Goal: Task Accomplishment & Management: Complete application form

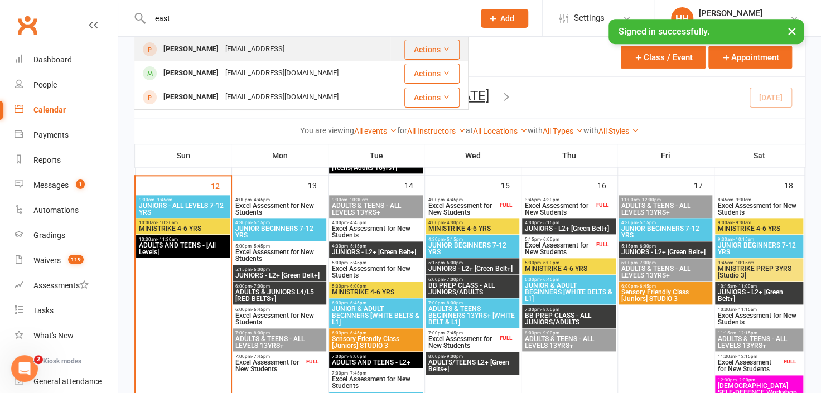
scroll to position [93, 0]
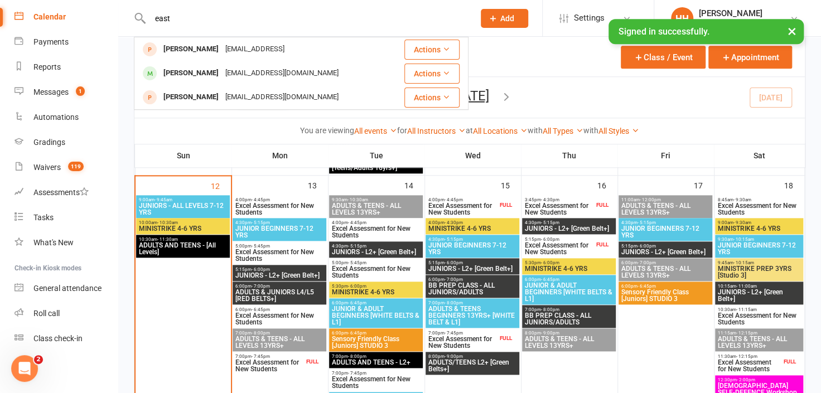
drag, startPoint x: 180, startPoint y: 20, endPoint x: 62, endPoint y: 15, distance: 117.8
click at [183, 21] on input "text" at bounding box center [307, 19] width 320 height 16
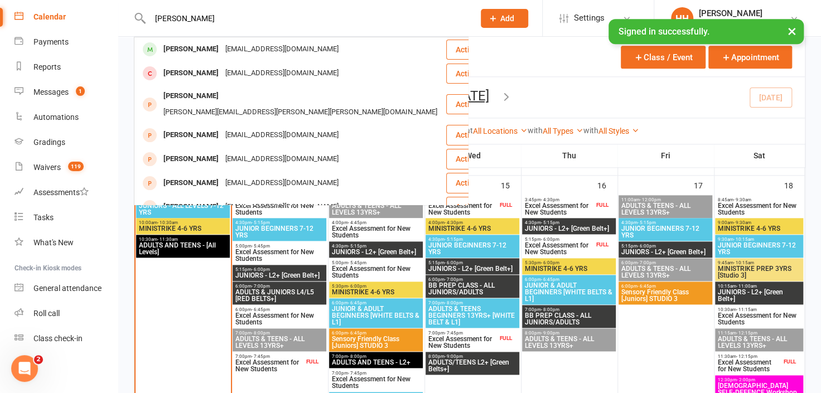
type input "Kevin Morris"
click at [188, 53] on div "Kevin Morris" at bounding box center [191, 49] width 62 height 16
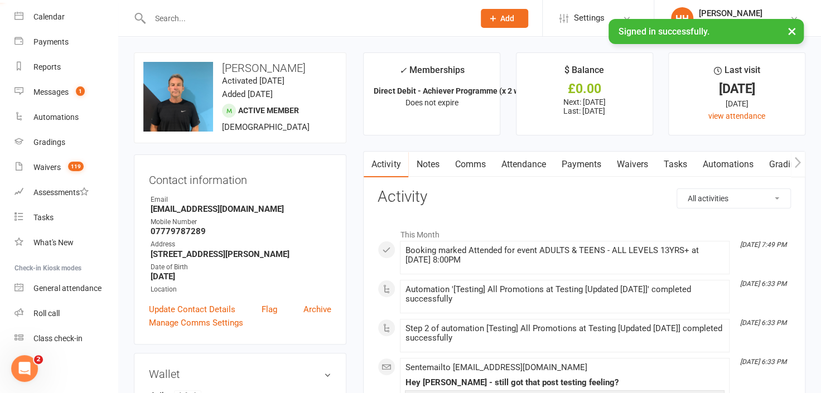
click at [469, 163] on link "Comms" at bounding box center [470, 165] width 46 height 26
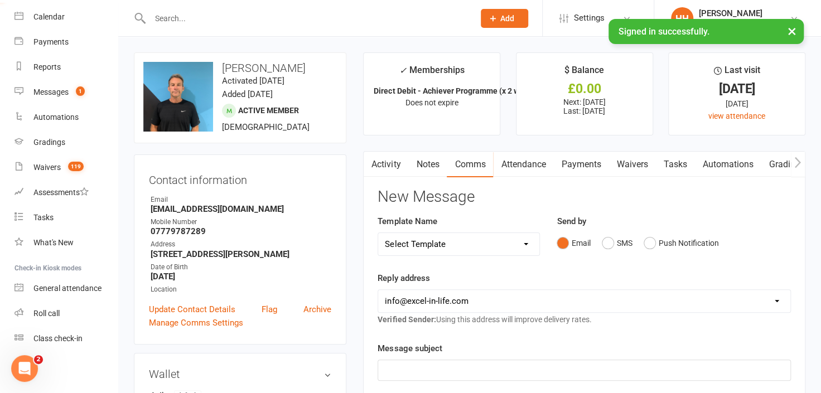
click at [525, 244] on select "Select Template [Email] 1 Day a week student Orange/Green Belts POST TESTING [E…" at bounding box center [458, 244] width 161 height 22
select select "28"
click at [378, 233] on select "Select Template [Email] 1 Day a week student Orange/Green Belts POST TESTING [E…" at bounding box center [458, 244] width 161 height 22
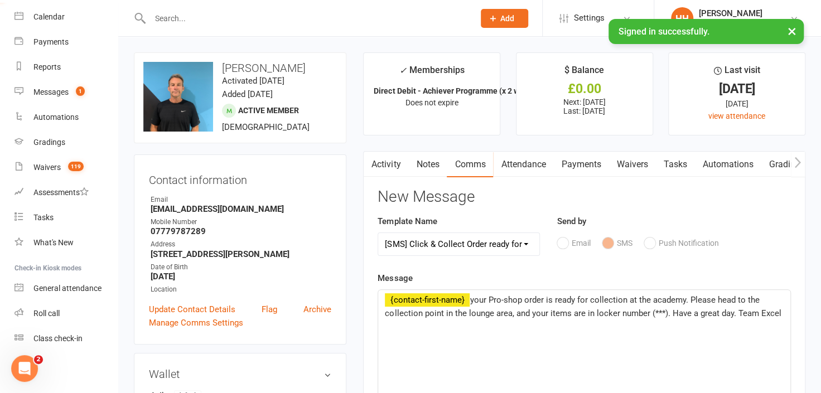
click at [663, 312] on span "your Pro-shop order is ready for collection at the academy. Please head to the …" at bounding box center [583, 306] width 396 height 23
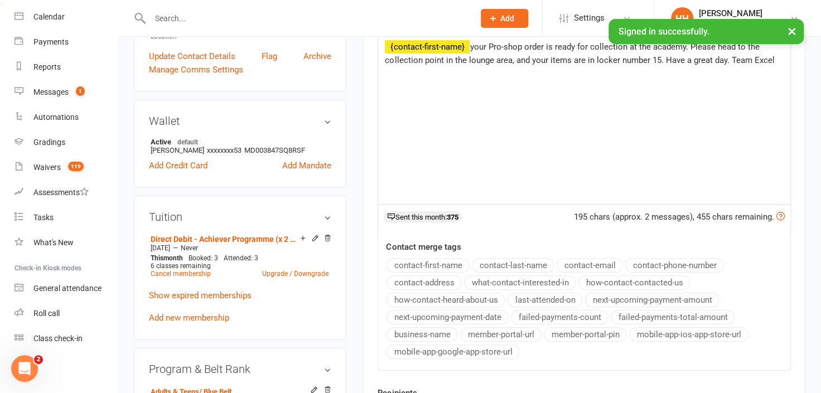
scroll to position [456, 0]
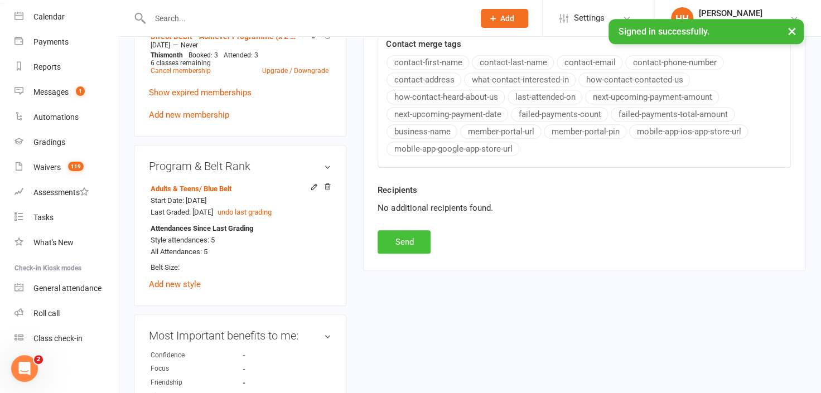
click at [407, 235] on button "Send" at bounding box center [404, 241] width 53 height 23
select select
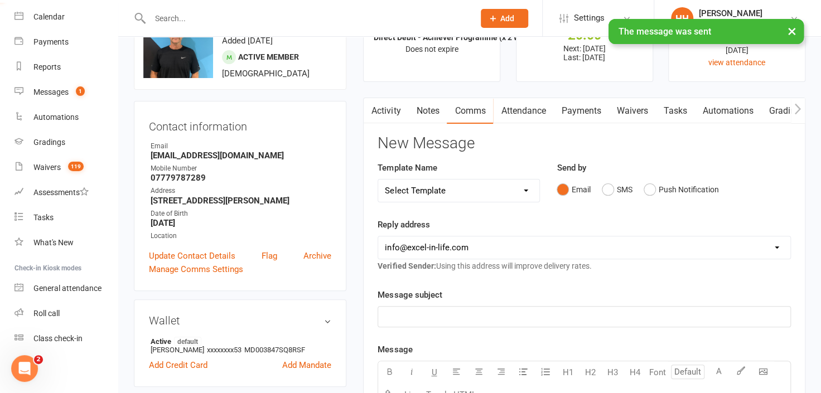
scroll to position [50, 0]
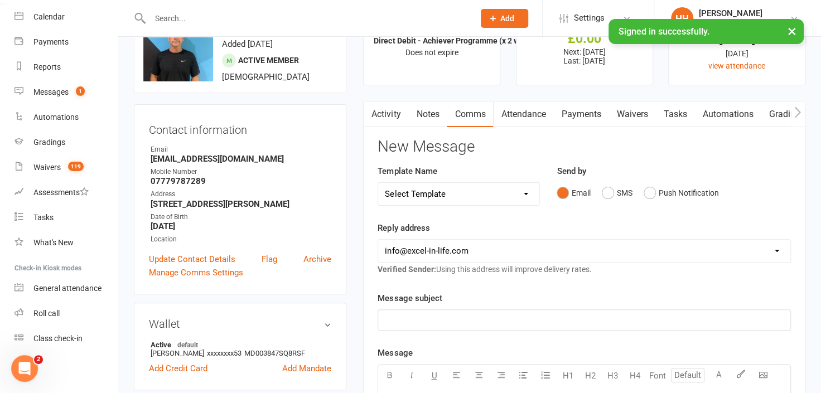
click at [164, 15] on input "text" at bounding box center [307, 19] width 320 height 16
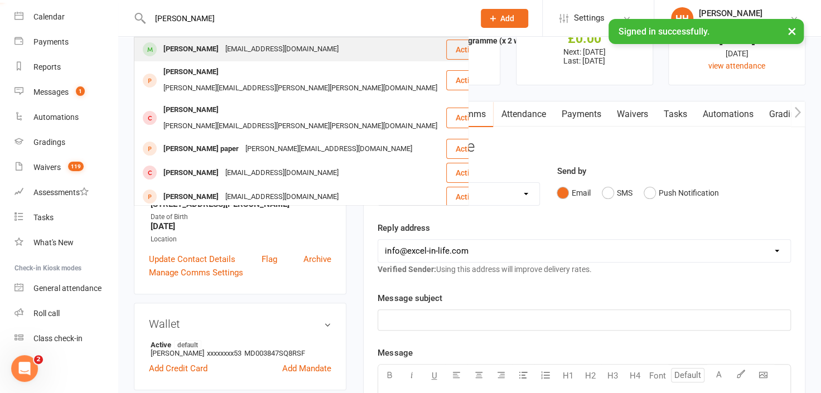
type input "jacqueline skepper"
click at [196, 49] on div "Henry Skepper" at bounding box center [191, 49] width 62 height 16
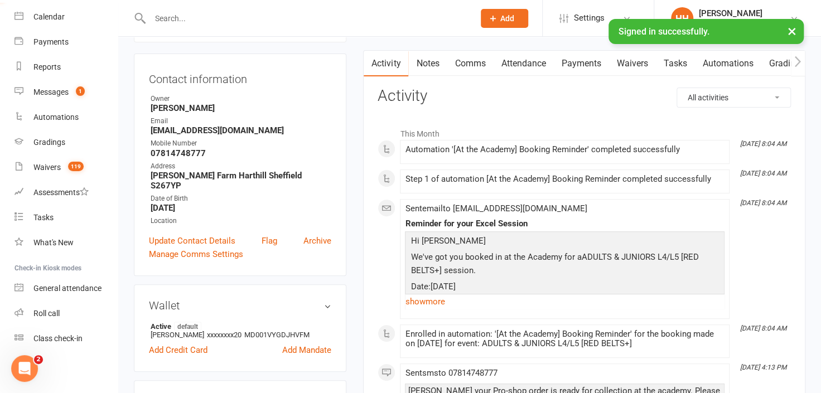
scroll to position [152, 0]
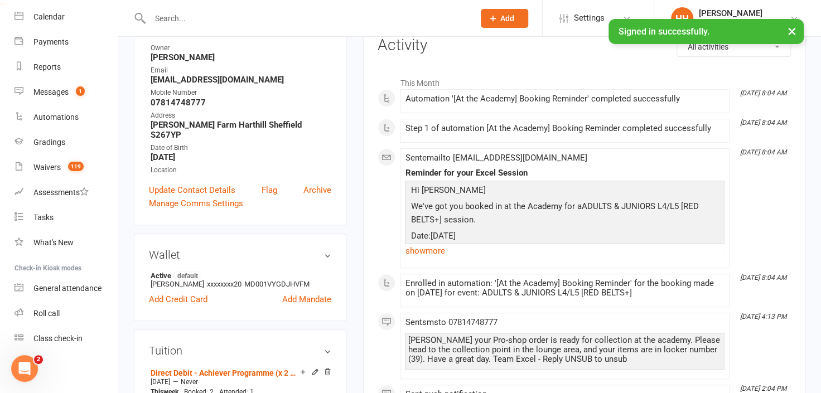
click at [160, 19] on input "text" at bounding box center [307, 19] width 320 height 16
click at [162, 18] on input "text" at bounding box center [307, 19] width 320 height 16
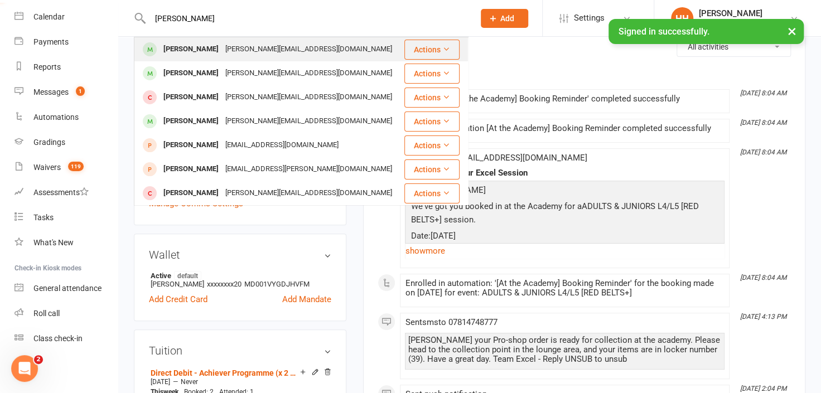
type input "jennifer rebora"
click at [178, 51] on div "Jenny Rebora" at bounding box center [191, 49] width 62 height 16
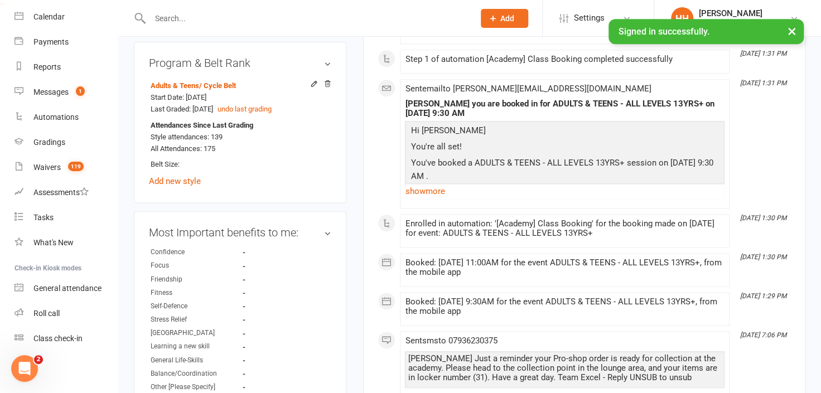
scroll to position [659, 0]
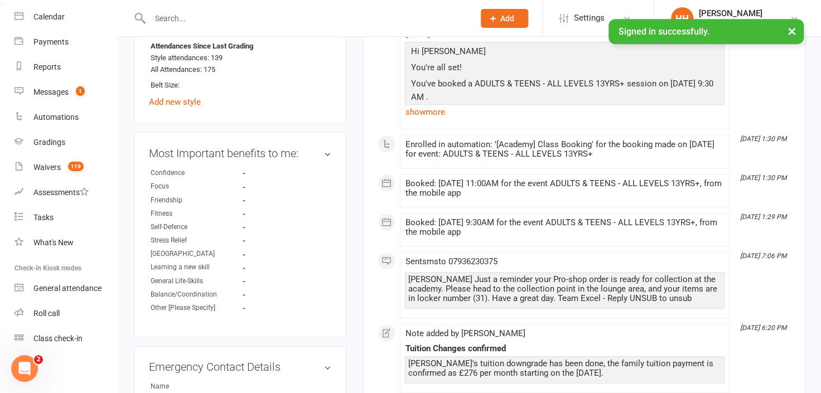
click at [161, 18] on input "text" at bounding box center [307, 19] width 320 height 16
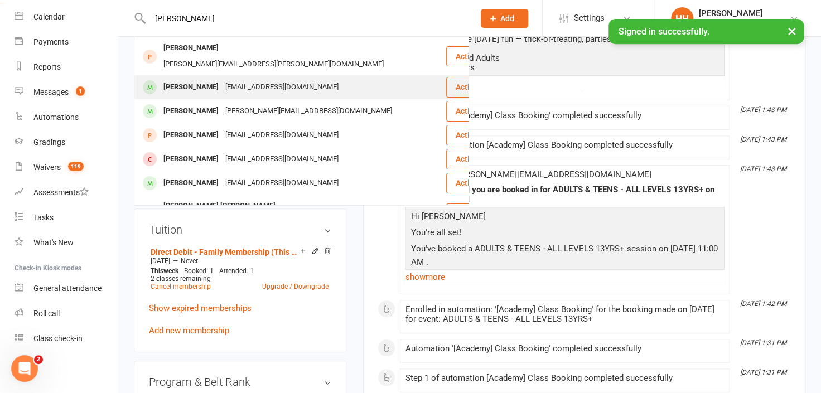
scroll to position [253, 0]
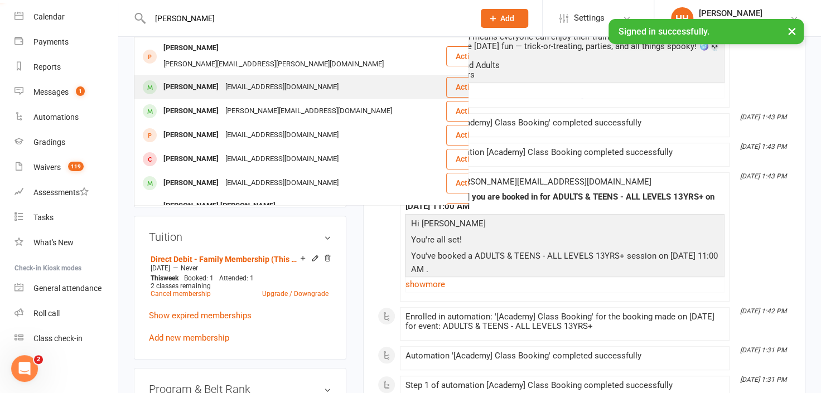
type input "andrew rogers"
click at [204, 79] on div "Andy Rodgers" at bounding box center [191, 87] width 62 height 16
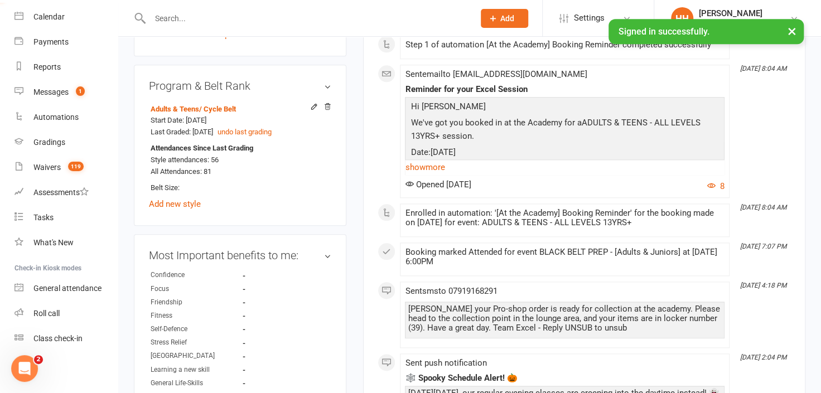
scroll to position [558, 0]
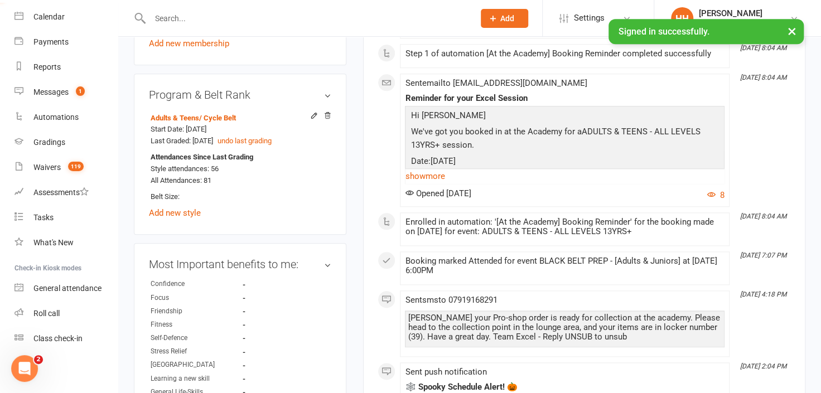
click at [162, 28] on div at bounding box center [300, 18] width 332 height 36
click at [160, 22] on input "text" at bounding box center [307, 19] width 320 height 16
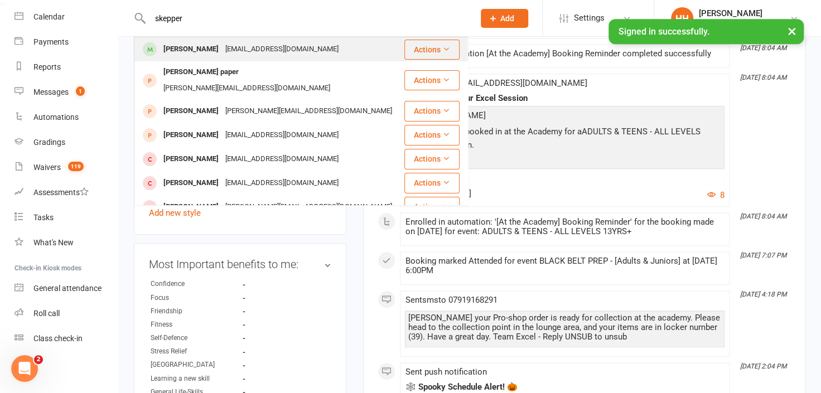
type input "skepper"
click at [222, 51] on div "jacqslab@hotmail.com" at bounding box center [282, 49] width 120 height 16
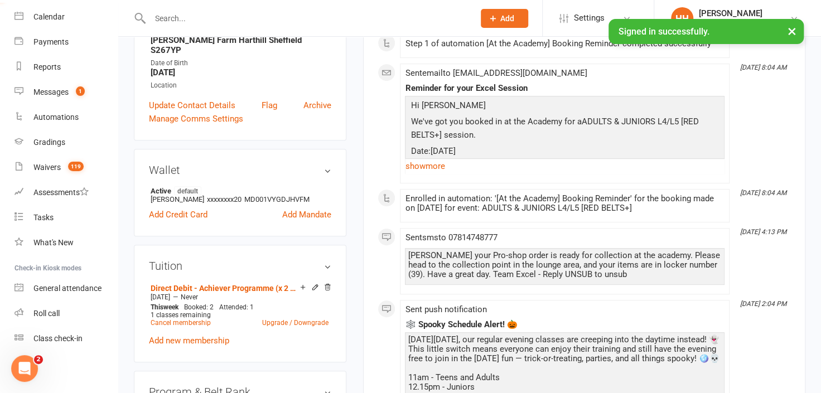
scroll to position [253, 0]
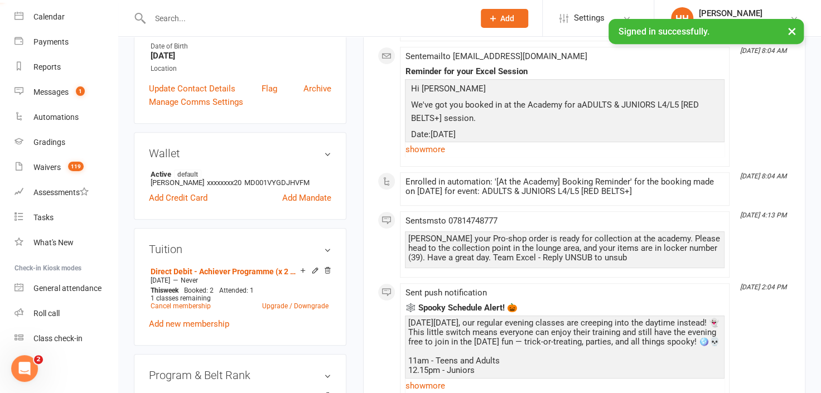
click at [167, 22] on input "text" at bounding box center [307, 19] width 320 height 16
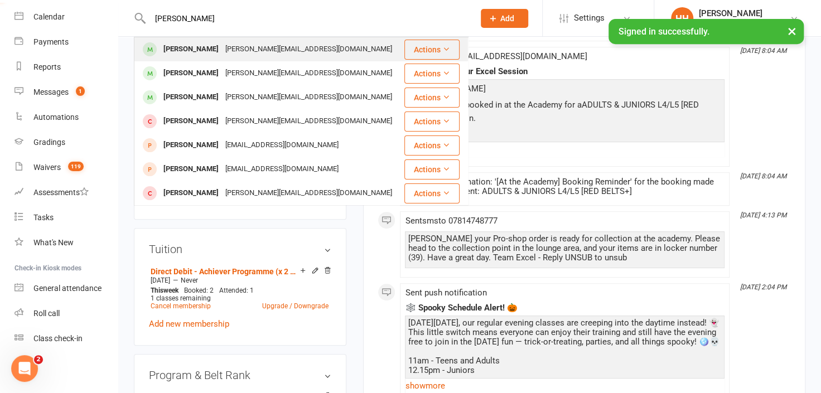
type input "jenny rebora"
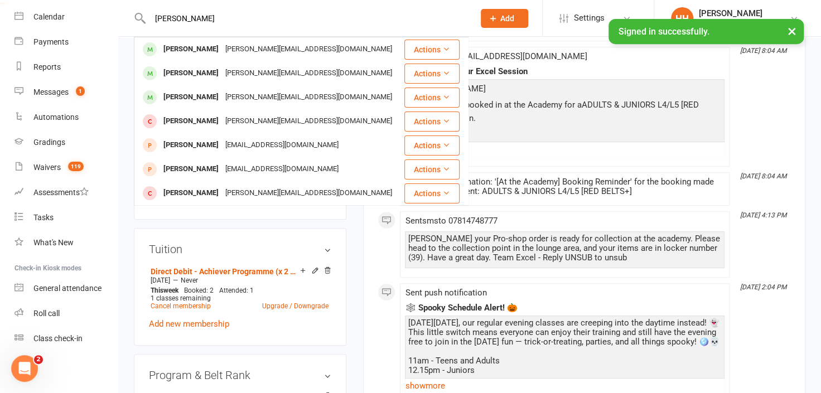
click at [191, 50] on div "Jenny Rebora" at bounding box center [191, 49] width 62 height 16
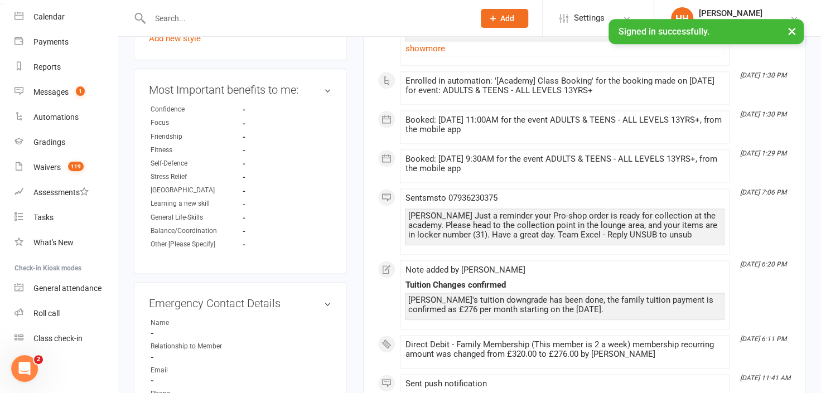
scroll to position [659, 0]
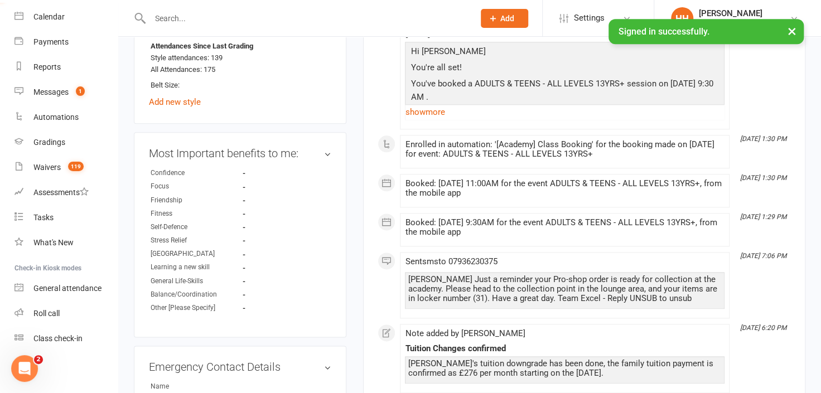
drag, startPoint x: 189, startPoint y: 20, endPoint x: 187, endPoint y: 26, distance: 6.4
click at [189, 20] on input "text" at bounding box center [307, 19] width 320 height 16
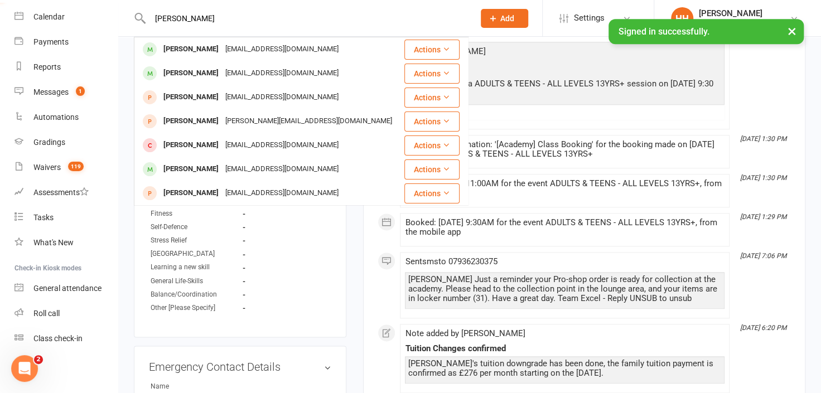
type input "andy rogers"
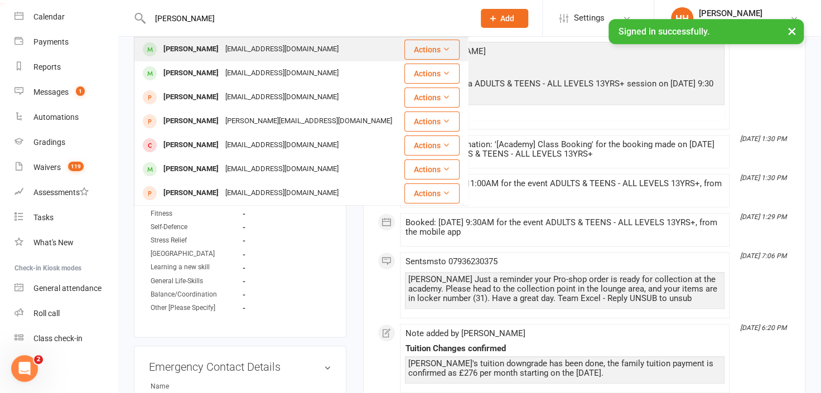
click at [194, 51] on div "Andy Rodgers" at bounding box center [191, 49] width 62 height 16
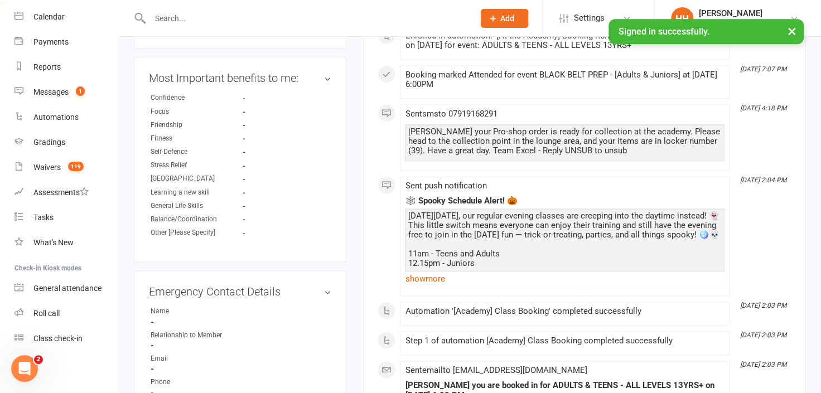
scroll to position [760, 0]
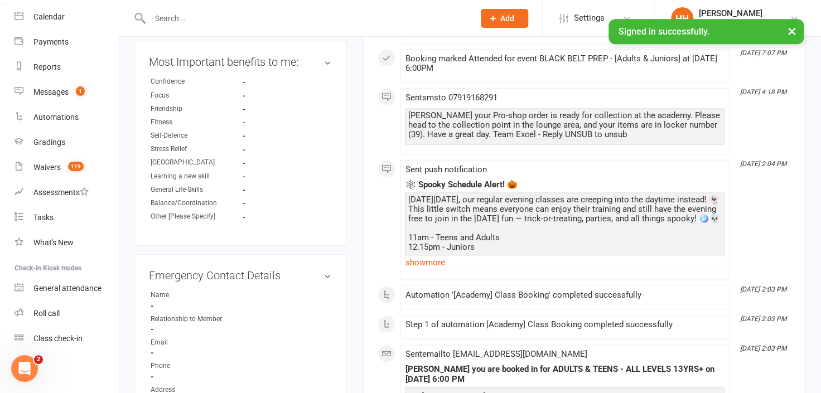
click at [154, 18] on input "text" at bounding box center [307, 19] width 320 height 16
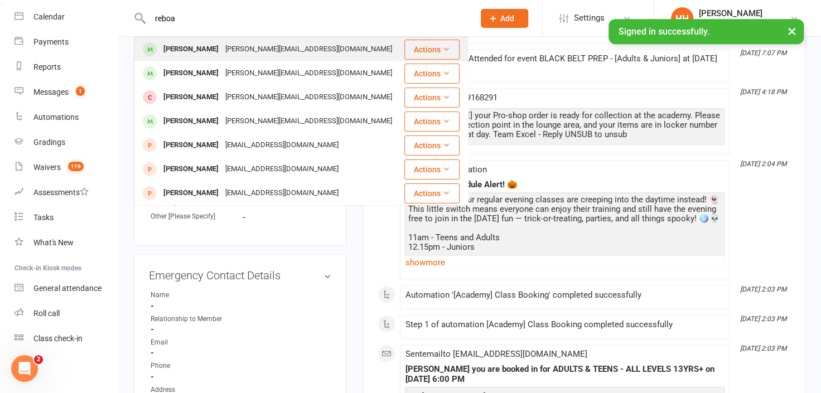
type input "reboa"
click at [181, 49] on div "Jenny Rebora" at bounding box center [191, 49] width 62 height 16
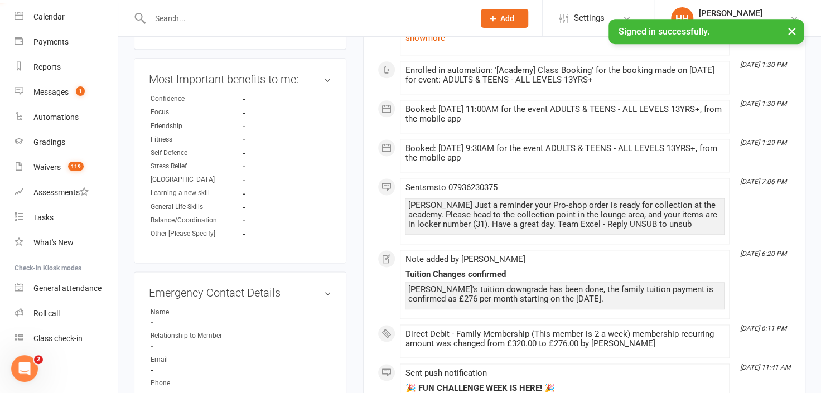
scroll to position [760, 0]
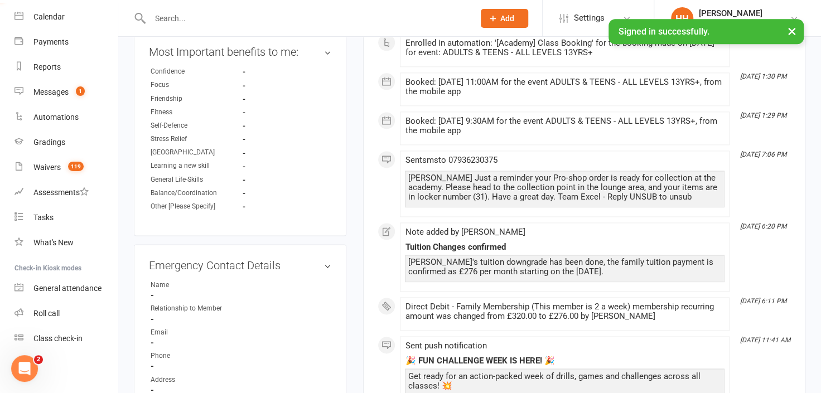
click at [168, 16] on input "text" at bounding box center [307, 19] width 320 height 16
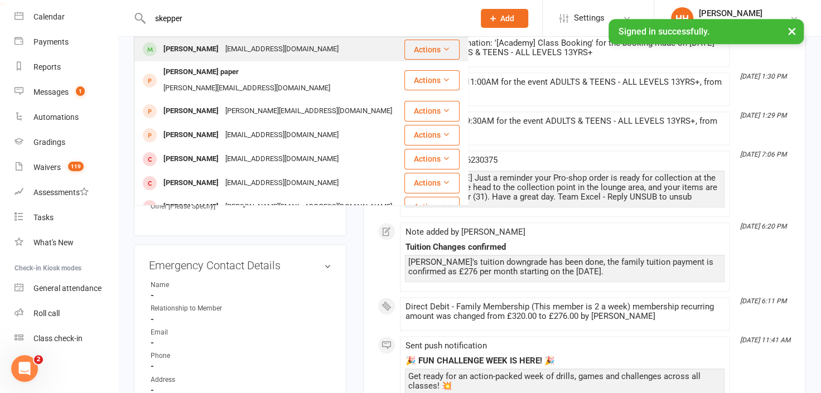
type input "skepper"
click at [200, 47] on div "Henry Skepper" at bounding box center [191, 49] width 62 height 16
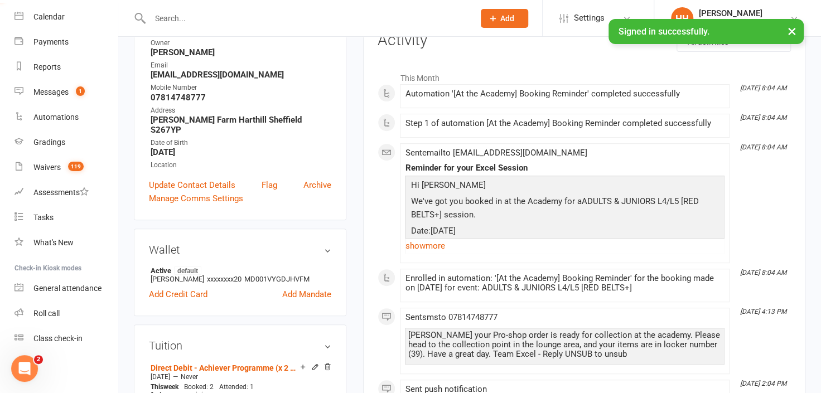
scroll to position [152, 0]
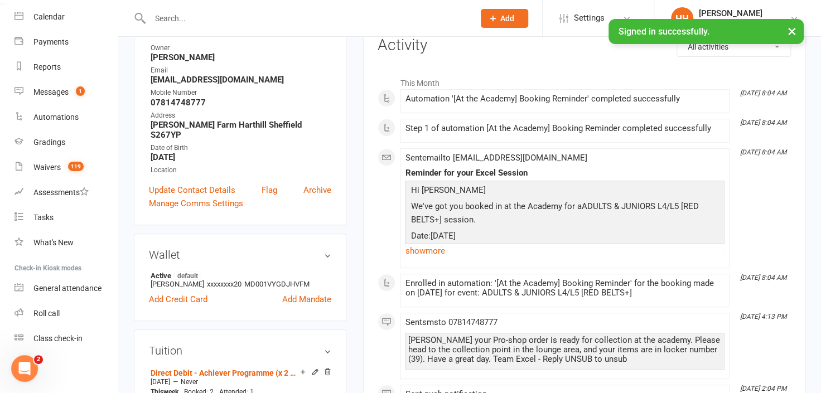
click at [205, 249] on h3 "Wallet" at bounding box center [240, 255] width 182 height 12
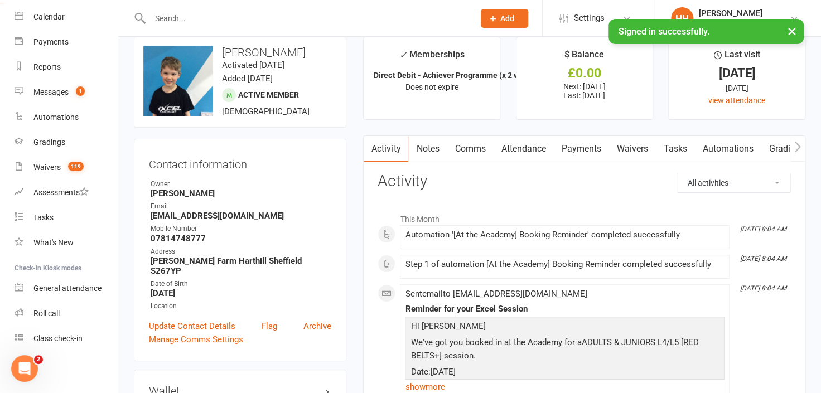
scroll to position [0, 0]
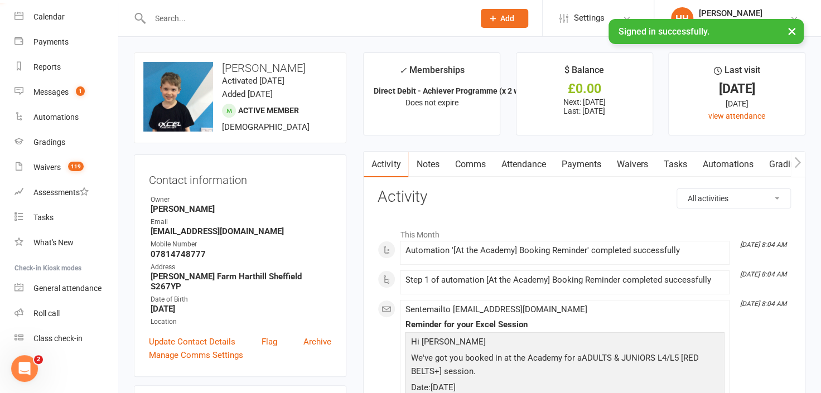
click at [158, 18] on input "text" at bounding box center [307, 19] width 320 height 16
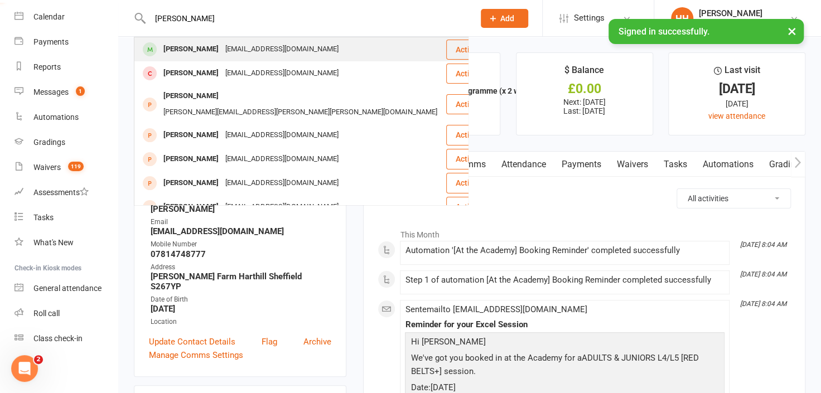
type input "kevin morris"
click at [190, 50] on div "Kevin Morris" at bounding box center [191, 49] width 62 height 16
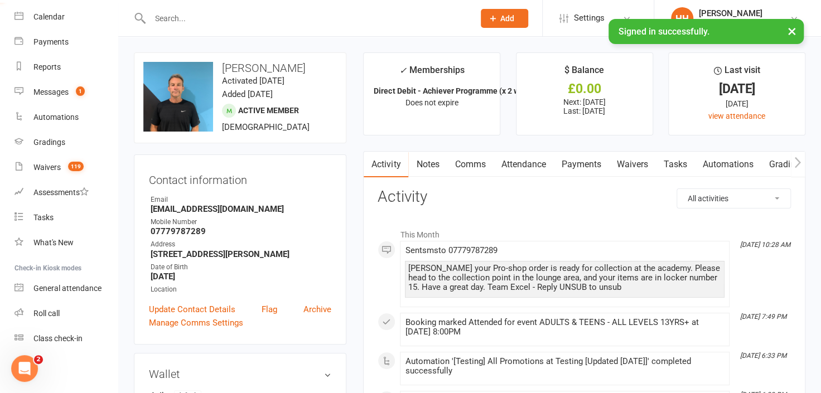
click at [161, 20] on input "text" at bounding box center [307, 19] width 320 height 16
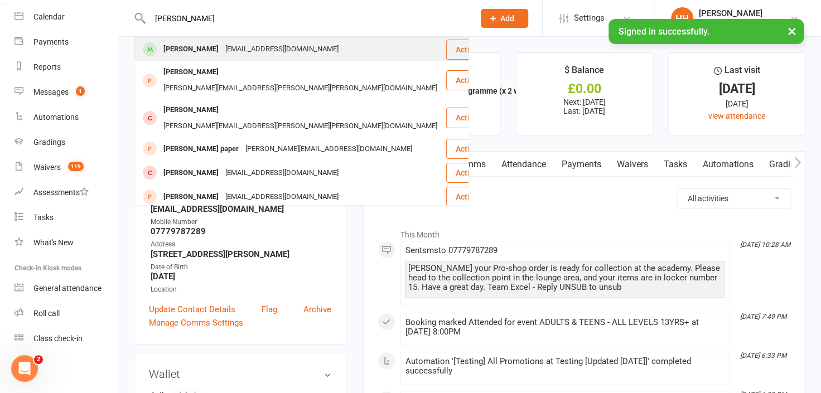
type input "jacqueline skepper"
click at [179, 49] on div "Henry Skepper" at bounding box center [191, 49] width 62 height 16
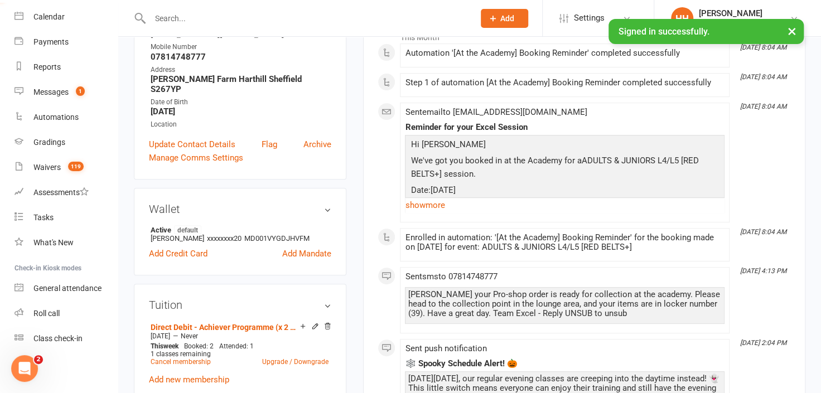
scroll to position [202, 0]
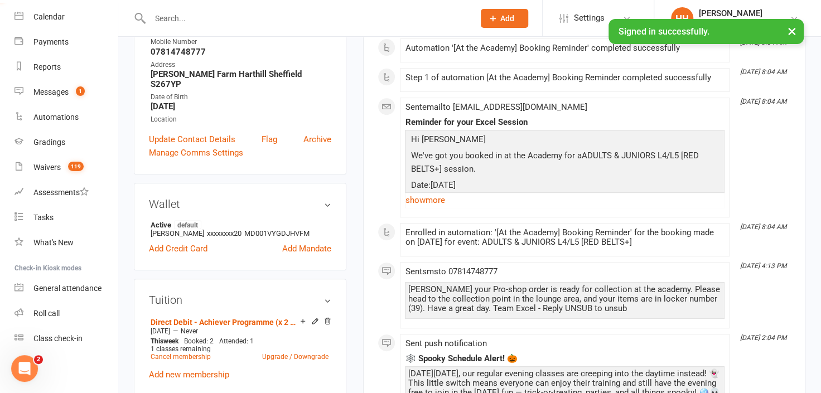
click at [165, 20] on input "text" at bounding box center [307, 19] width 320 height 16
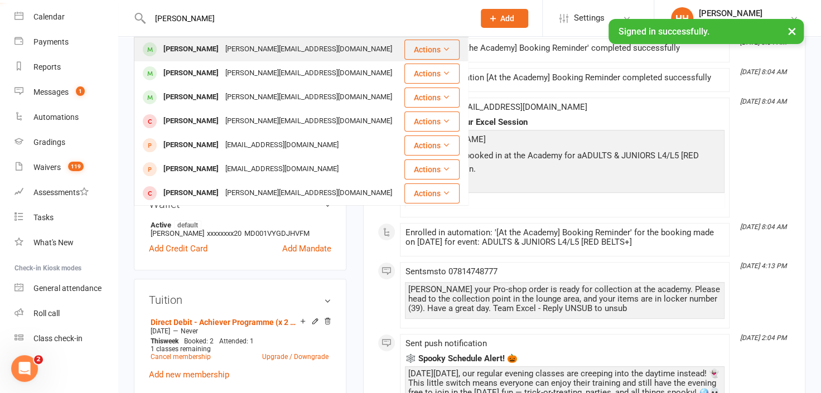
type input "jenny rebora"
click at [192, 47] on div "Jenny Rebora" at bounding box center [191, 49] width 62 height 16
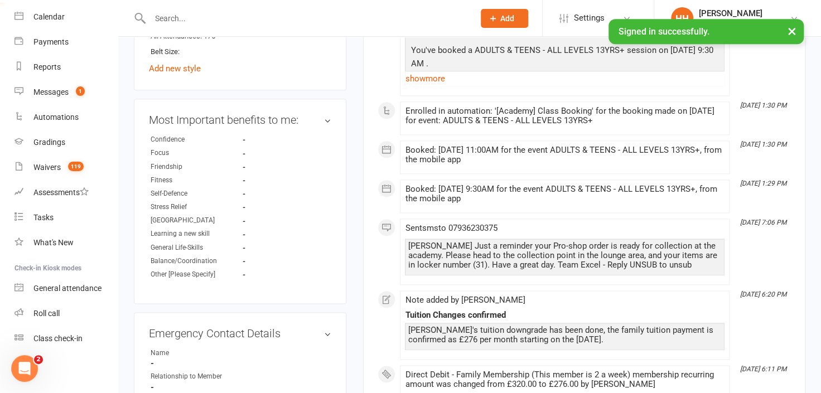
scroll to position [710, 0]
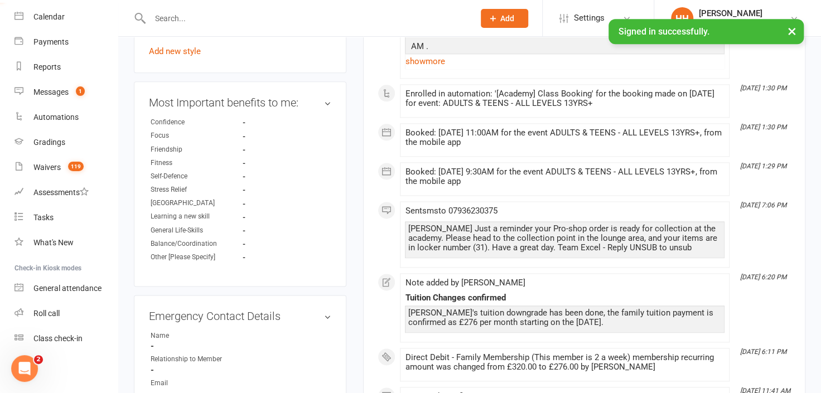
click at [158, 14] on input "text" at bounding box center [307, 19] width 320 height 16
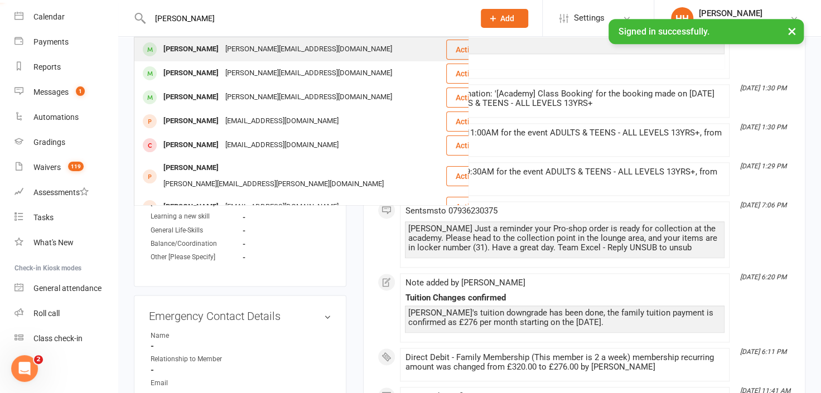
type input "andrew kitchen"
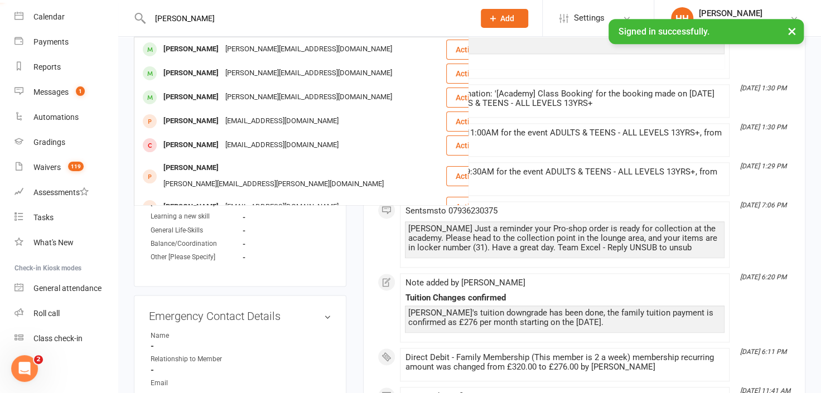
drag, startPoint x: 184, startPoint y: 51, endPoint x: 170, endPoint y: 86, distance: 37.3
click at [184, 51] on div "Andrew Kitchen" at bounding box center [191, 49] width 62 height 16
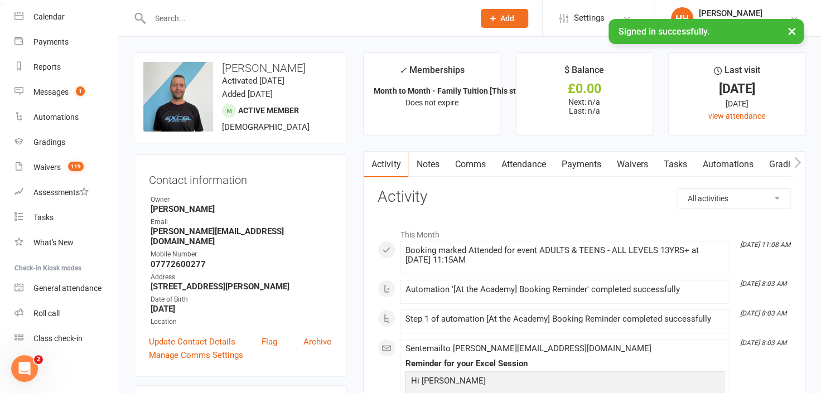
click at [177, 21] on input "text" at bounding box center [307, 19] width 320 height 16
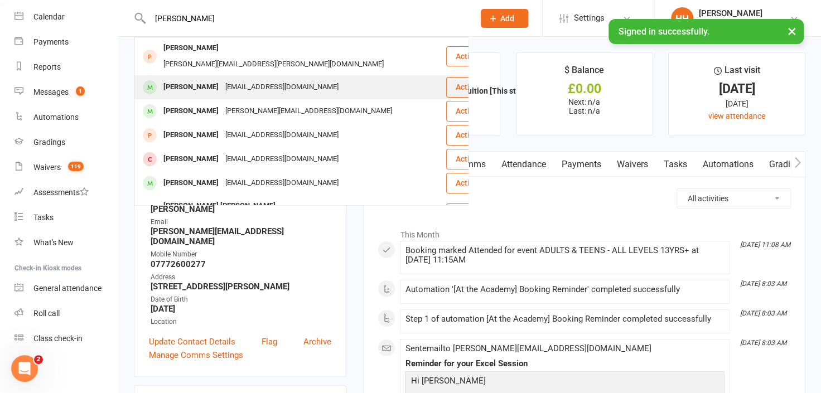
type input "andrew rogers"
click at [210, 79] on div "Andy Rodgers" at bounding box center [191, 87] width 62 height 16
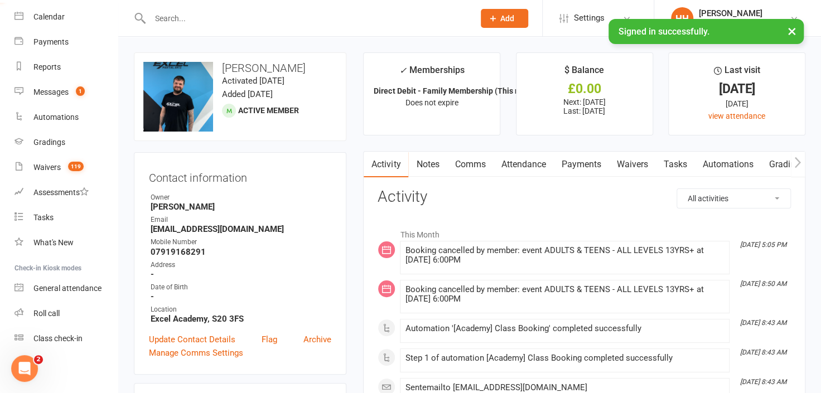
click at [166, 21] on input "text" at bounding box center [307, 19] width 320 height 16
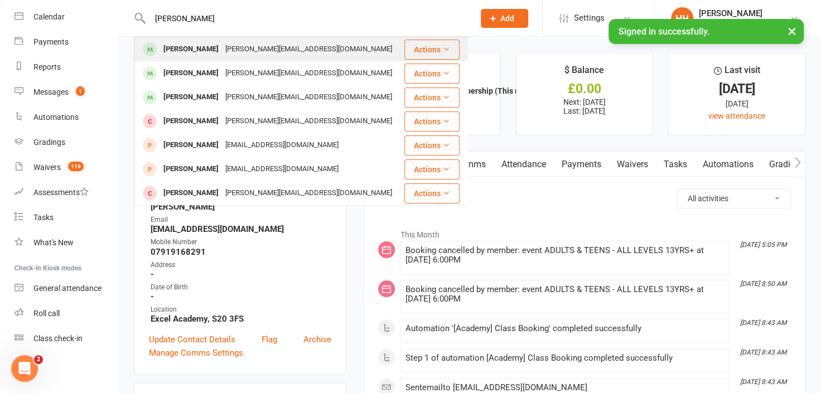
type input "jenny rebora"
click at [196, 51] on div "Jenny Rebora" at bounding box center [191, 49] width 62 height 16
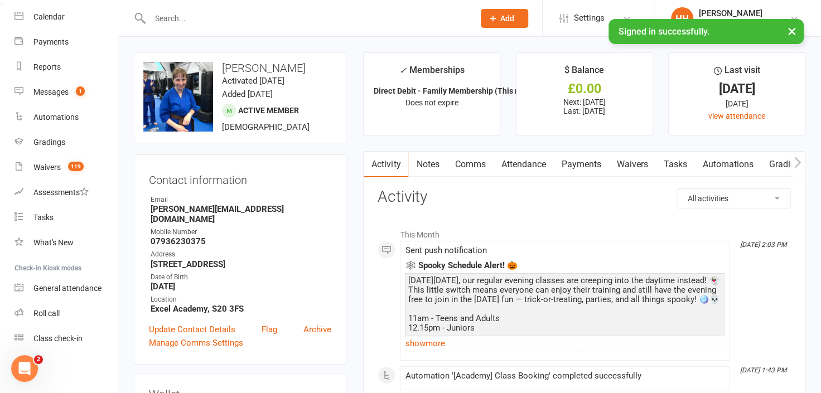
click at [424, 162] on link "Notes" at bounding box center [427, 165] width 38 height 26
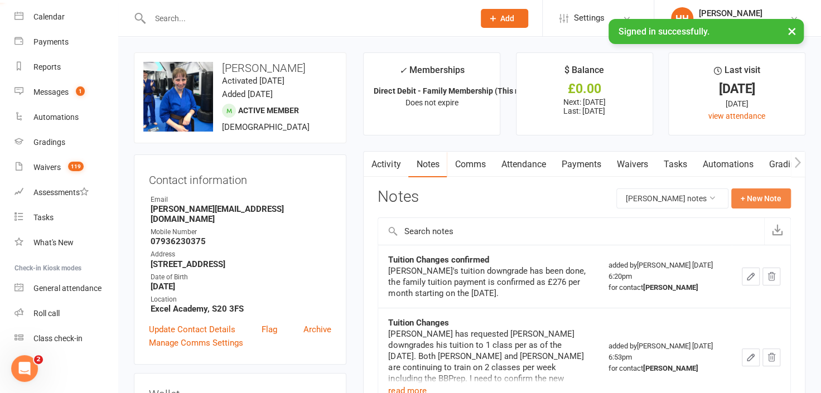
click at [750, 196] on button "+ New Note" at bounding box center [761, 199] width 60 height 20
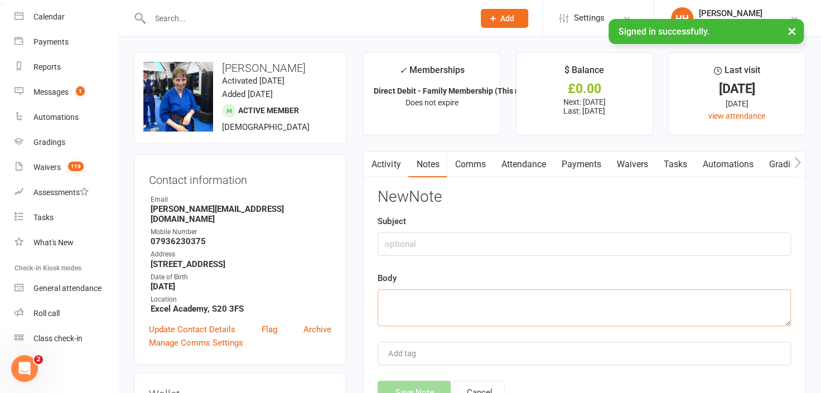
click at [389, 296] on textarea at bounding box center [584, 308] width 413 height 37
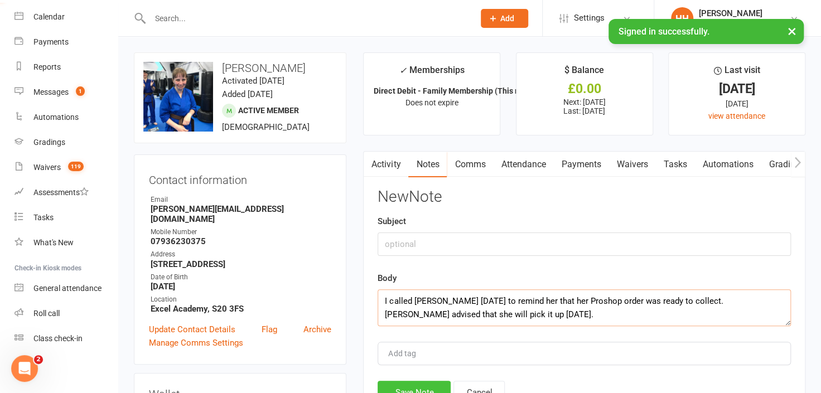
type textarea "I called Jenny today to remind her that her Proshop order was ready to collect.…"
click at [429, 385] on button "Save Note" at bounding box center [414, 392] width 73 height 23
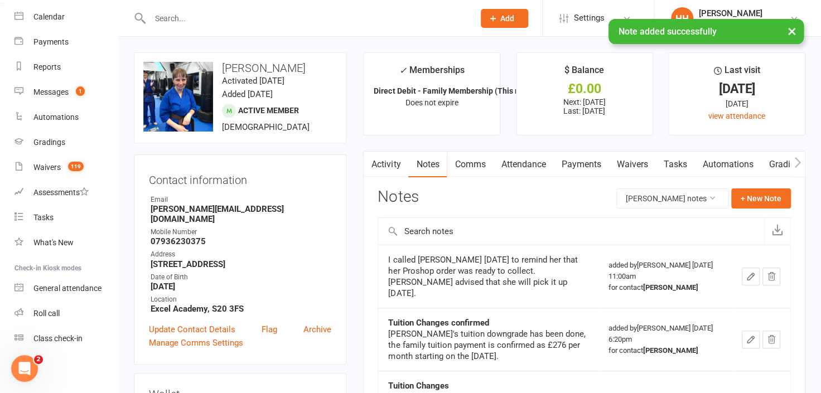
click at [156, 16] on input "text" at bounding box center [307, 19] width 320 height 16
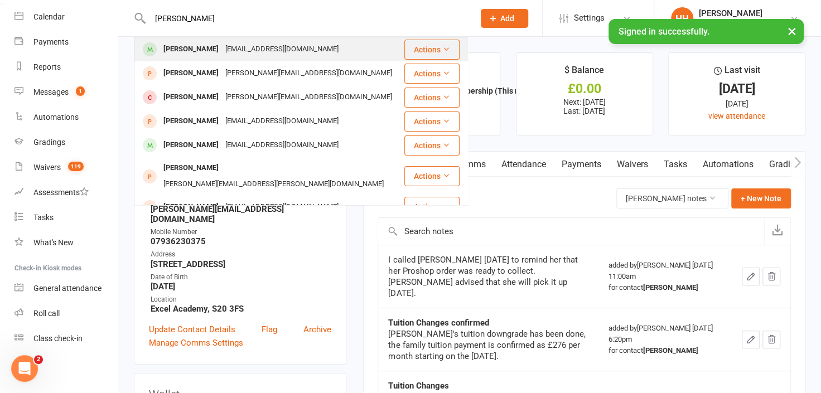
type input "henry skepper"
click at [191, 46] on div "Henry Skepper" at bounding box center [191, 49] width 62 height 16
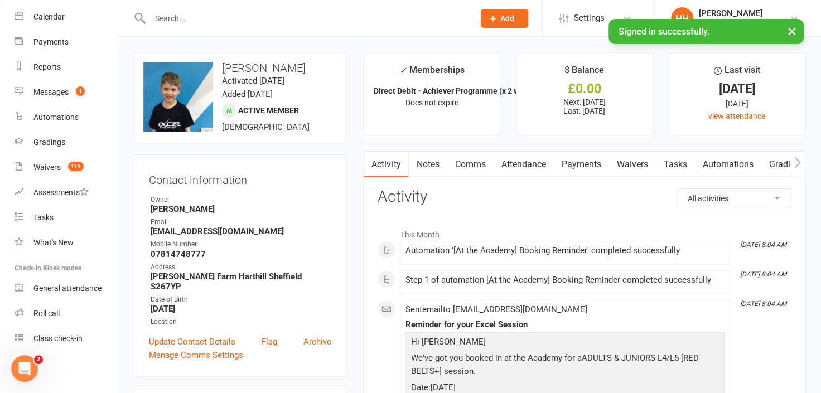
click at [432, 163] on link "Notes" at bounding box center [427, 165] width 38 height 26
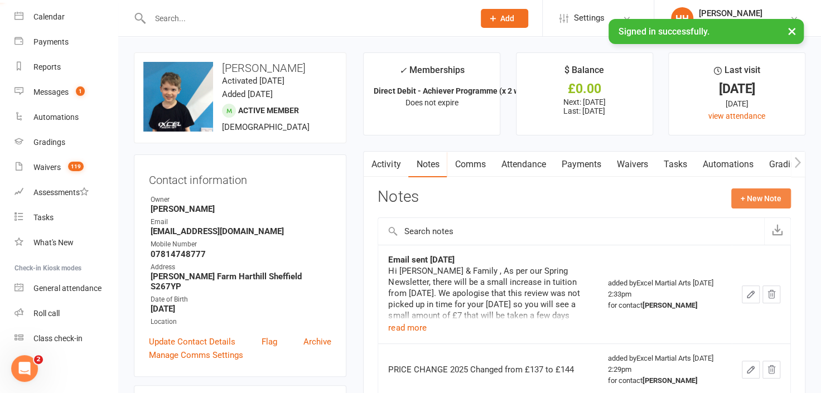
click at [743, 195] on button "+ New Note" at bounding box center [761, 199] width 60 height 20
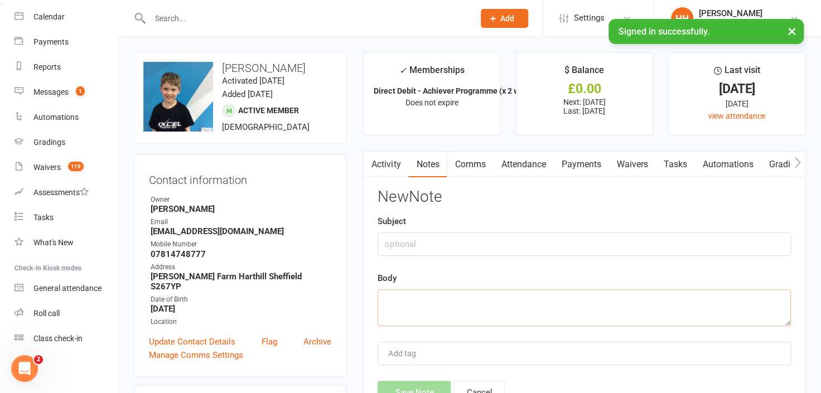
click at [397, 307] on textarea at bounding box center [584, 308] width 413 height 37
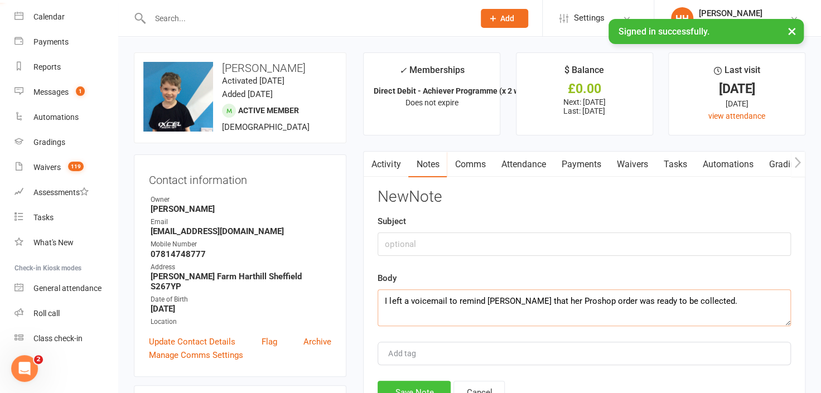
type textarea "I left a voicemail to remind Jacqueline that her Proshop order was ready to be …"
click at [409, 387] on button "Save Note" at bounding box center [414, 392] width 73 height 23
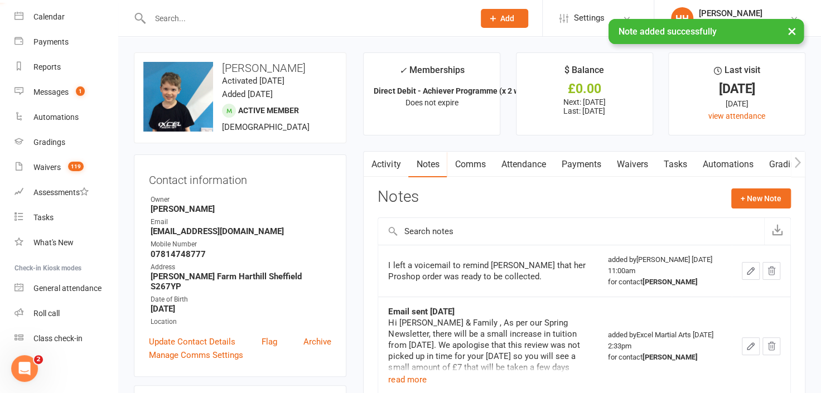
click at [155, 16] on input "text" at bounding box center [307, 19] width 320 height 16
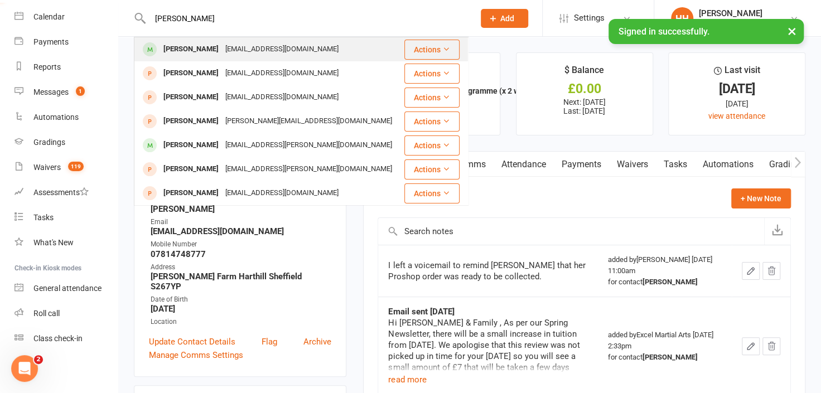
type input "martha good"
click at [192, 49] on div "[PERSON_NAME]" at bounding box center [191, 49] width 62 height 16
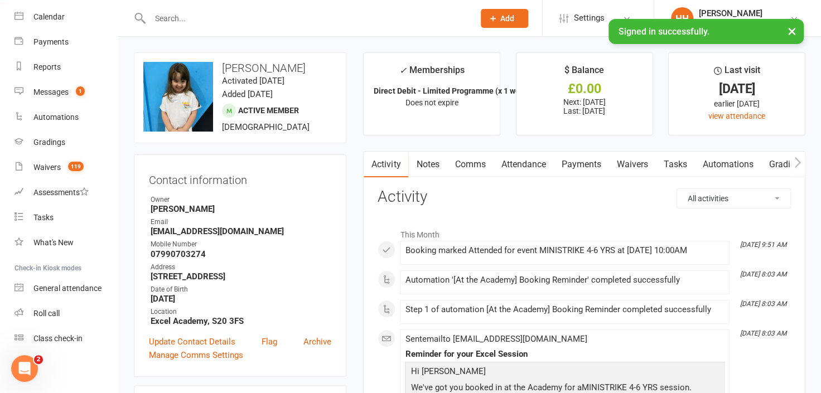
click at [584, 163] on link "Payments" at bounding box center [580, 165] width 55 height 26
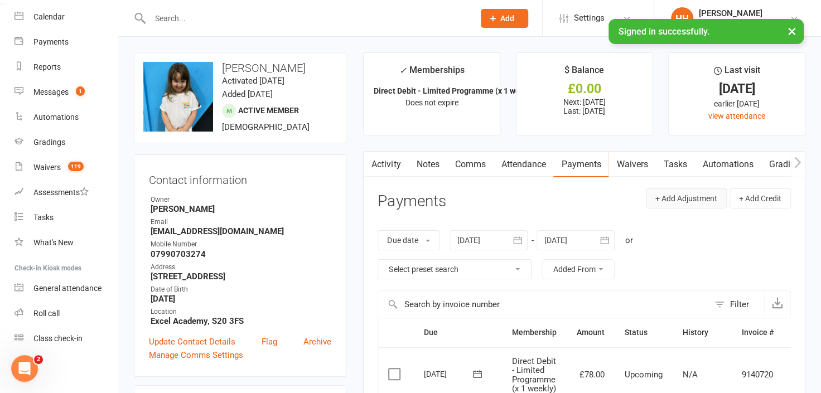
click at [667, 197] on button "+ Add Adjustment" at bounding box center [686, 199] width 81 height 20
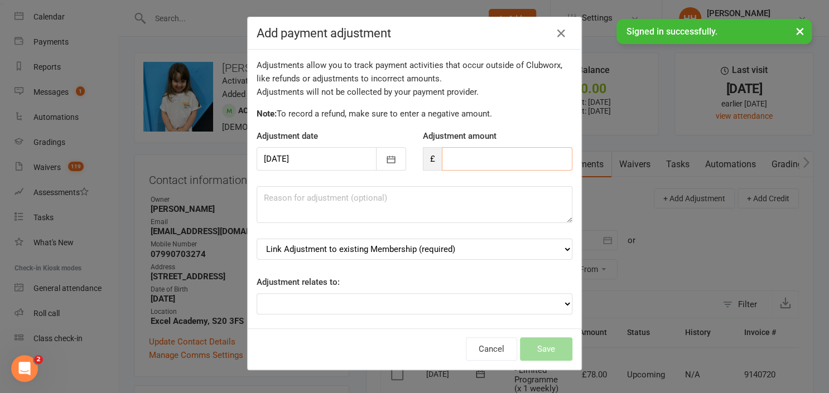
click at [455, 160] on input "number" at bounding box center [507, 158] width 131 height 23
type input "99.00"
drag, startPoint x: 311, startPoint y: 205, endPoint x: 307, endPoint y: 197, distance: 8.2
click at [311, 204] on textarea at bounding box center [415, 204] width 316 height 37
type textarea "Birthday party."
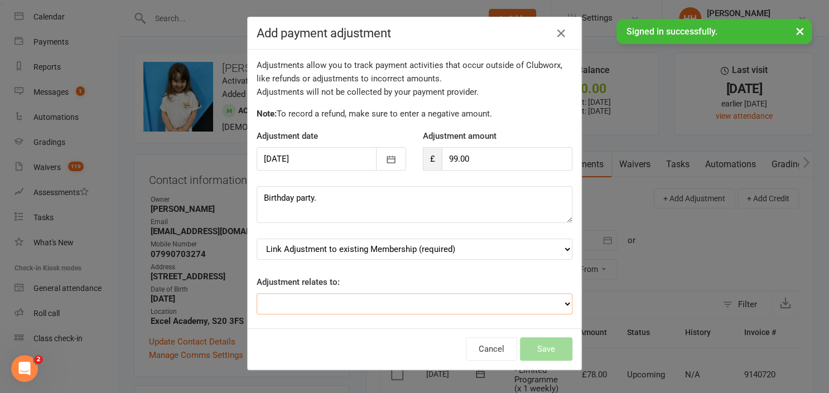
click at [555, 301] on select "Adjustment for an Autopayment Cash adjustment POS Sale adjustment Other adjustm…" at bounding box center [415, 303] width 316 height 21
select select "3"
click at [257, 293] on select "Adjustment for an Autopayment Cash adjustment POS Sale adjustment Other adjustm…" at bounding box center [415, 303] width 316 height 21
click at [555, 245] on select "Link Adjustment to existing Membership (required) Direct Debit - Limited Progra…" at bounding box center [415, 249] width 316 height 21
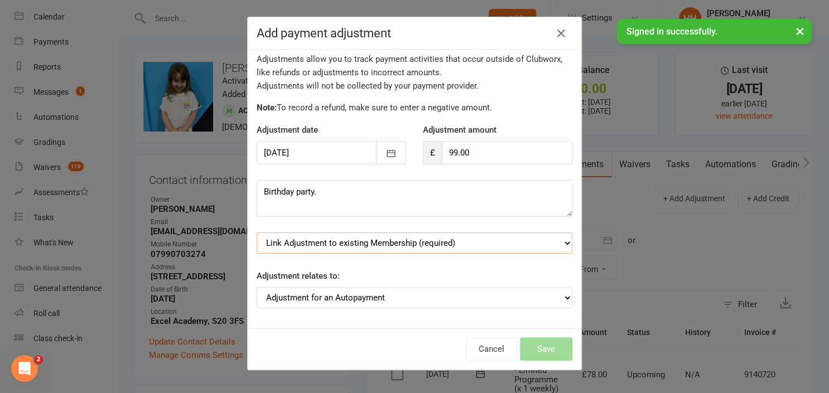
scroll to position [8, 0]
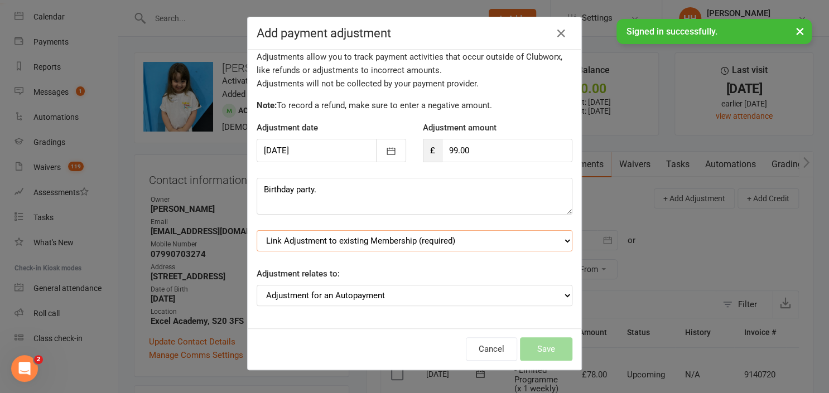
click at [556, 239] on select "Link Adjustment to existing Membership (required) Direct Debit - Limited Progra…" at bounding box center [415, 240] width 316 height 21
click at [257, 230] on select "Link Adjustment to existing Membership (required) Direct Debit - Limited Progra…" at bounding box center [415, 240] width 316 height 21
click at [555, 239] on select "Link Adjustment to existing Membership (required) Direct Debit - Limited Progra…" at bounding box center [415, 240] width 316 height 21
click at [556, 238] on select "Link Adjustment to existing Membership (required) Direct Debit - Limited Progra…" at bounding box center [415, 240] width 316 height 21
click at [552, 238] on select "Link Adjustment to existing Membership (required) Direct Debit - Limited Progra…" at bounding box center [415, 240] width 316 height 21
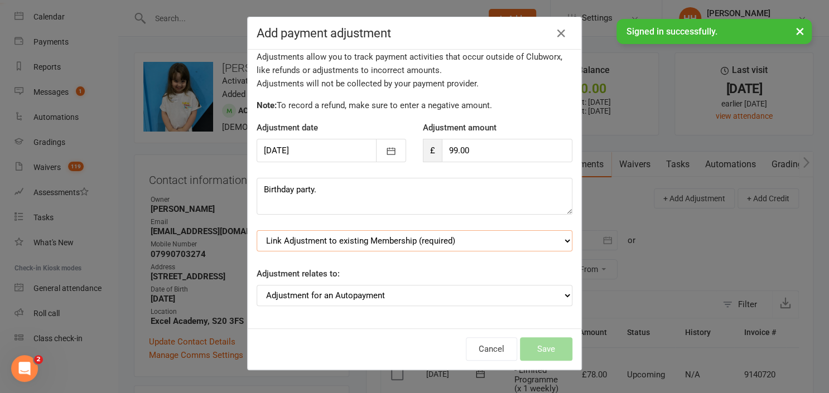
select select "1"
click at [553, 238] on select "Link Adjustment to existing Membership (required) Direct Debit - Limited Progra…" at bounding box center [415, 240] width 316 height 21
click at [555, 239] on select "Link Adjustment to existing Membership (required) Direct Debit - Limited Progra…" at bounding box center [415, 240] width 316 height 21
click at [557, 31] on icon "button" at bounding box center [561, 33] width 13 height 13
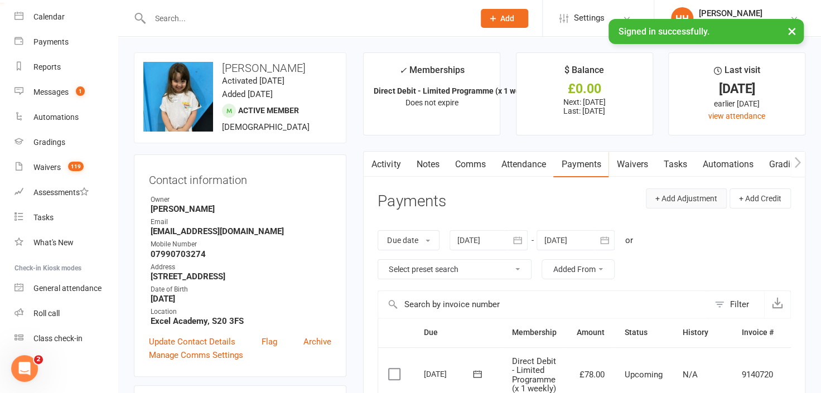
click at [659, 198] on button "+ Add Adjustment" at bounding box center [686, 199] width 81 height 20
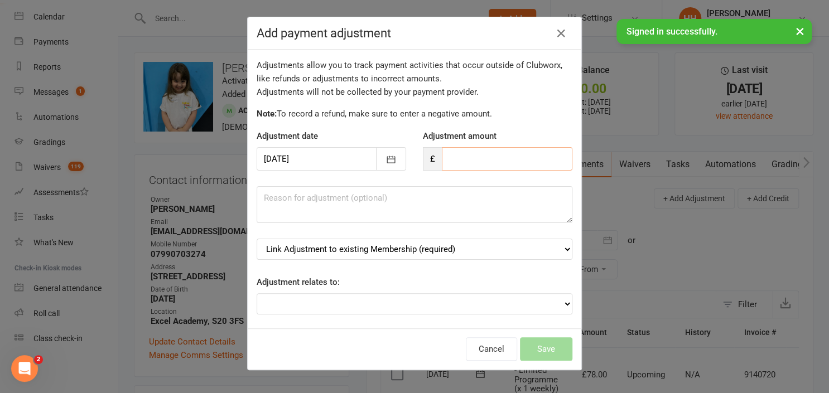
click at [453, 156] on input "number" at bounding box center [507, 158] width 131 height 23
type input "99.00"
click at [554, 247] on select "Link Adjustment to existing Membership (required) Direct Debit - Limited Progra…" at bounding box center [415, 249] width 316 height 21
click at [257, 239] on select "Link Adjustment to existing Membership (required) Direct Debit - Limited Progra…" at bounding box center [415, 249] width 316 height 21
click at [557, 302] on select "Adjustment for an Autopayment Cash adjustment POS Sale adjustment Other adjustm…" at bounding box center [415, 303] width 316 height 21
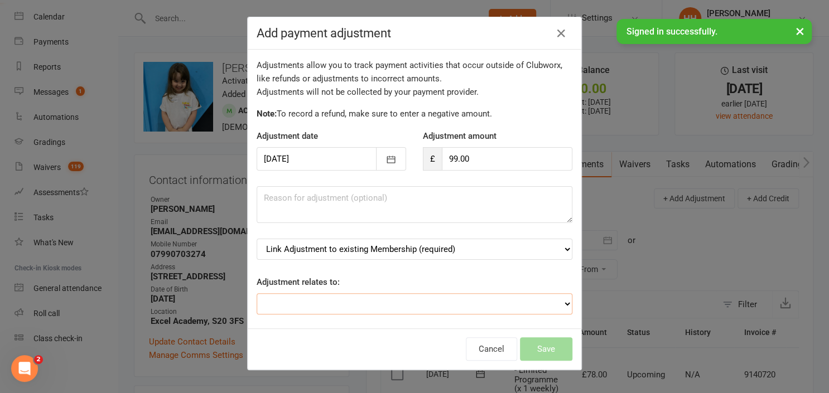
select select "3"
click at [257, 293] on select "Adjustment for an Autopayment Cash adjustment POS Sale adjustment Other adjustm…" at bounding box center [415, 303] width 316 height 21
click at [536, 351] on div "Cancel Save" at bounding box center [415, 349] width 334 height 41
click at [560, 31] on icon "button" at bounding box center [561, 33] width 13 height 13
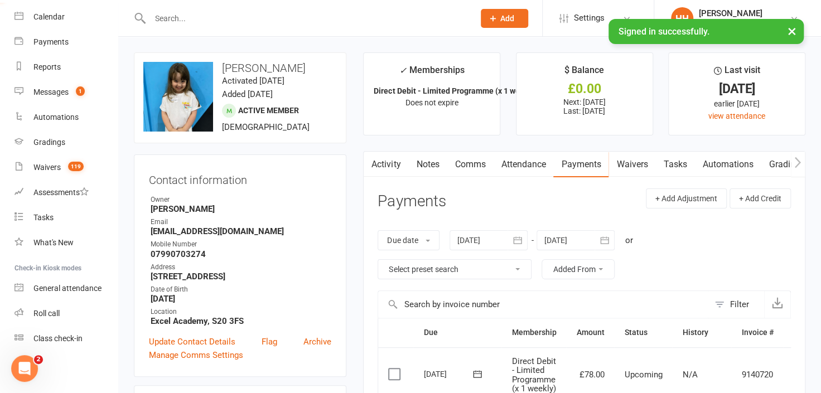
click at [573, 163] on link "Payments" at bounding box center [580, 165] width 55 height 26
click at [684, 198] on button "+ Add Adjustment" at bounding box center [686, 199] width 81 height 20
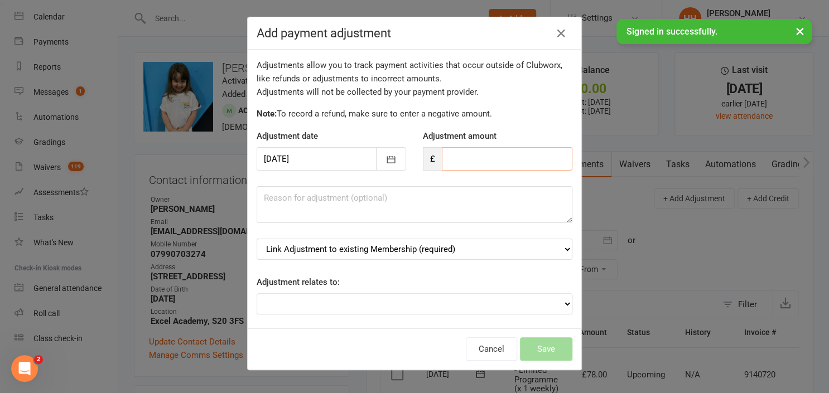
click at [497, 159] on input "number" at bounding box center [507, 158] width 131 height 23
type input "99.00"
click at [555, 301] on select "Adjustment for an Autopayment Cash adjustment POS Sale adjustment Other adjustm…" at bounding box center [415, 303] width 316 height 21
select select "3"
click at [257, 293] on select "Adjustment for an Autopayment Cash adjustment POS Sale adjustment Other adjustm…" at bounding box center [415, 303] width 316 height 21
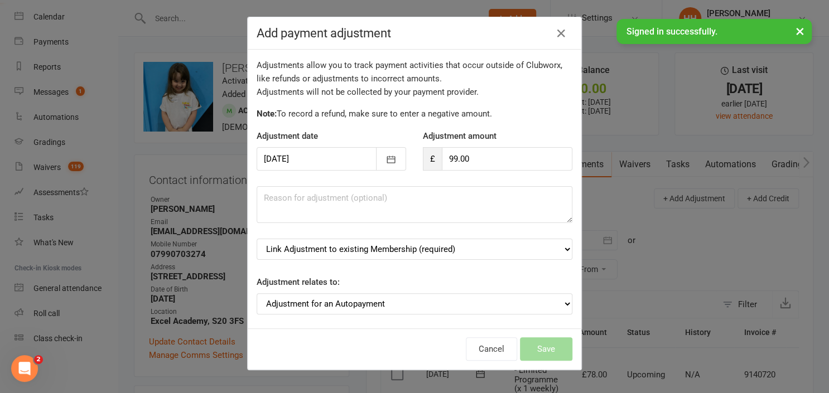
click at [542, 348] on div "Cancel Save" at bounding box center [415, 349] width 334 height 41
click at [556, 247] on select "Link Adjustment to existing Membership (required) Direct Debit - Limited Progra…" at bounding box center [415, 249] width 316 height 21
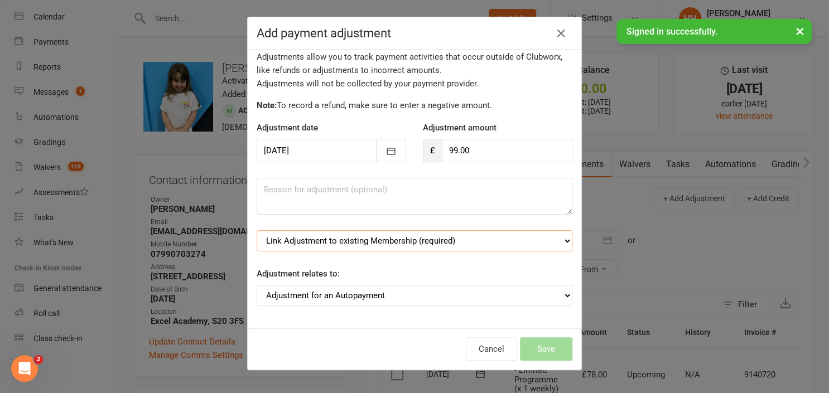
click at [556, 240] on select "Link Adjustment to existing Membership (required) Direct Debit - Limited Progra…" at bounding box center [415, 240] width 316 height 21
select select "0"
click at [257, 230] on select "Link Adjustment to existing Membership (required) Direct Debit - Limited Progra…" at bounding box center [415, 240] width 316 height 21
click at [264, 193] on textarea at bounding box center [415, 196] width 316 height 37
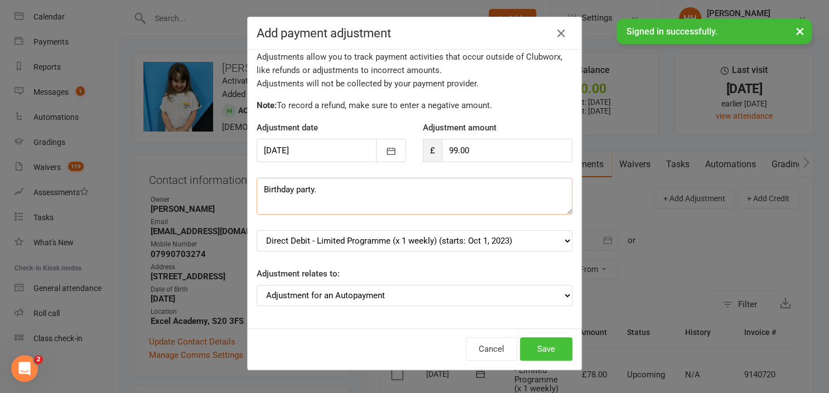
type textarea "Birthday party."
click at [535, 347] on button "Save" at bounding box center [546, 348] width 52 height 23
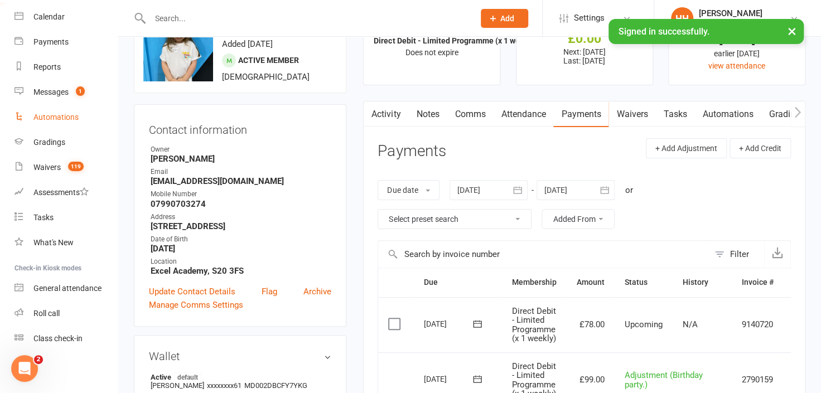
scroll to position [0, 0]
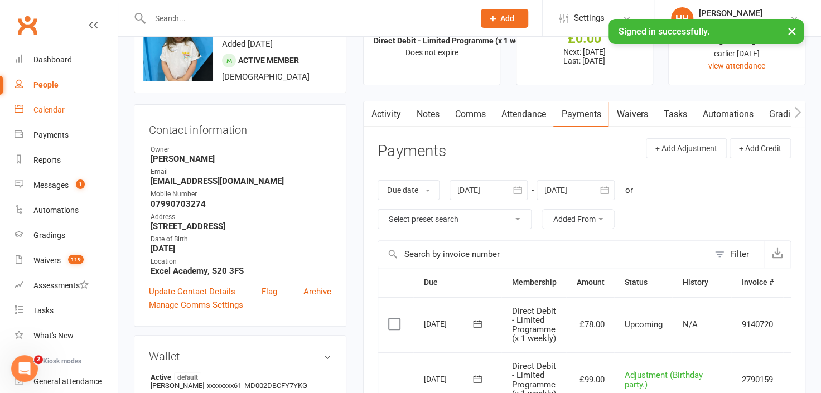
click at [49, 105] on div "Calendar" at bounding box center [48, 109] width 31 height 9
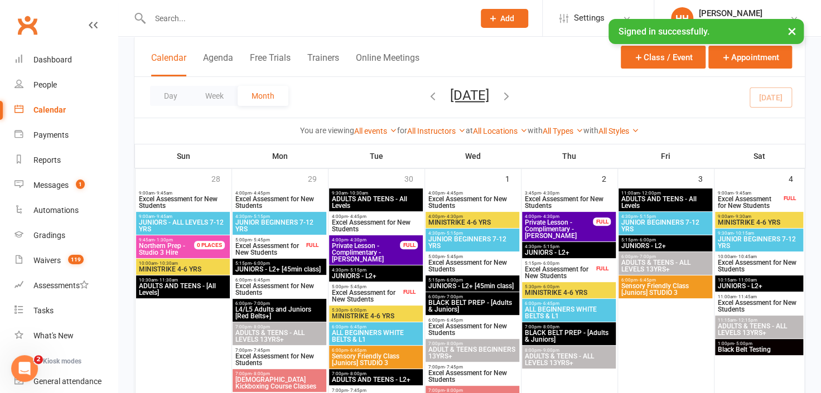
scroll to position [50, 0]
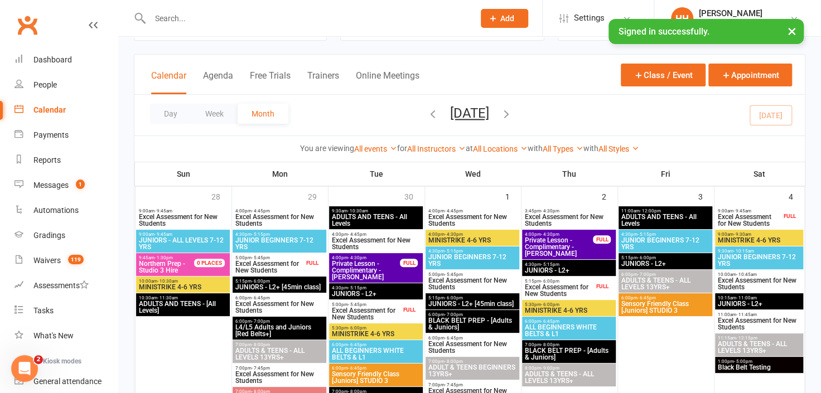
click at [513, 111] on icon "button" at bounding box center [506, 114] width 12 height 12
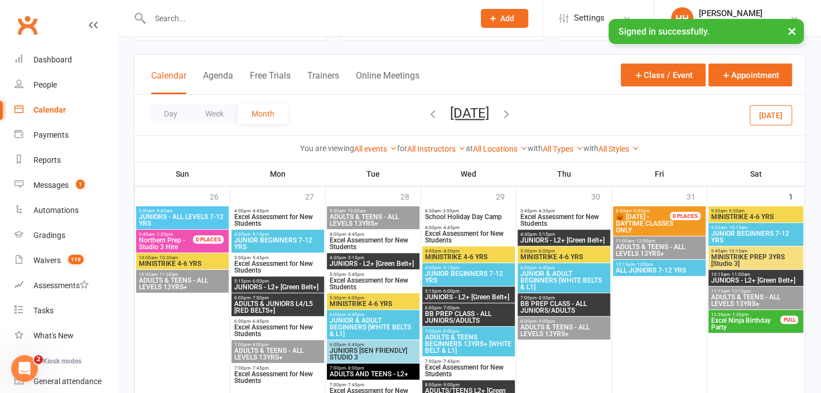
click at [513, 108] on icon "button" at bounding box center [506, 114] width 12 height 12
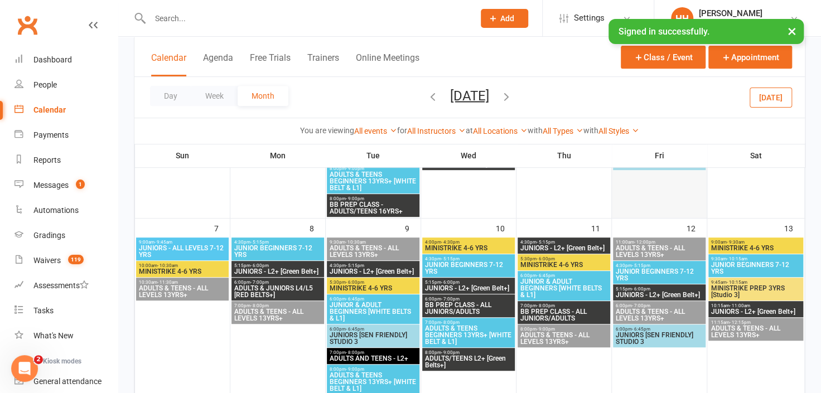
scroll to position [253, 0]
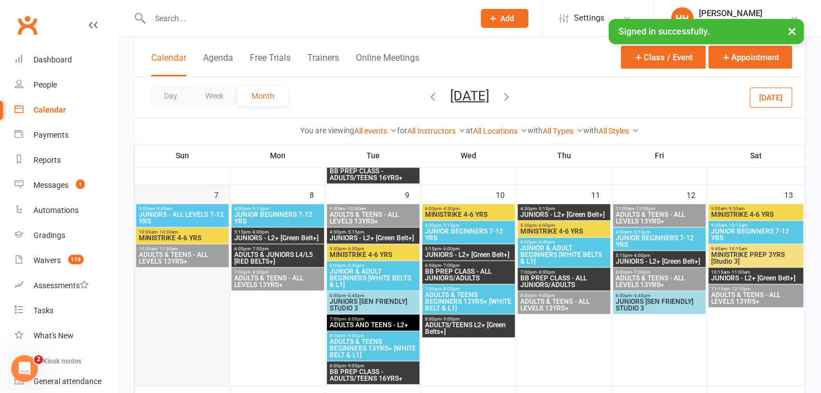
click at [181, 193] on div "7" at bounding box center [182, 285] width 95 height 201
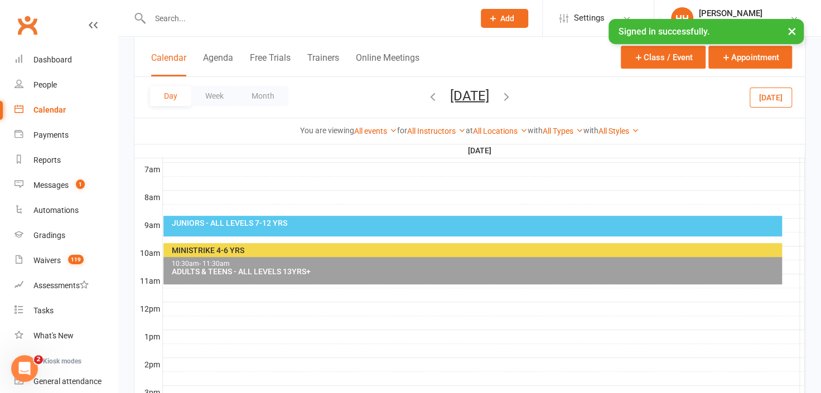
scroll to position [0, 0]
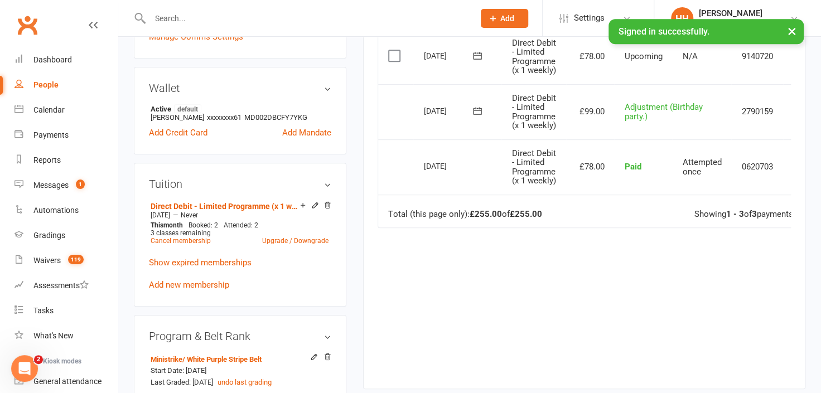
scroll to position [355, 0]
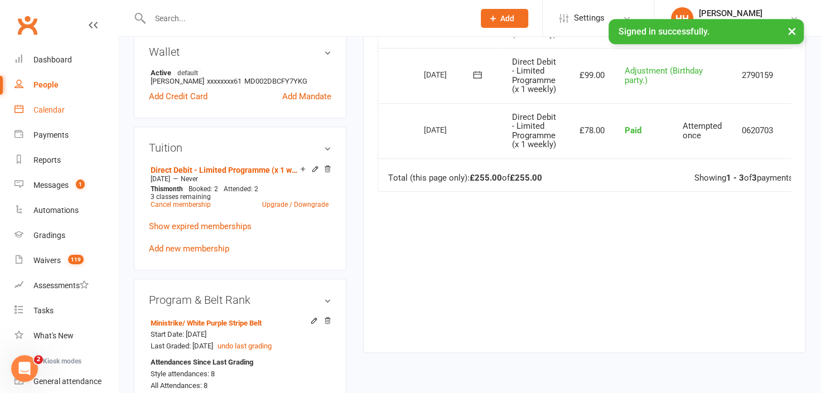
click at [45, 107] on div "Calendar" at bounding box center [48, 109] width 31 height 9
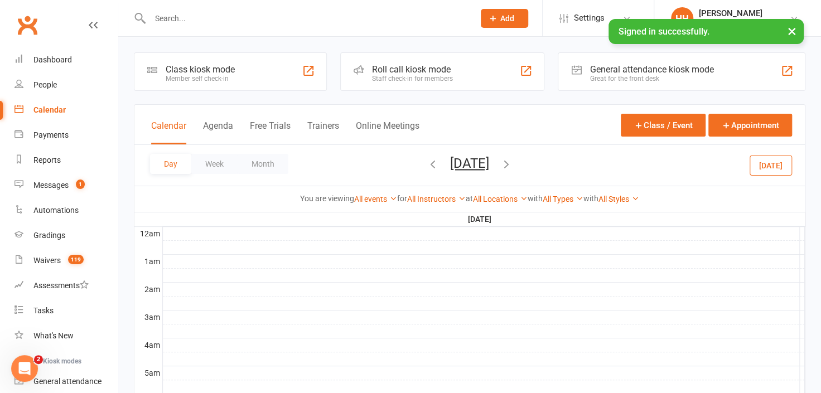
click at [306, 67] on div at bounding box center [308, 70] width 13 height 13
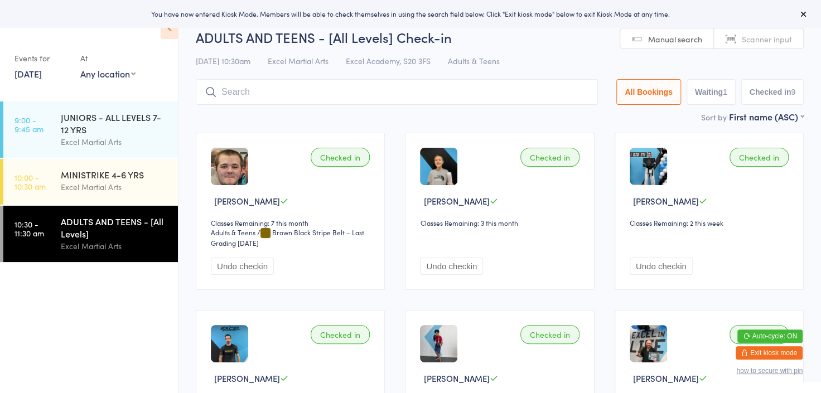
click at [801, 15] on icon at bounding box center [803, 13] width 9 height 9
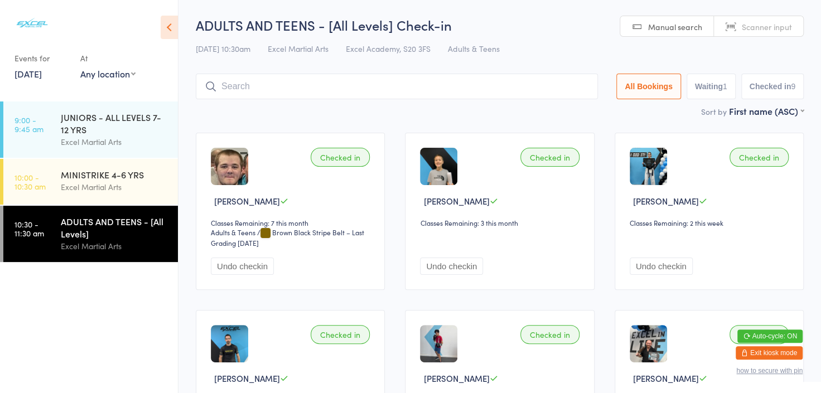
click at [170, 26] on icon at bounding box center [169, 27] width 17 height 23
click at [765, 351] on button "Exit kiosk mode" at bounding box center [769, 352] width 67 height 13
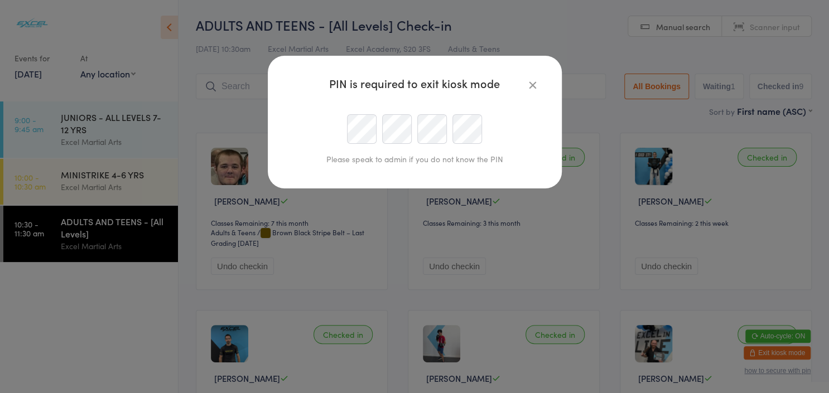
click at [534, 84] on icon "button" at bounding box center [533, 85] width 12 height 12
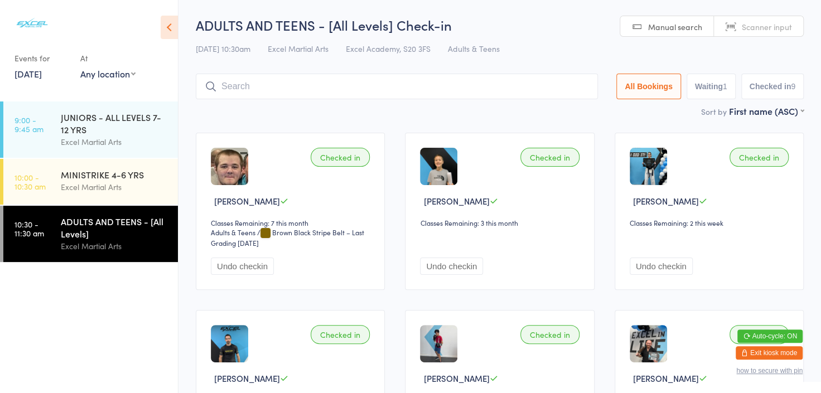
click at [764, 352] on button "Exit kiosk mode" at bounding box center [769, 352] width 67 height 13
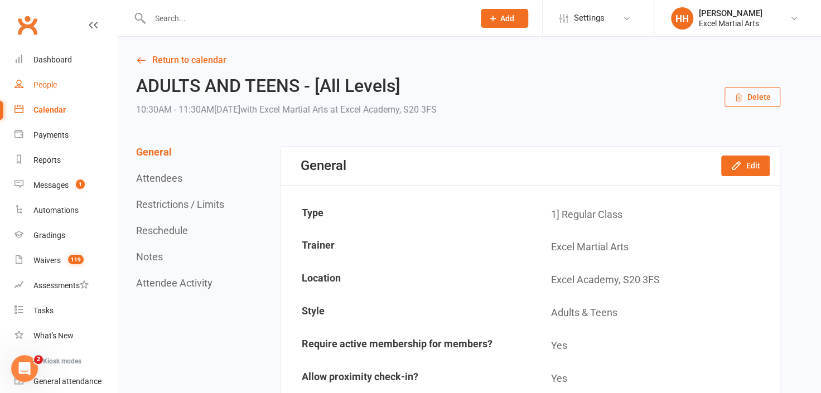
click at [45, 84] on div "People" at bounding box center [44, 84] width 23 height 9
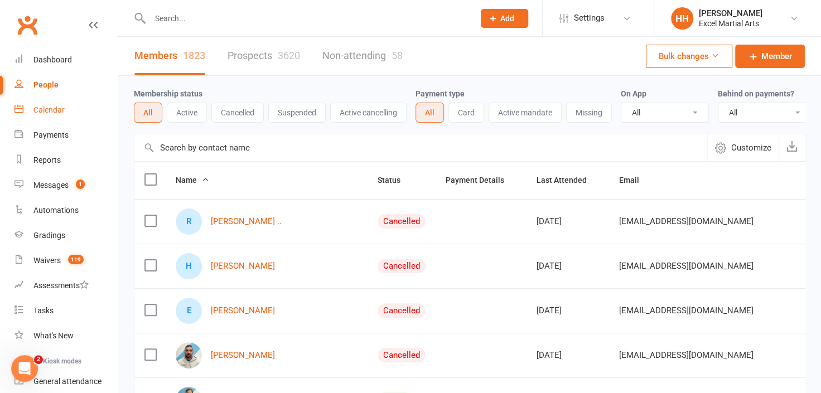
click at [46, 109] on div "Calendar" at bounding box center [48, 109] width 31 height 9
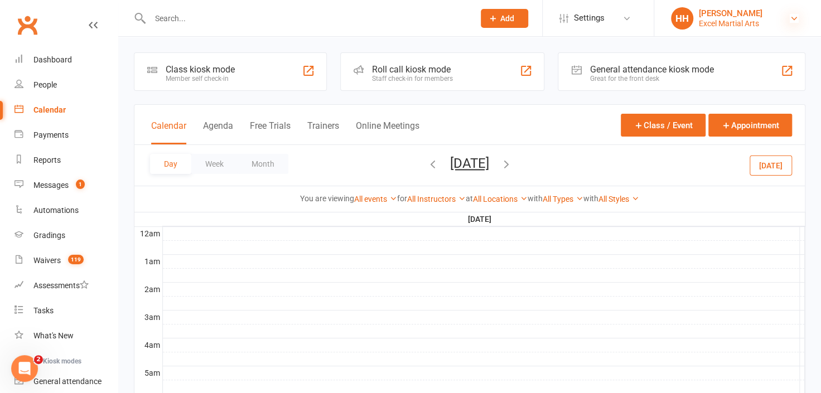
click at [793, 18] on icon at bounding box center [794, 18] width 9 height 9
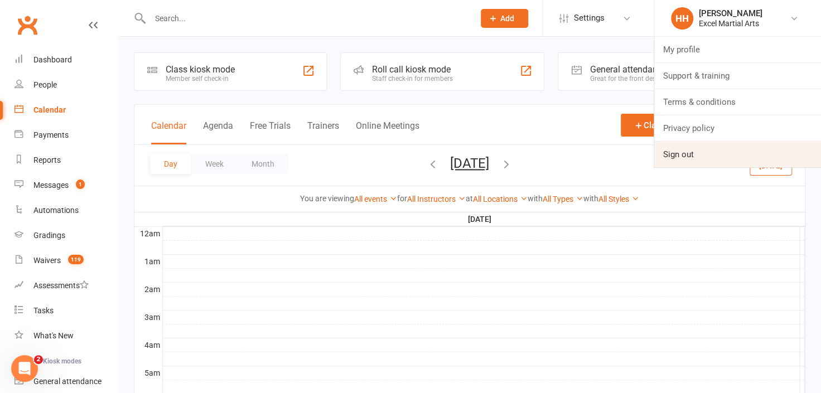
click at [683, 158] on link "Sign out" at bounding box center [737, 155] width 167 height 26
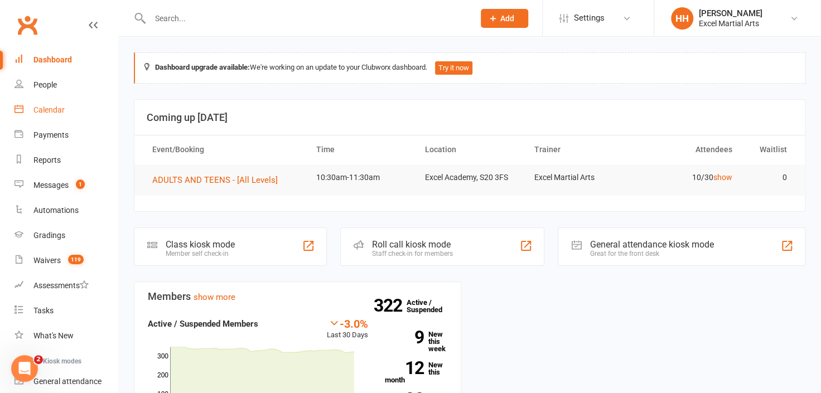
click at [47, 109] on div "Calendar" at bounding box center [48, 109] width 31 height 9
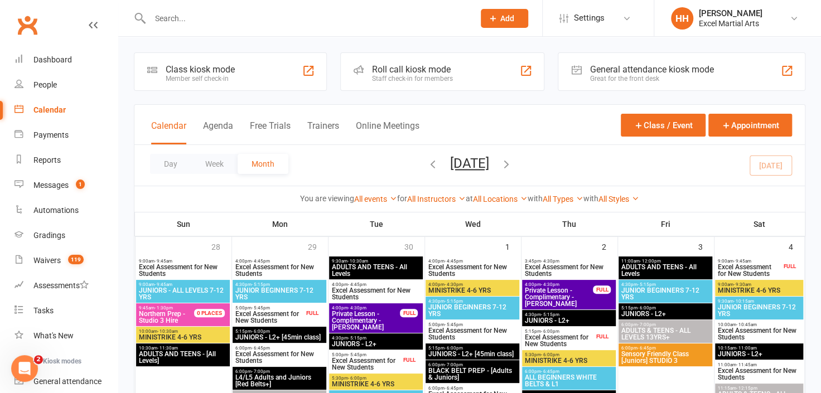
click at [163, 23] on input "text" at bounding box center [307, 19] width 320 height 16
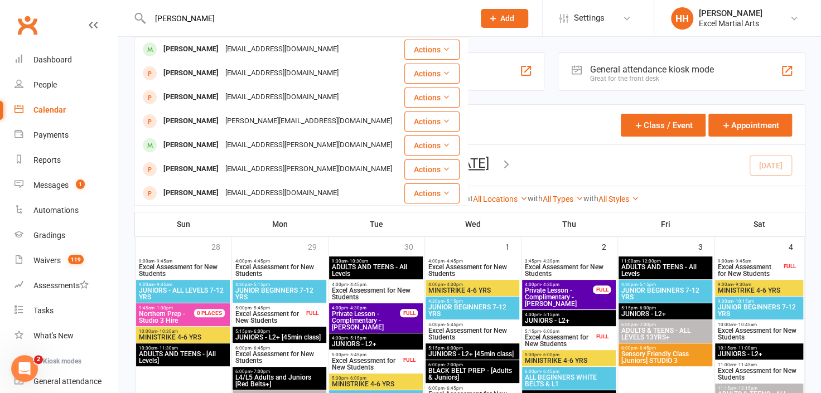
type input "martha goodgrove"
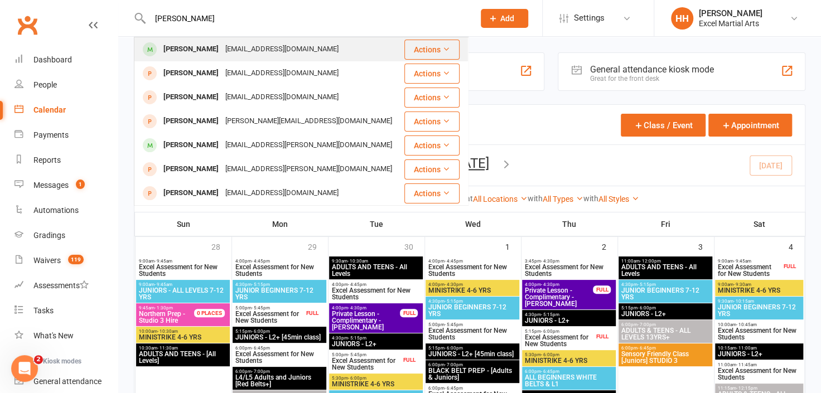
click at [196, 49] on div "[PERSON_NAME]" at bounding box center [191, 49] width 62 height 16
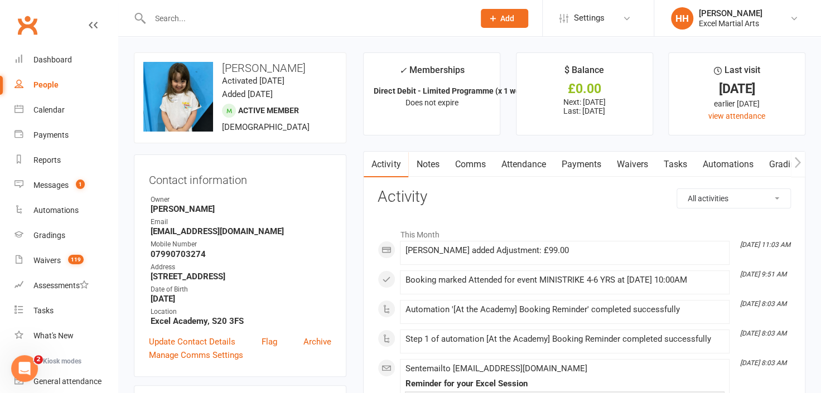
click at [247, 91] on time "Added 11 August, 2022" at bounding box center [247, 94] width 51 height 10
click at [44, 109] on div "Calendar" at bounding box center [48, 109] width 31 height 9
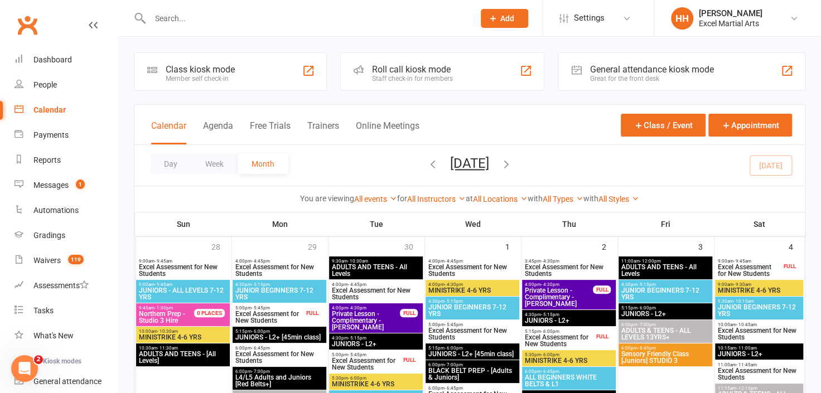
click at [513, 163] on icon "button" at bounding box center [506, 164] width 12 height 12
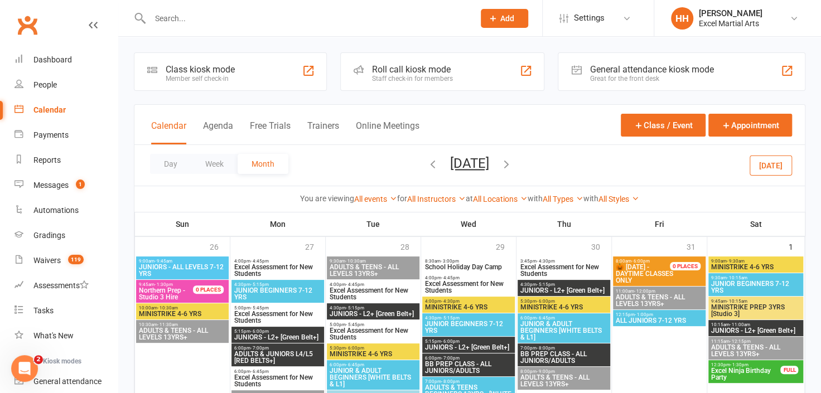
click at [513, 161] on icon "button" at bounding box center [506, 164] width 12 height 12
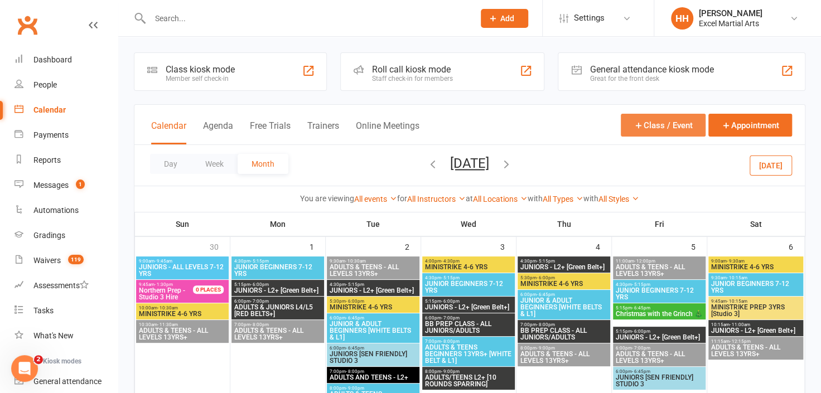
click at [640, 124] on icon "button" at bounding box center [639, 125] width 10 height 10
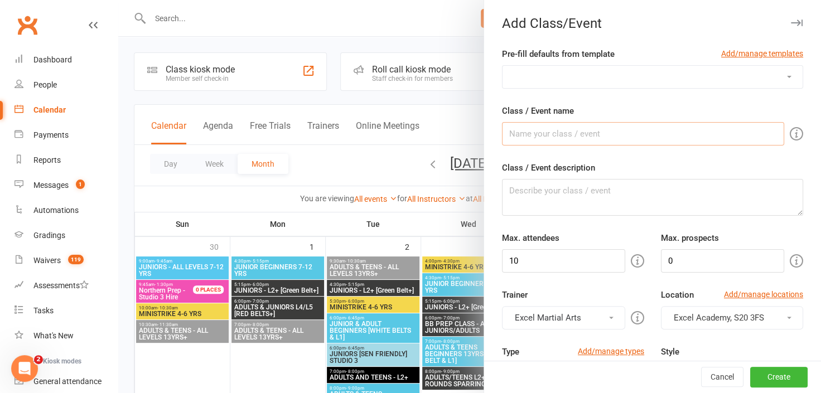
click at [549, 133] on input "Class / Event name" at bounding box center [643, 133] width 282 height 23
type input "Excel Ninja Birthday Party"
click at [517, 197] on textarea "Class / Event description" at bounding box center [652, 197] width 301 height 37
click at [520, 262] on input "10" at bounding box center [563, 260] width 123 height 23
type input "11"
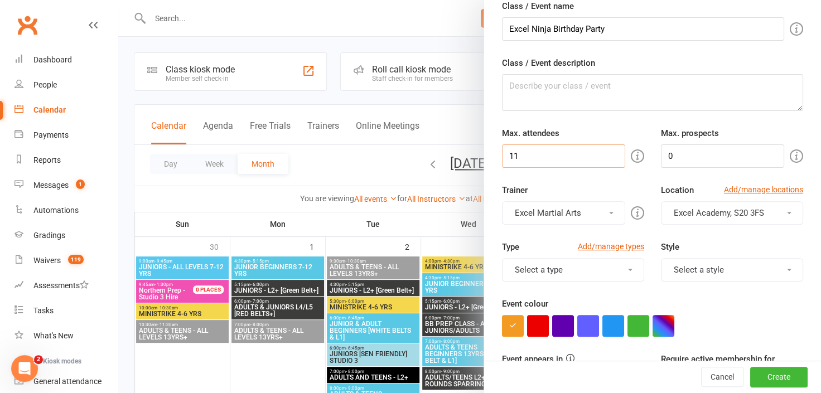
scroll to position [152, 0]
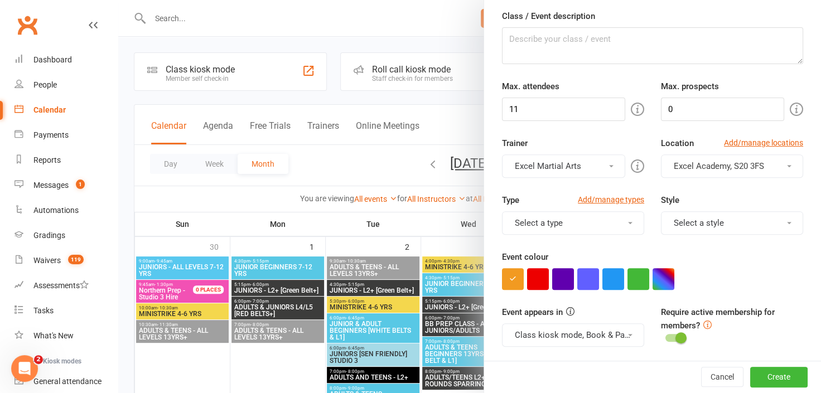
click at [628, 222] on span at bounding box center [630, 223] width 4 height 2
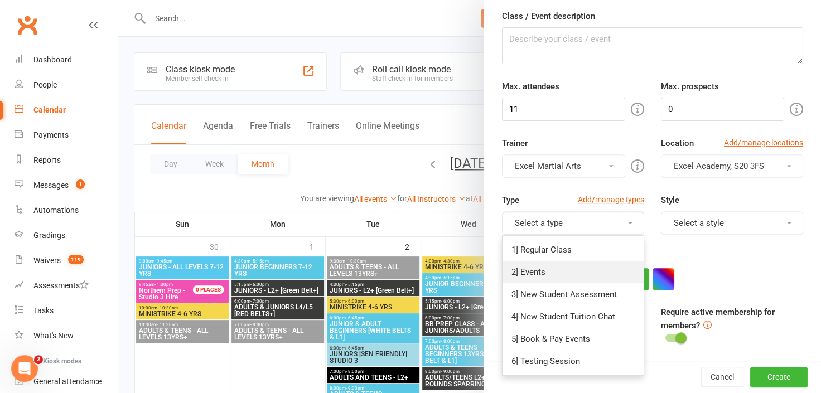
click at [537, 267] on link "2] Events" at bounding box center [573, 272] width 141 height 22
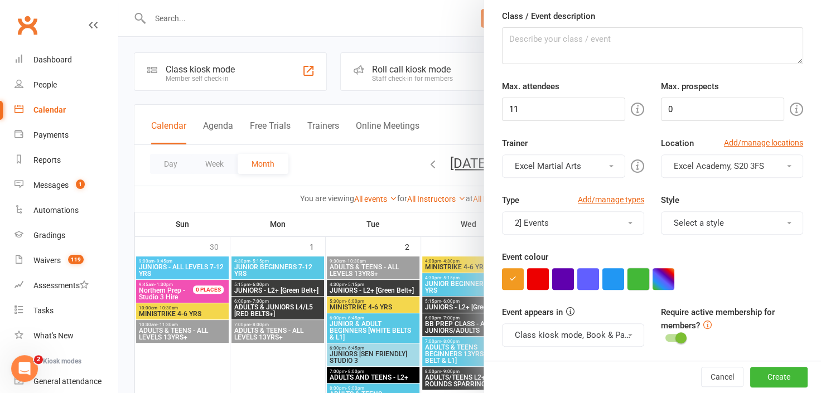
click at [634, 274] on button "button" at bounding box center [639, 279] width 22 height 22
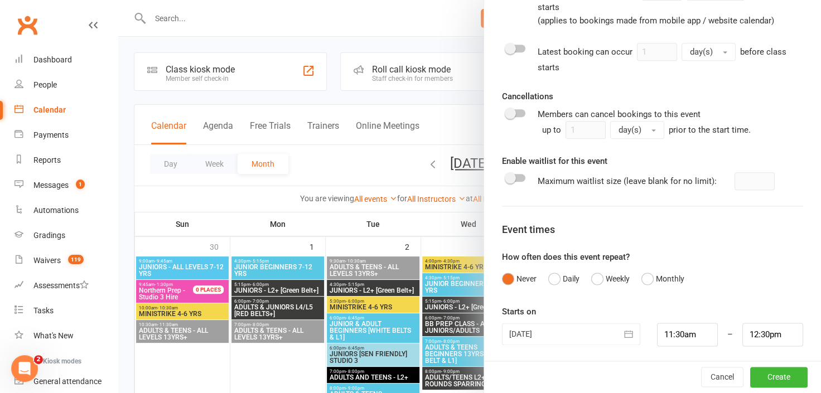
scroll to position [597, 0]
click at [625, 330] on icon "button" at bounding box center [629, 333] width 8 height 7
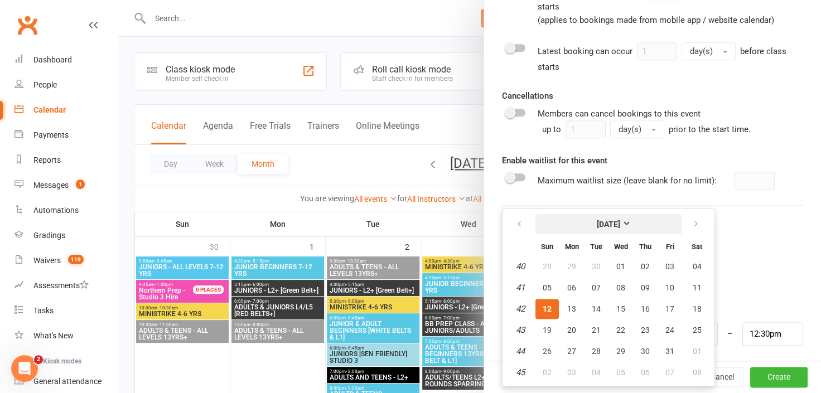
click at [620, 220] on strong "[DATE]" at bounding box center [608, 224] width 23 height 9
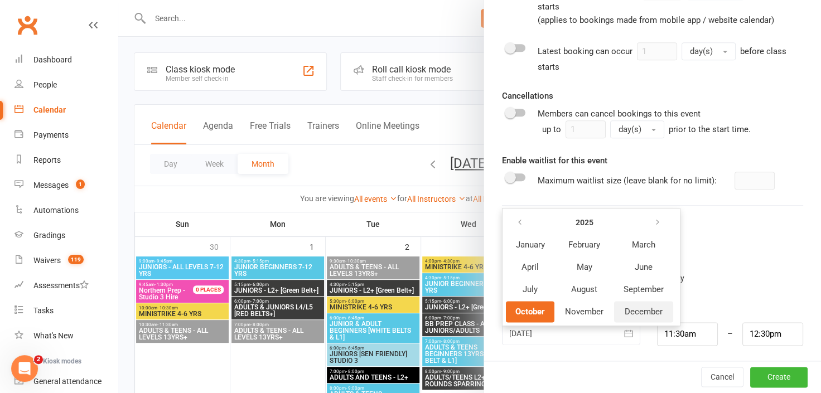
click at [634, 308] on span "December" at bounding box center [644, 312] width 38 height 10
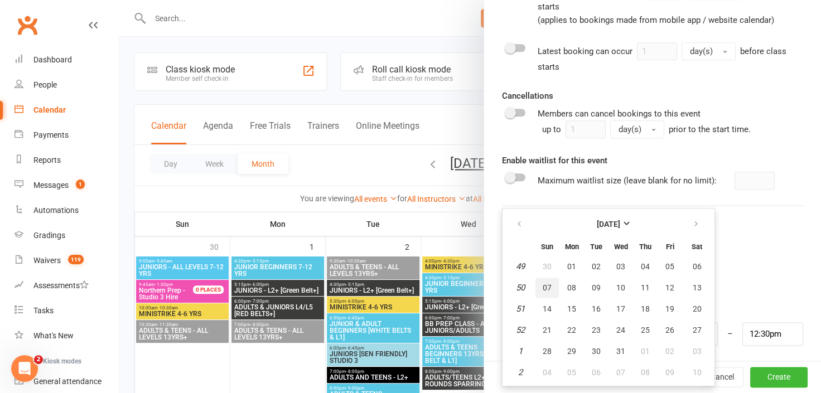
click at [543, 283] on span "07" at bounding box center [547, 287] width 9 height 9
type input "[DATE]"
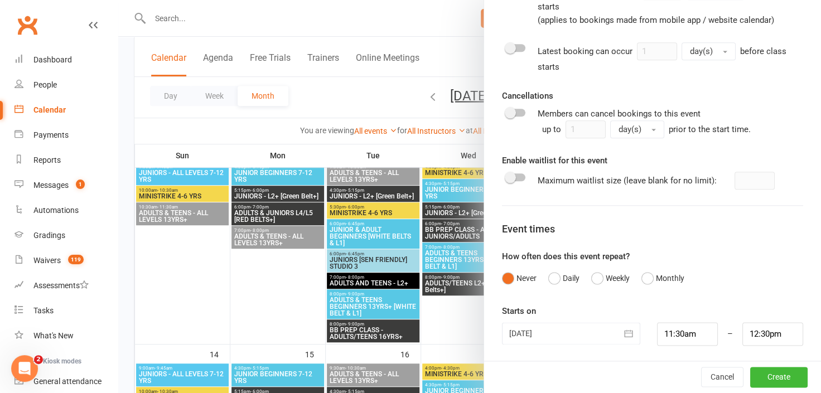
scroll to position [406, 0]
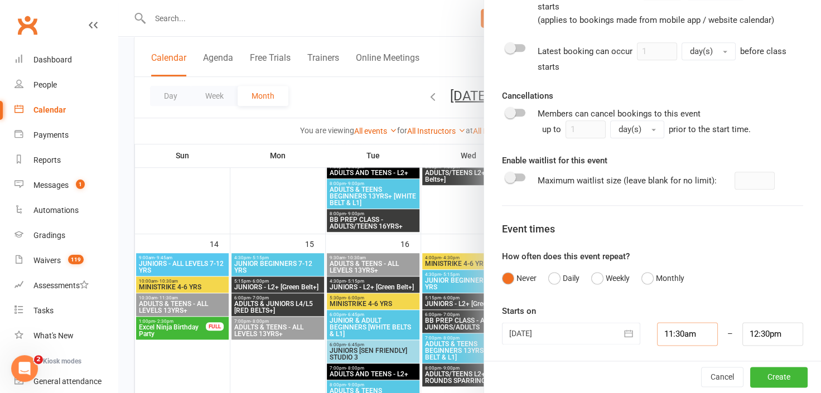
click at [687, 332] on input "11:30am" at bounding box center [687, 333] width 61 height 23
type input "12:30pm"
click at [684, 305] on li "12:30pm" at bounding box center [685, 311] width 54 height 17
click at [766, 334] on input "1:30pm" at bounding box center [772, 333] width 61 height 23
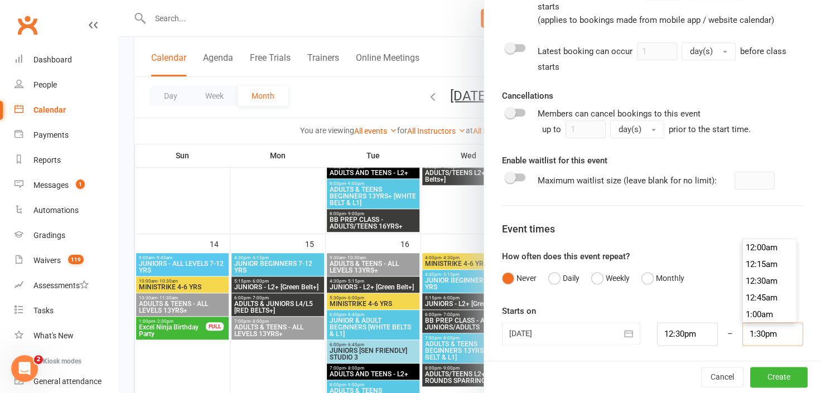
scroll to position [886, 0]
type input "2:00pm"
click at [752, 294] on li "2:00pm" at bounding box center [770, 298] width 54 height 17
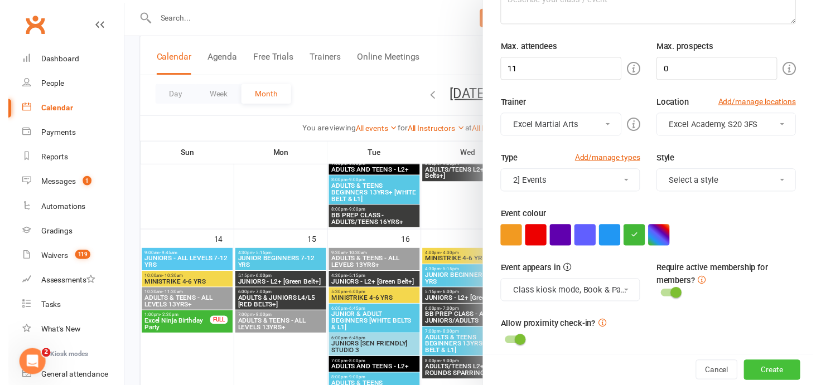
scroll to position [141, 0]
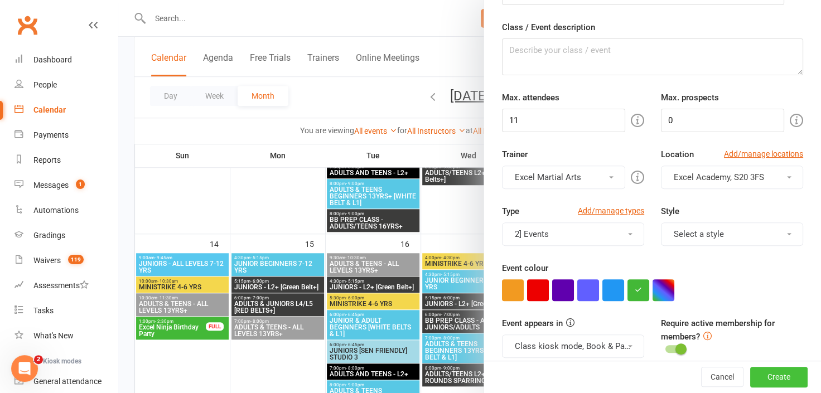
click at [768, 377] on button "Create" at bounding box center [778, 378] width 57 height 20
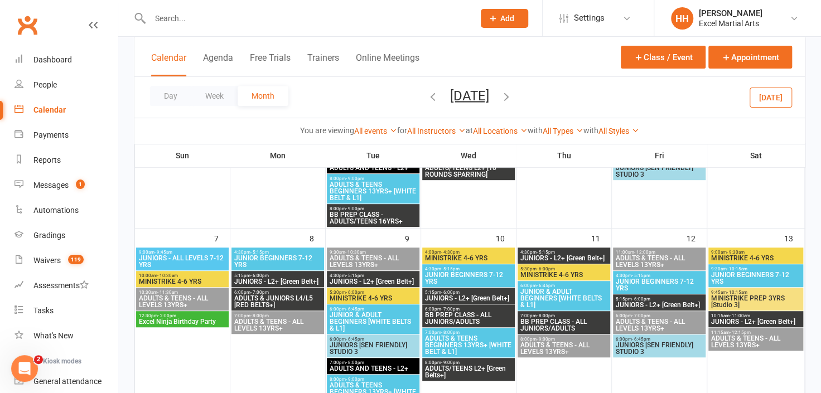
scroll to position [202, 0]
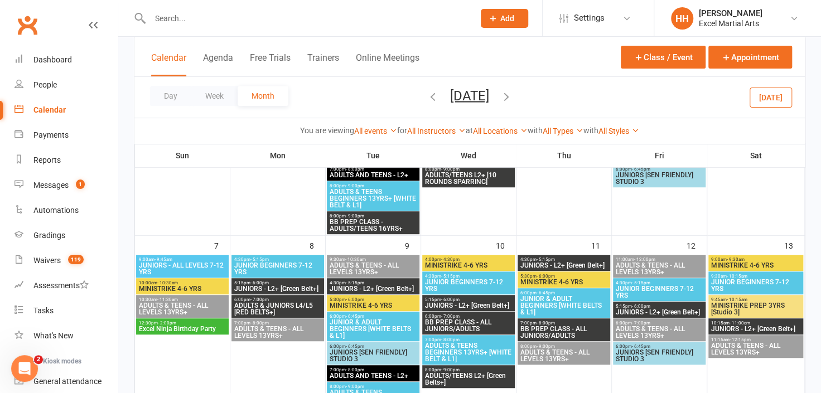
click at [188, 327] on span "Excel Ninja Birthday Party" at bounding box center [182, 329] width 88 height 7
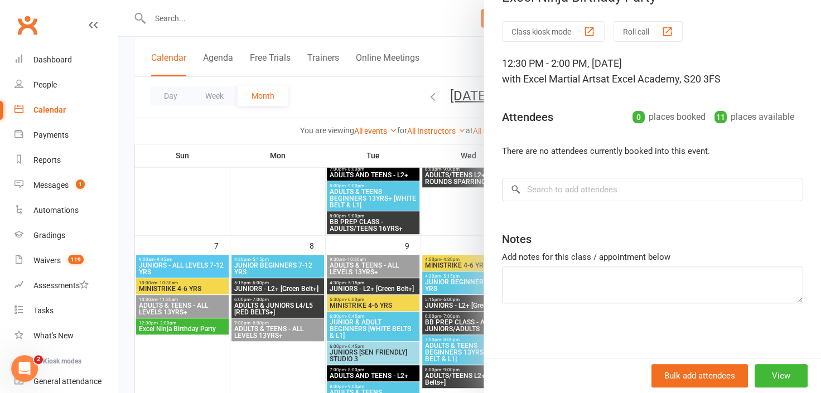
scroll to position [0, 0]
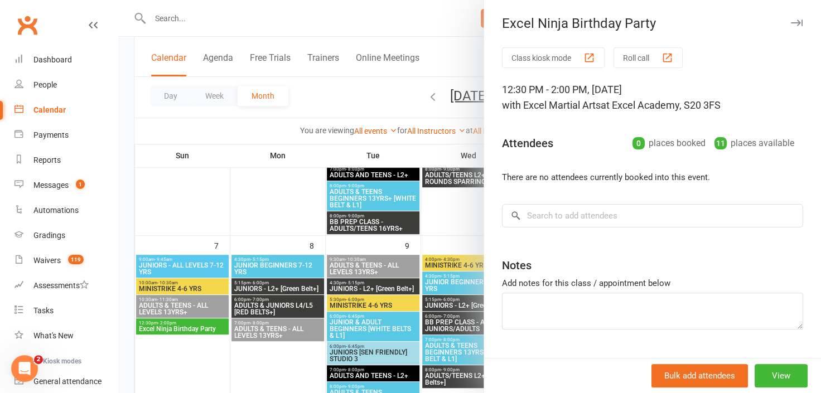
click at [791, 20] on icon "button" at bounding box center [797, 23] width 12 height 7
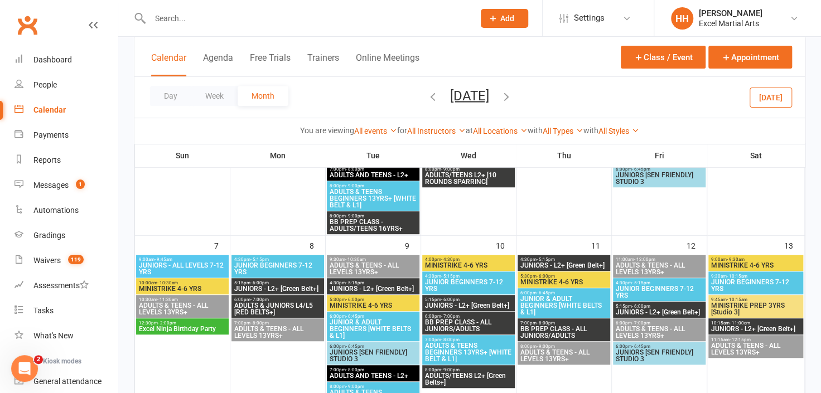
click at [168, 326] on span "Excel Ninja Birthday Party" at bounding box center [182, 329] width 88 height 7
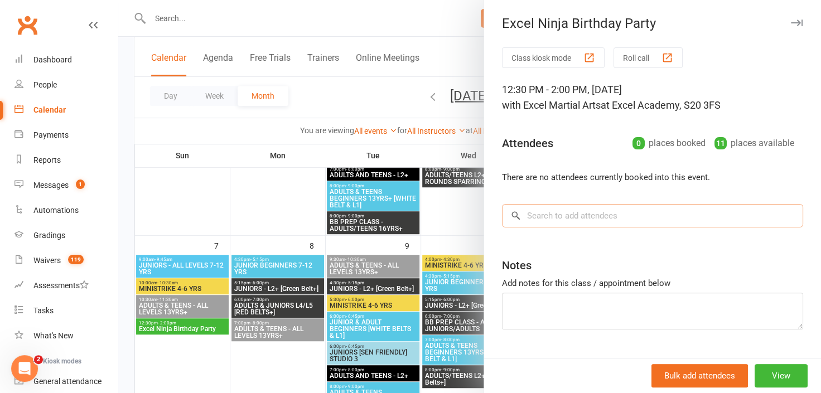
click at [535, 218] on input "search" at bounding box center [652, 215] width 301 height 23
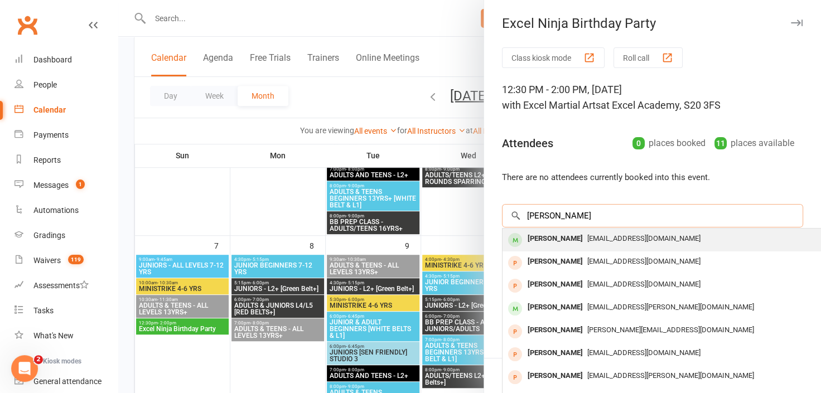
type input "[PERSON_NAME]"
click at [544, 238] on div "[PERSON_NAME]" at bounding box center [555, 239] width 64 height 16
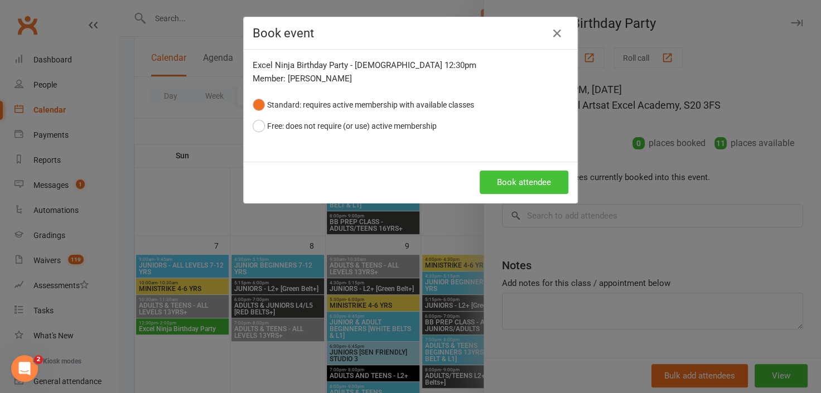
click at [535, 180] on button "Book attendee" at bounding box center [524, 182] width 89 height 23
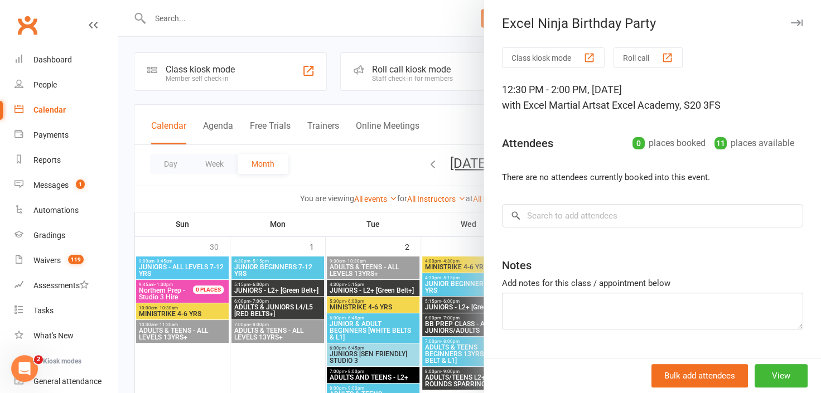
scroll to position [152, 0]
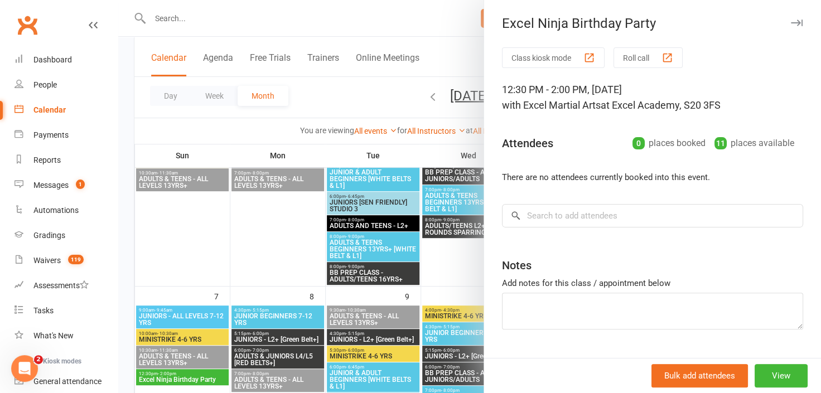
click at [791, 21] on icon "button" at bounding box center [797, 23] width 12 height 7
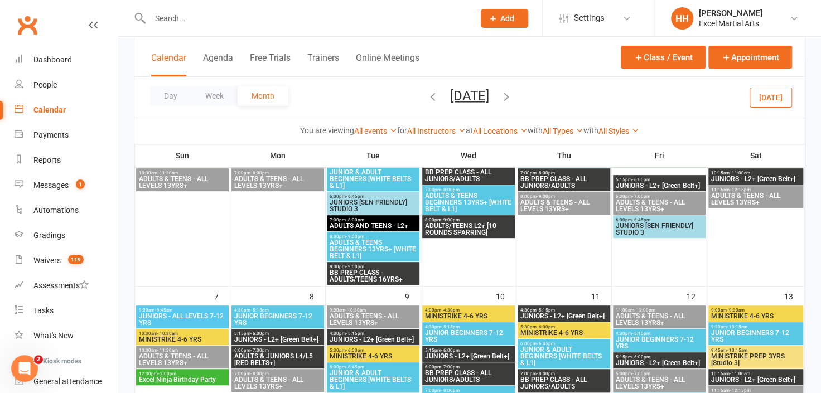
click at [427, 92] on icon "button" at bounding box center [433, 96] width 12 height 12
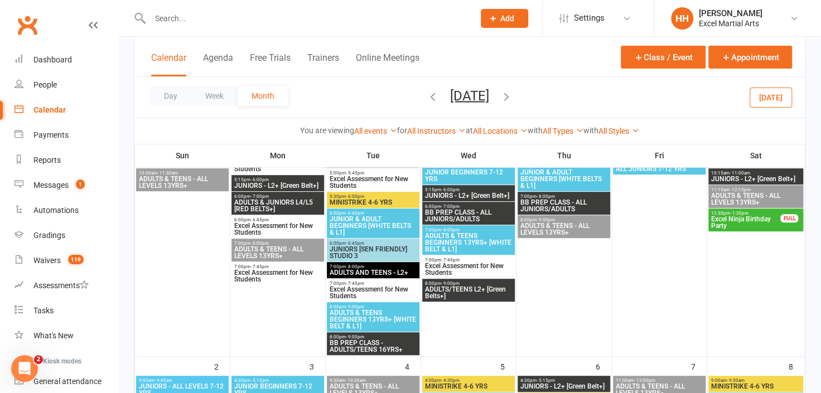
click at [746, 216] on span "Excel Ninja Birthday Party" at bounding box center [746, 222] width 71 height 13
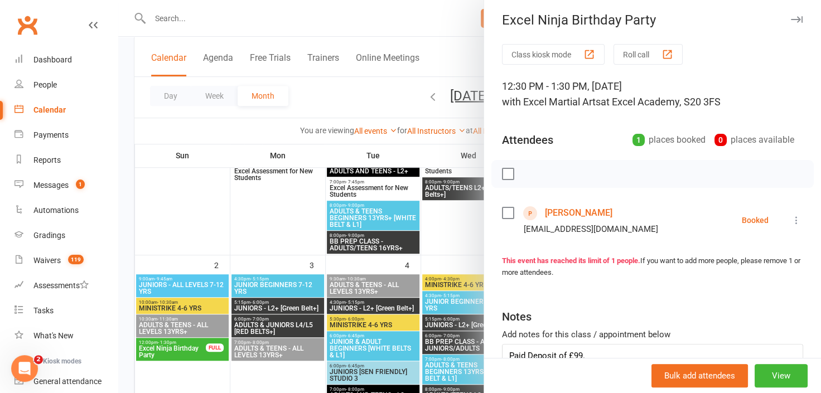
scroll to position [0, 0]
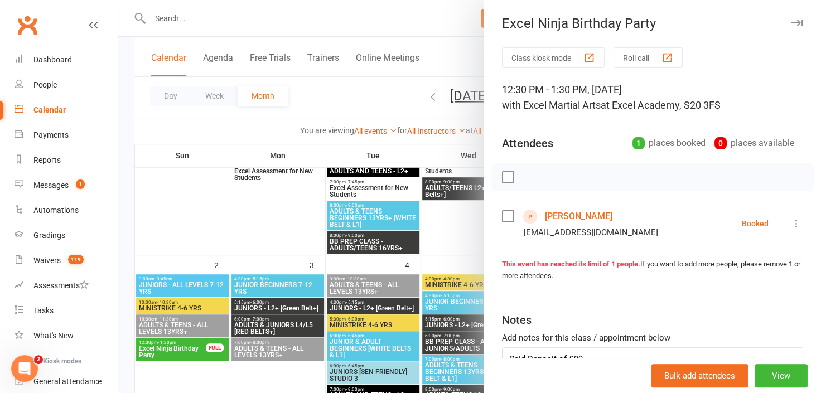
click at [791, 20] on icon "button" at bounding box center [797, 23] width 12 height 7
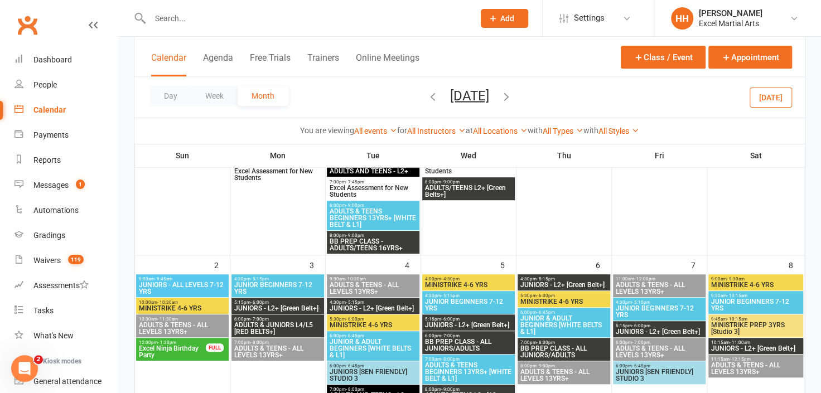
click at [513, 94] on icon "button" at bounding box center [506, 96] width 12 height 12
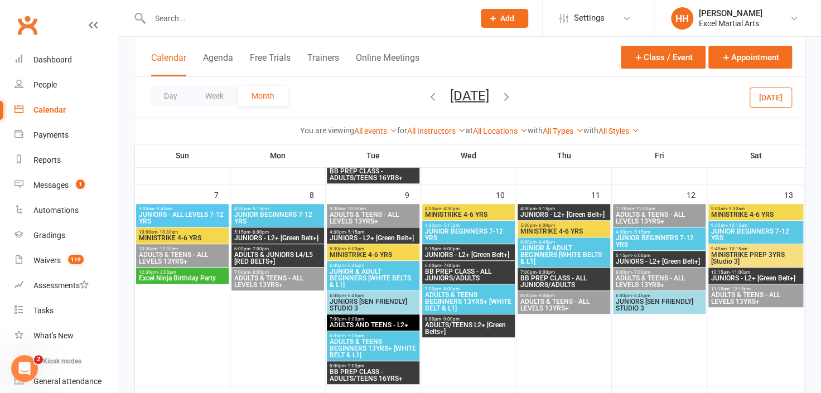
click at [190, 275] on span "Excel Ninja Birthday Party" at bounding box center [182, 278] width 88 height 7
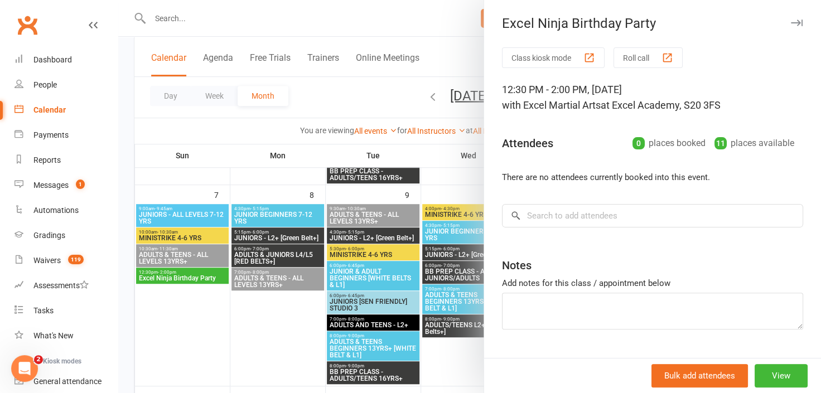
click at [354, 15] on div at bounding box center [469, 196] width 703 height 393
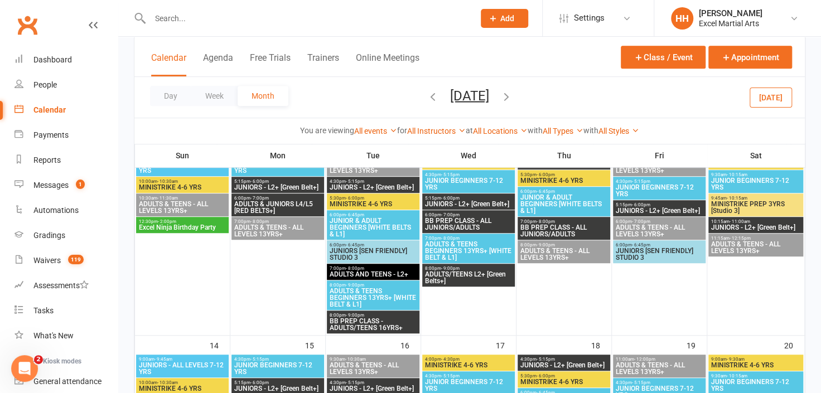
scroll to position [253, 0]
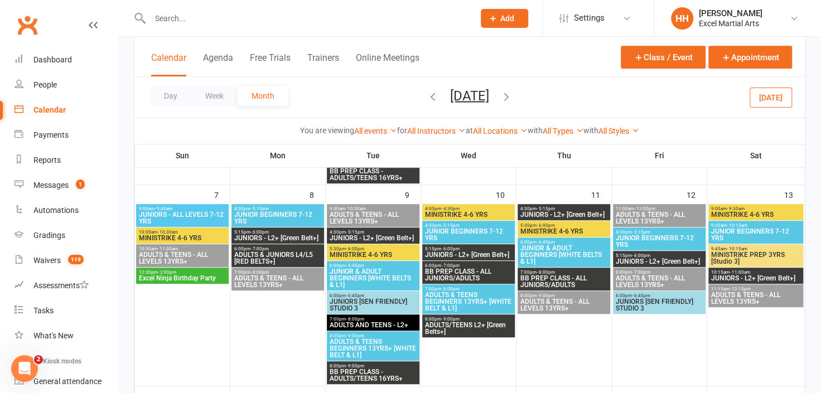
click at [211, 284] on div at bounding box center [182, 295] width 93 height 181
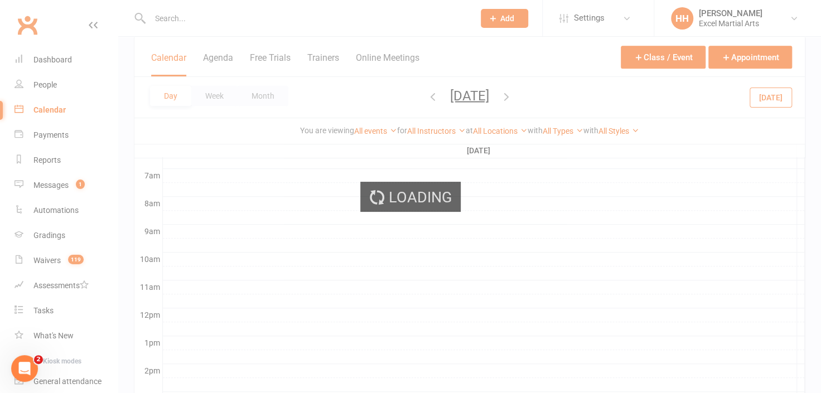
scroll to position [0, 0]
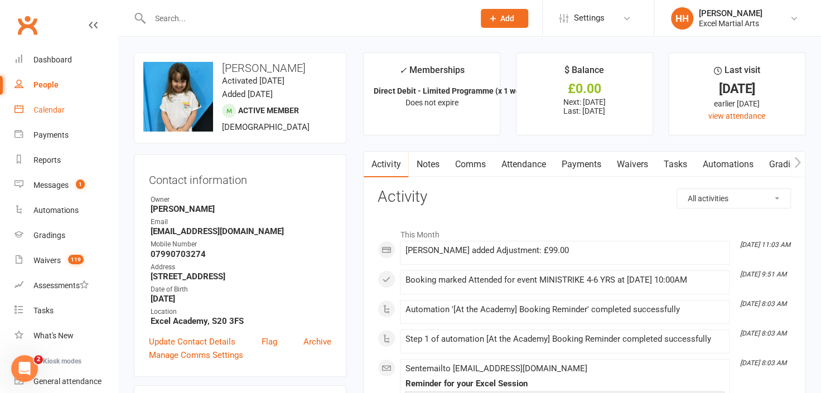
click at [44, 107] on div "Calendar" at bounding box center [48, 109] width 31 height 9
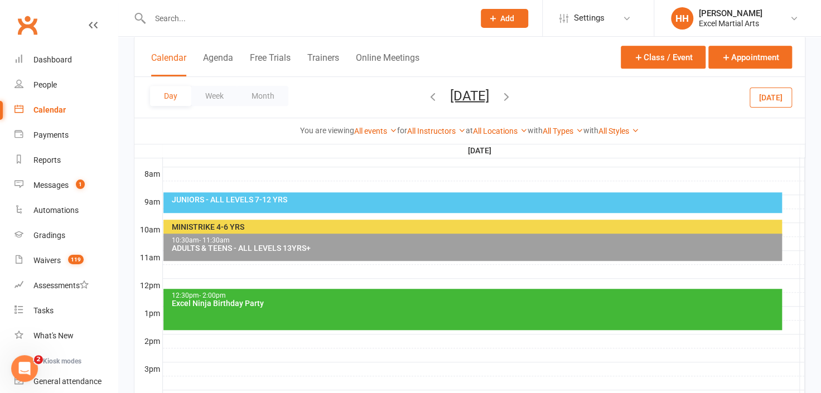
scroll to position [304, 0]
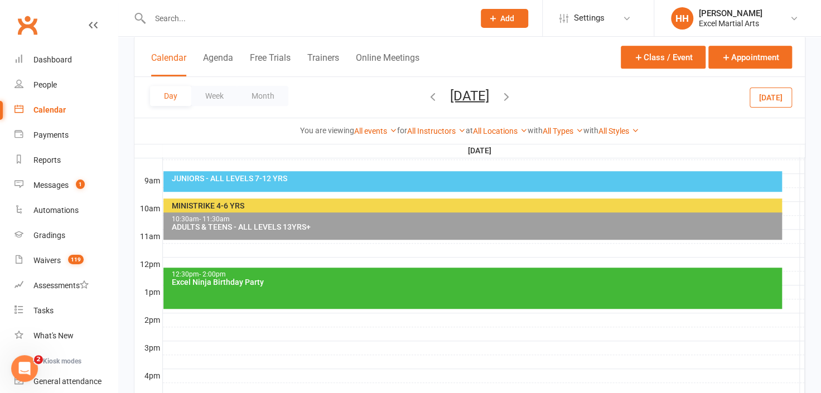
click at [201, 284] on div "Excel Ninja Birthday Party" at bounding box center [475, 282] width 609 height 8
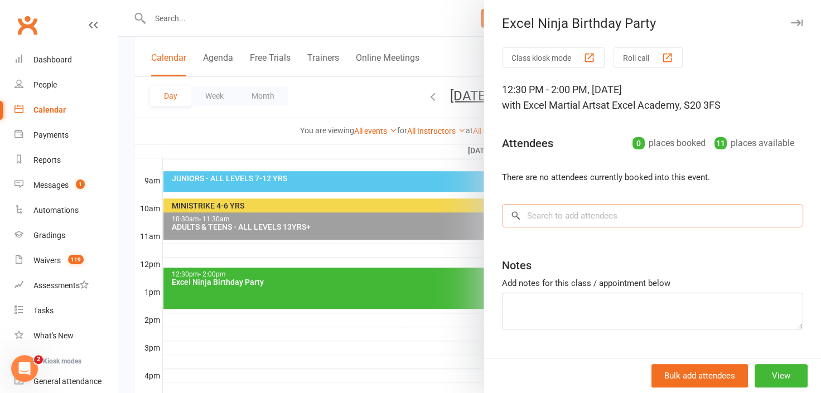
click at [541, 218] on input "search" at bounding box center [652, 215] width 301 height 23
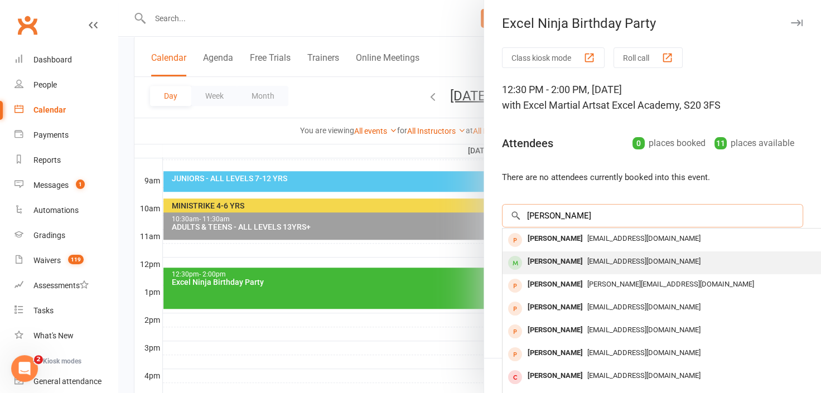
type input "[PERSON_NAME]"
click at [590, 261] on span "[EMAIL_ADDRESS][DOMAIN_NAME]" at bounding box center [643, 261] width 113 height 8
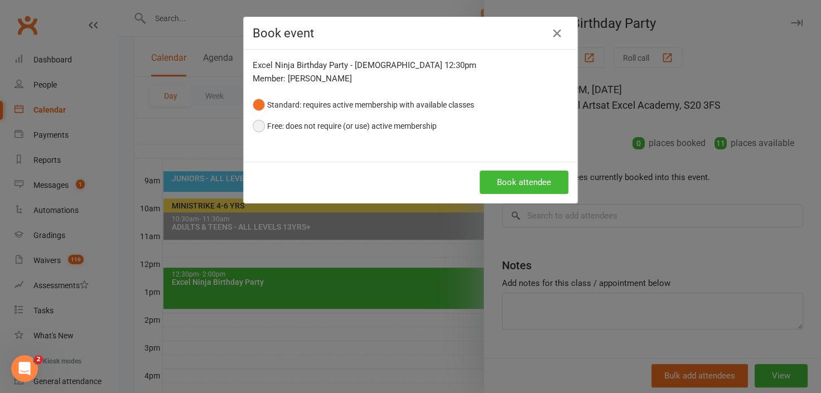
click at [253, 123] on button "Free: does not require (or use) active membership" at bounding box center [345, 125] width 184 height 21
click at [527, 182] on button "Book attendee" at bounding box center [524, 182] width 89 height 23
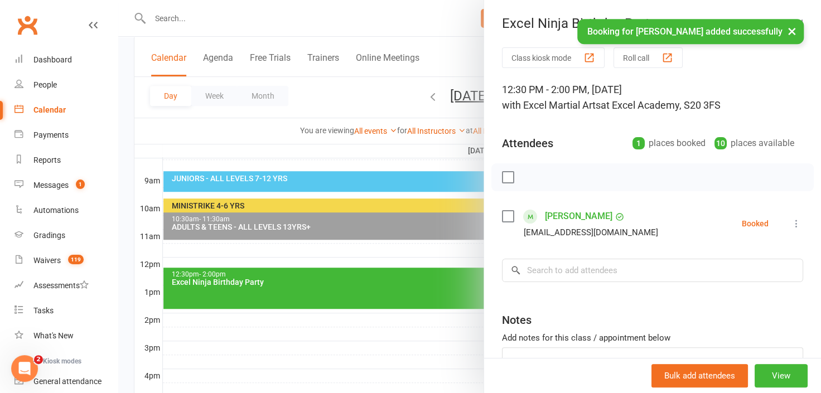
click at [792, 31] on button "×" at bounding box center [792, 31] width 20 height 24
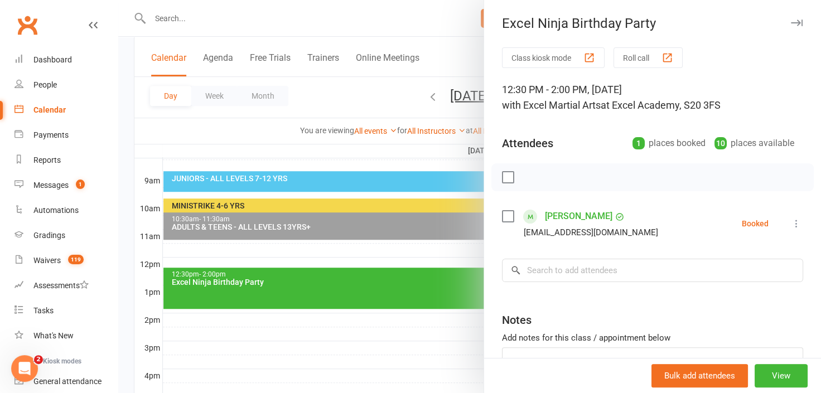
click at [791, 20] on icon "button" at bounding box center [797, 23] width 12 height 7
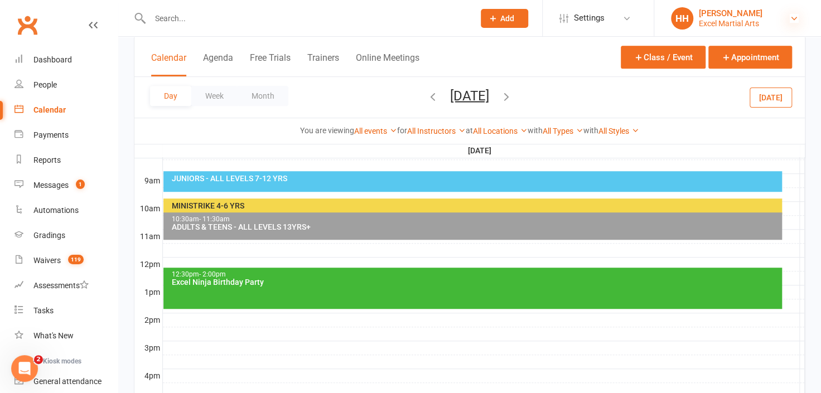
click at [792, 14] on icon at bounding box center [794, 18] width 9 height 9
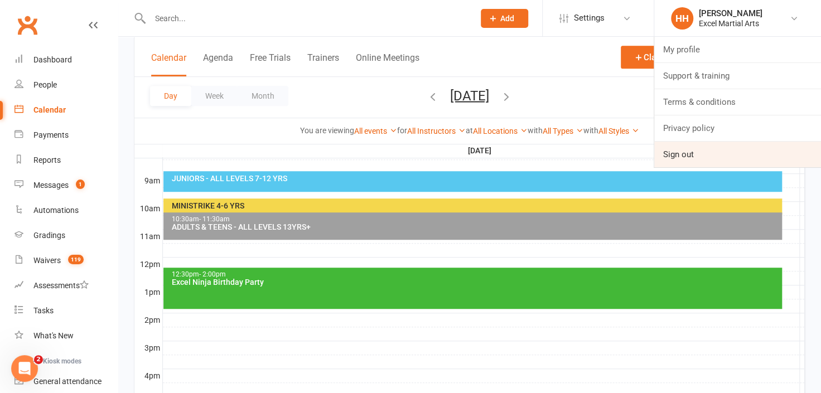
click at [697, 150] on link "Sign out" at bounding box center [737, 155] width 167 height 26
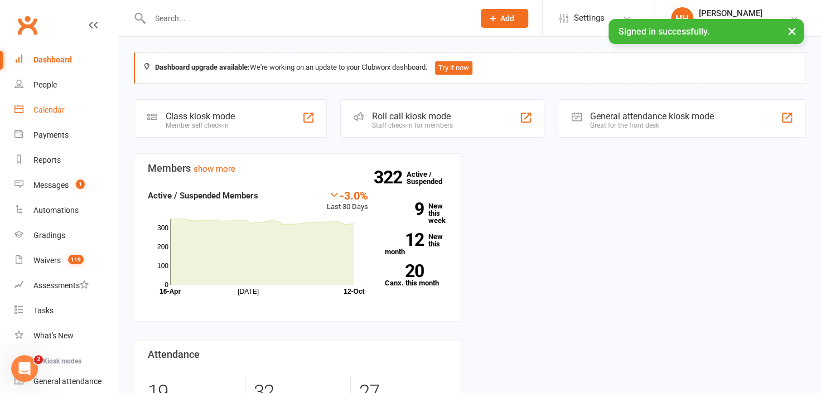
click at [50, 109] on div "Calendar" at bounding box center [48, 109] width 31 height 9
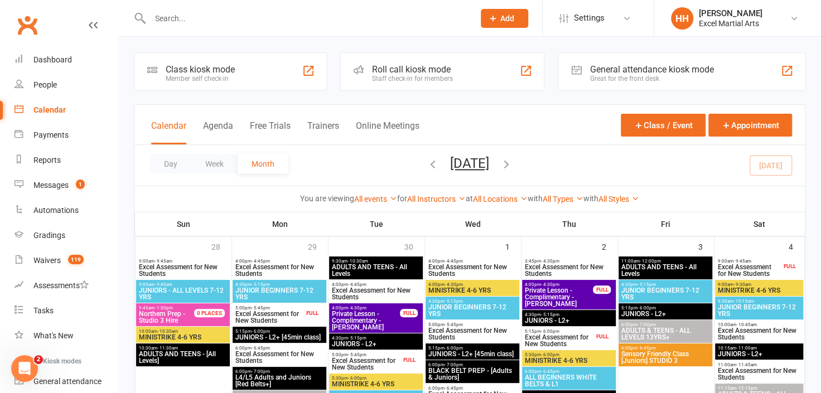
click at [513, 163] on icon "button" at bounding box center [506, 164] width 12 height 12
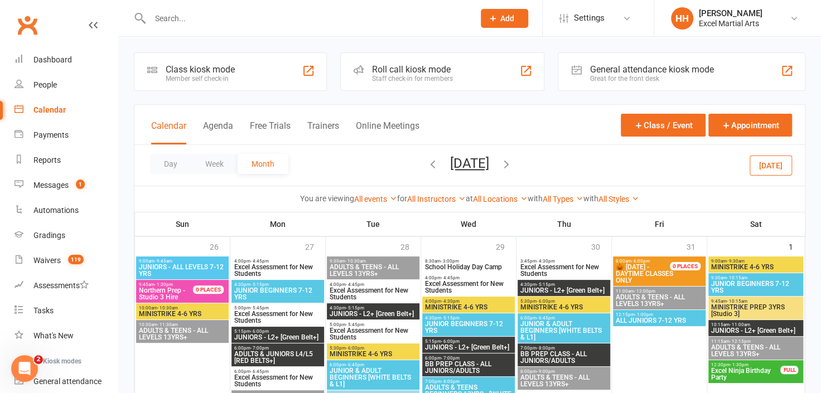
click at [513, 160] on icon "button" at bounding box center [506, 164] width 12 height 12
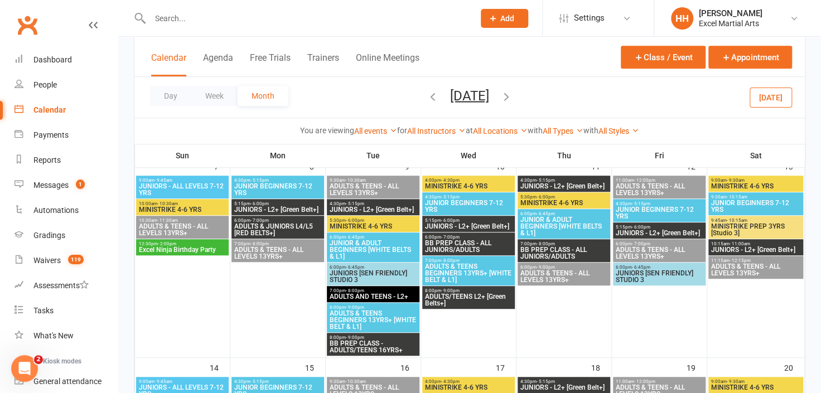
scroll to position [304, 0]
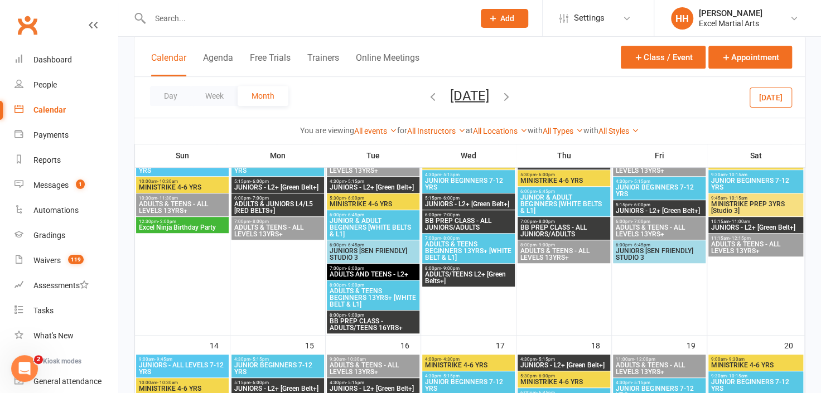
click at [188, 222] on span "12:30pm - 2:00pm" at bounding box center [182, 221] width 88 height 5
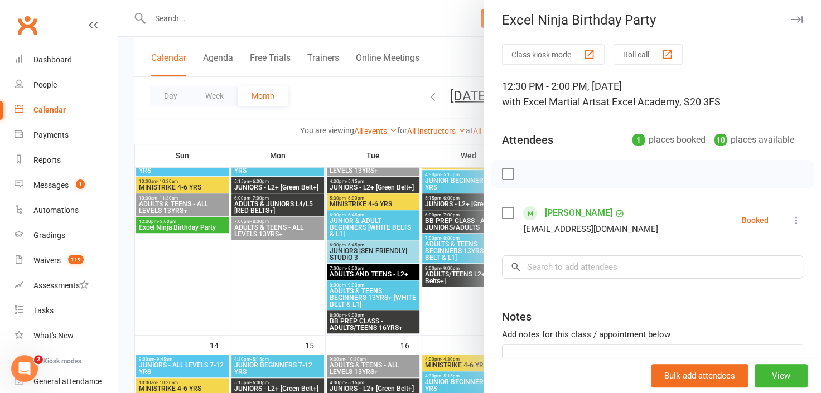
scroll to position [0, 0]
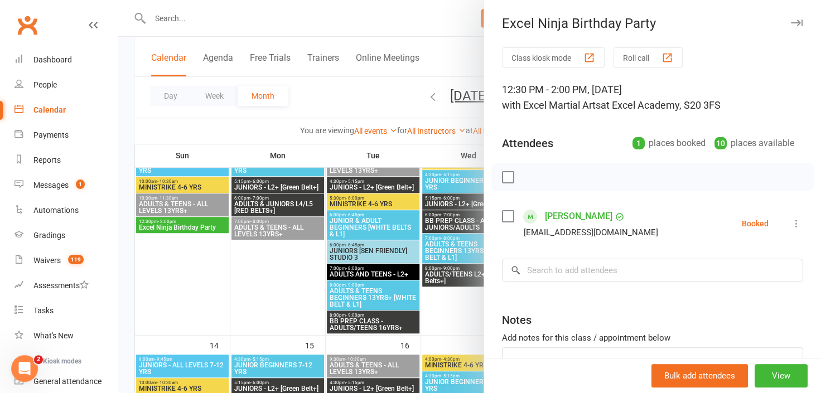
click at [791, 222] on icon at bounding box center [796, 223] width 11 height 11
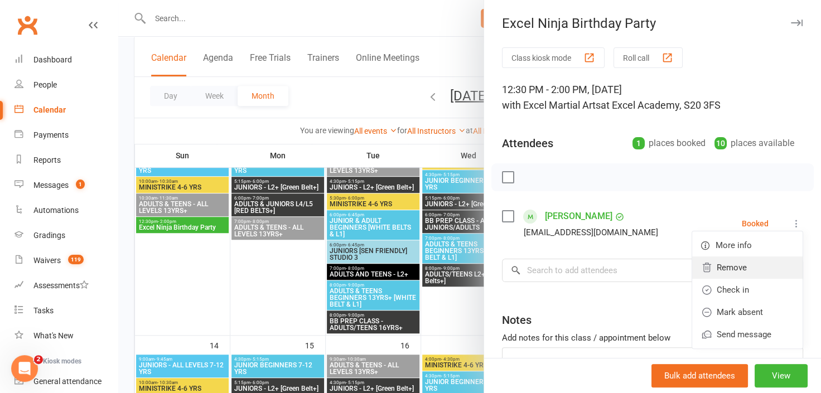
click at [706, 264] on link "Remove" at bounding box center [747, 268] width 110 height 22
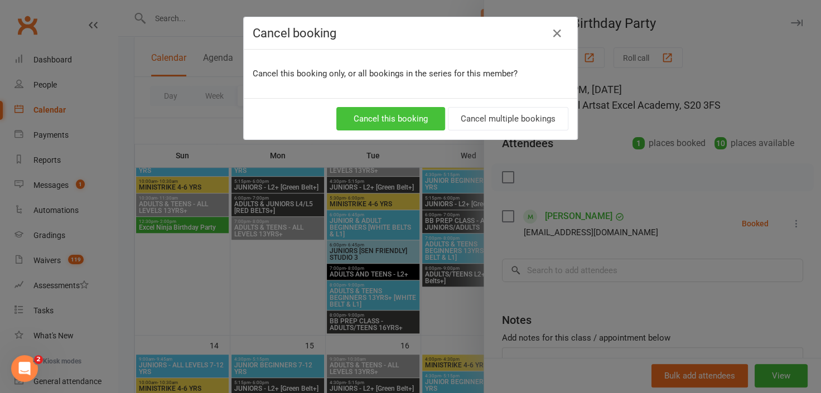
click at [387, 115] on button "Cancel this booking" at bounding box center [390, 118] width 109 height 23
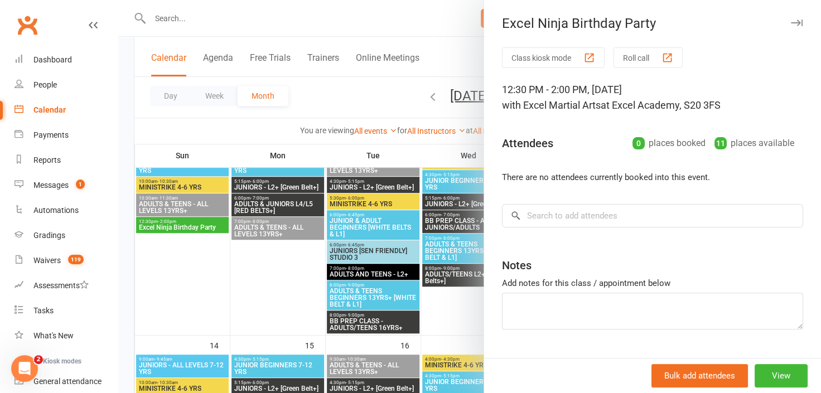
click at [791, 22] on icon "button" at bounding box center [797, 23] width 12 height 7
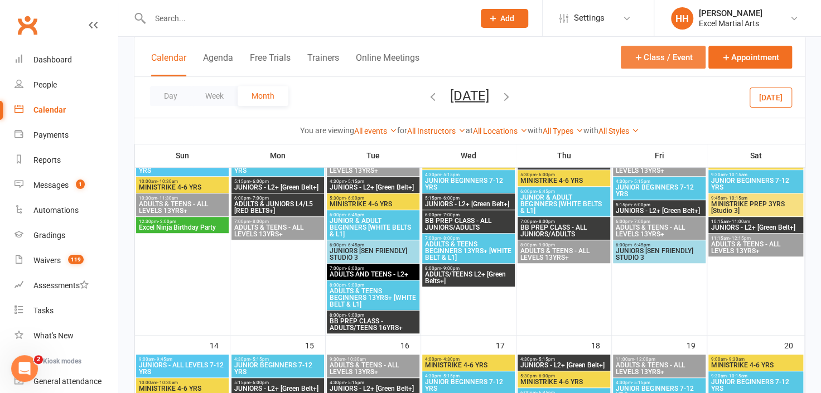
click at [639, 56] on icon "button" at bounding box center [639, 57] width 10 height 10
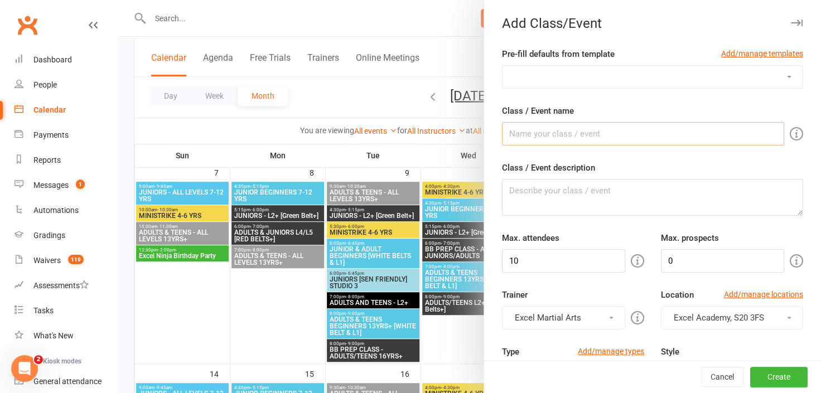
scroll to position [253, 0]
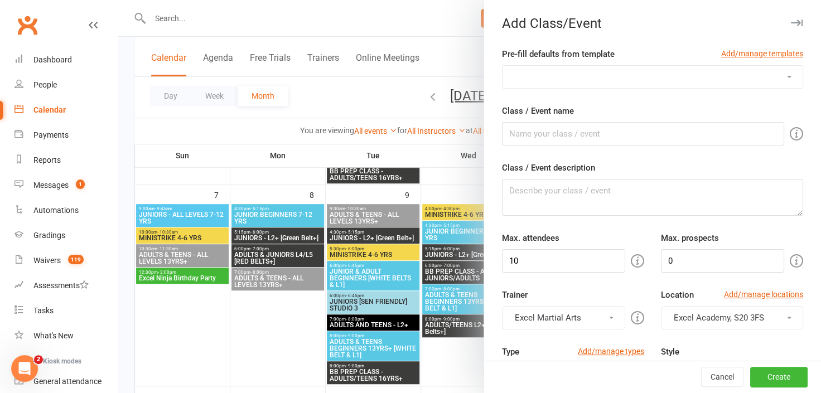
click at [791, 23] on icon "button" at bounding box center [797, 23] width 12 height 7
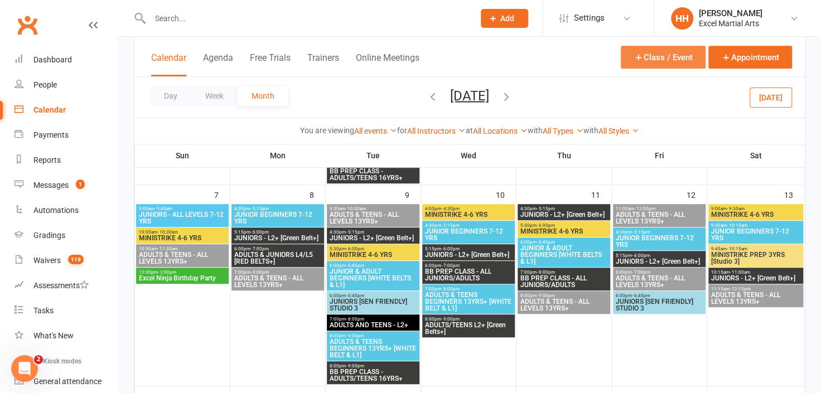
click at [638, 55] on icon "button" at bounding box center [639, 57] width 10 height 10
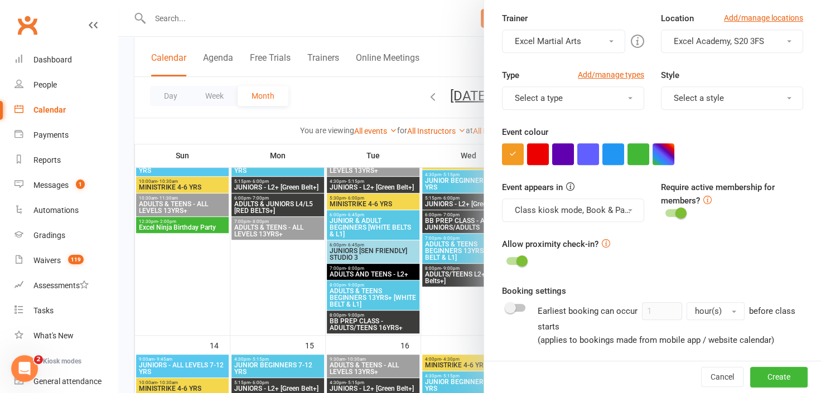
scroll to position [273, 0]
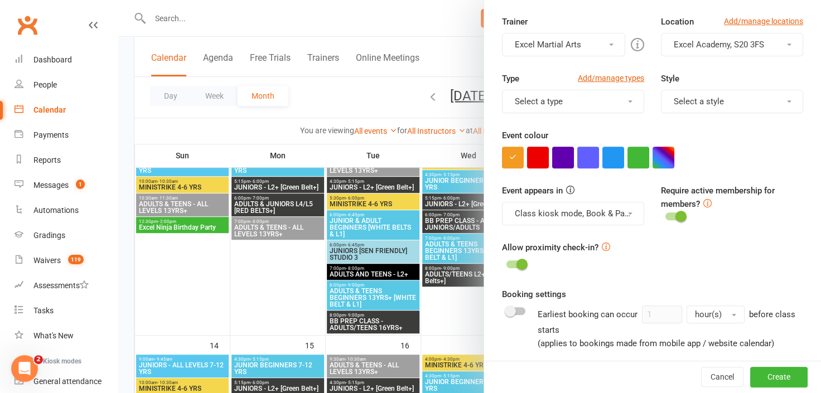
click at [194, 226] on div at bounding box center [469, 196] width 703 height 393
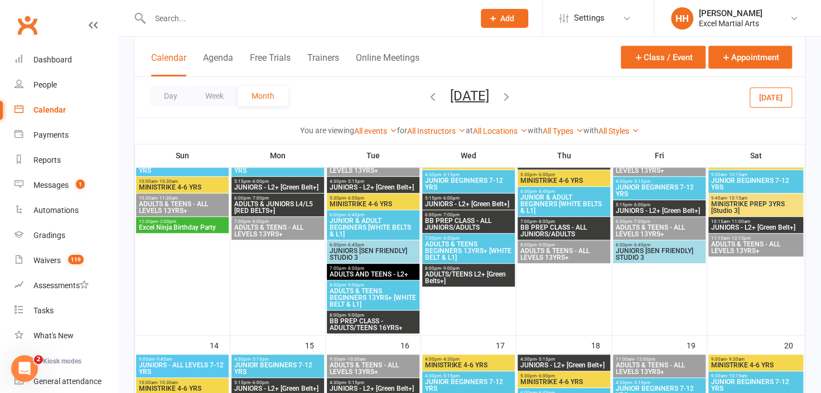
click at [194, 226] on span "Excel Ninja Birthday Party" at bounding box center [182, 227] width 88 height 7
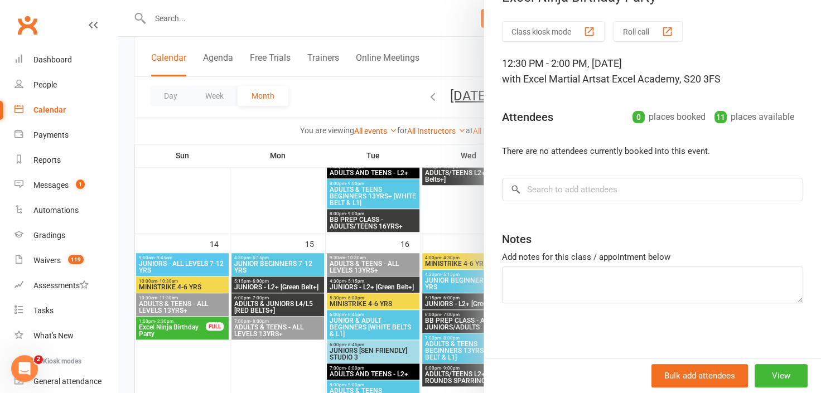
scroll to position [0, 0]
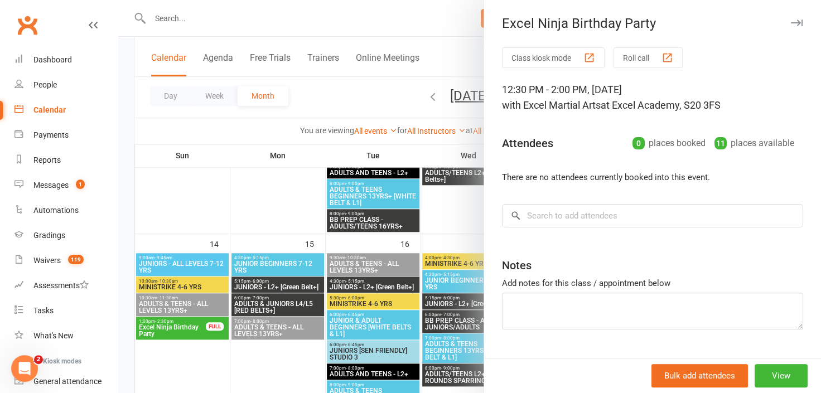
click at [791, 20] on icon "button" at bounding box center [797, 23] width 12 height 7
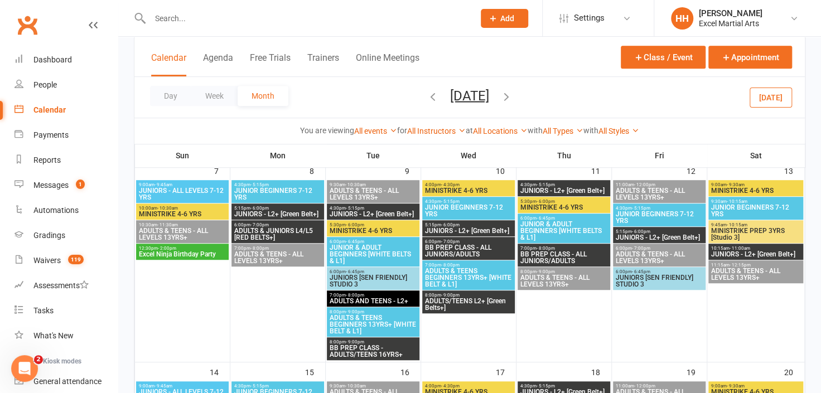
scroll to position [253, 0]
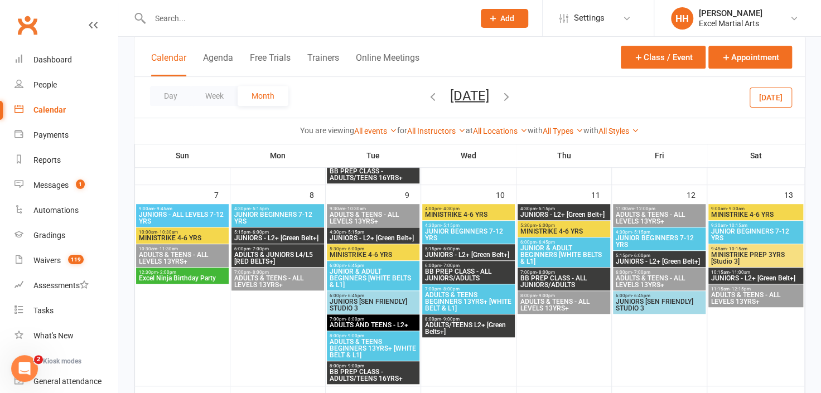
click at [192, 276] on span "Excel Ninja Birthday Party" at bounding box center [182, 278] width 88 height 7
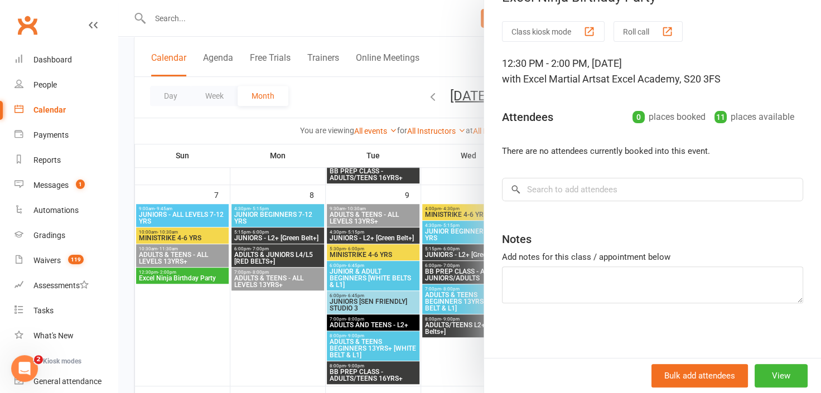
scroll to position [0, 0]
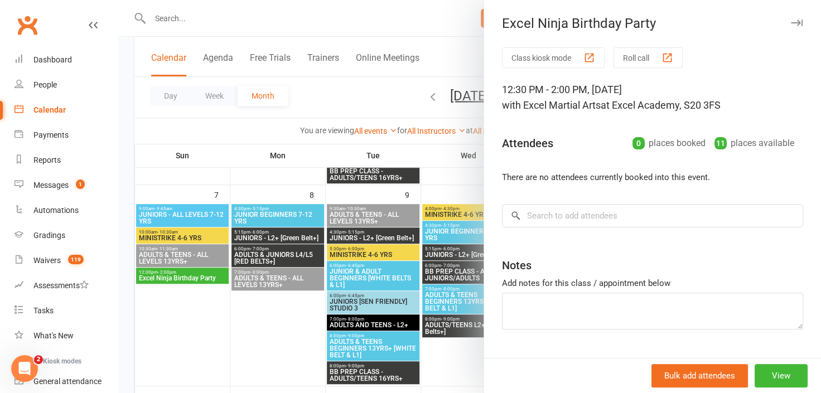
click at [791, 22] on icon "button" at bounding box center [797, 23] width 12 height 7
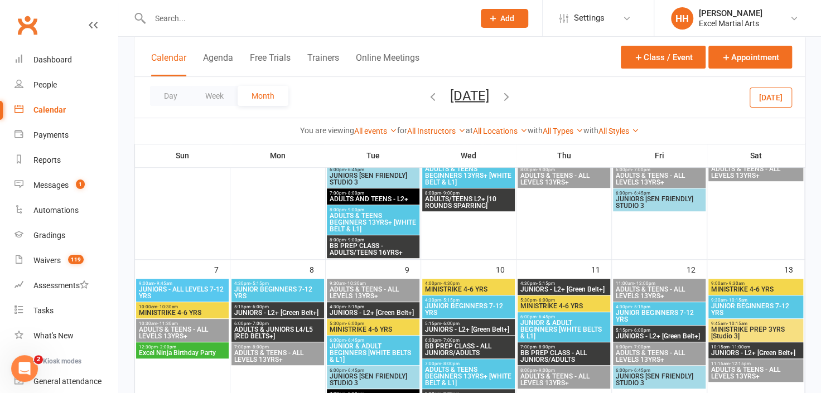
scroll to position [253, 0]
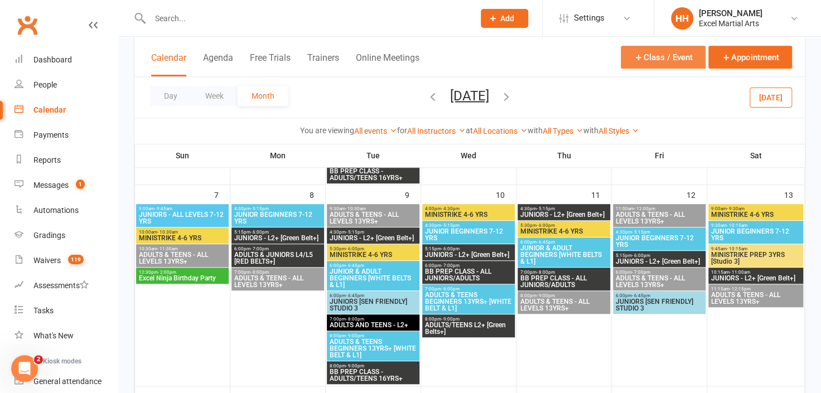
click at [636, 55] on icon "button" at bounding box center [639, 57] width 10 height 10
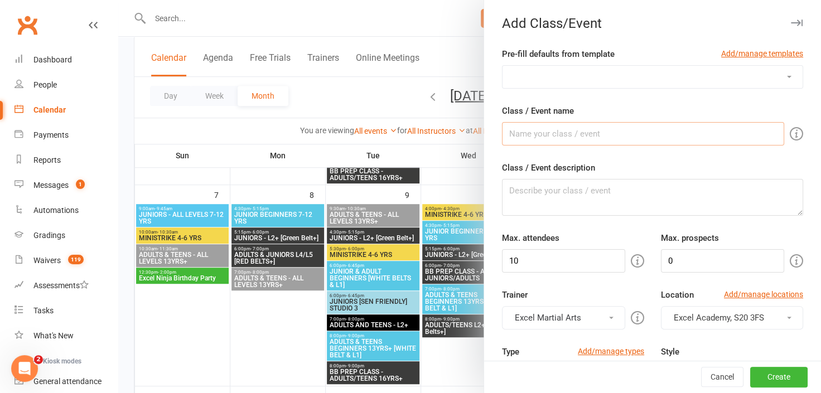
click at [594, 134] on input "Class / Event name" at bounding box center [643, 133] width 282 height 23
type input "Excel Ninja Birthday Party"
click at [514, 257] on input "10" at bounding box center [563, 260] width 123 height 23
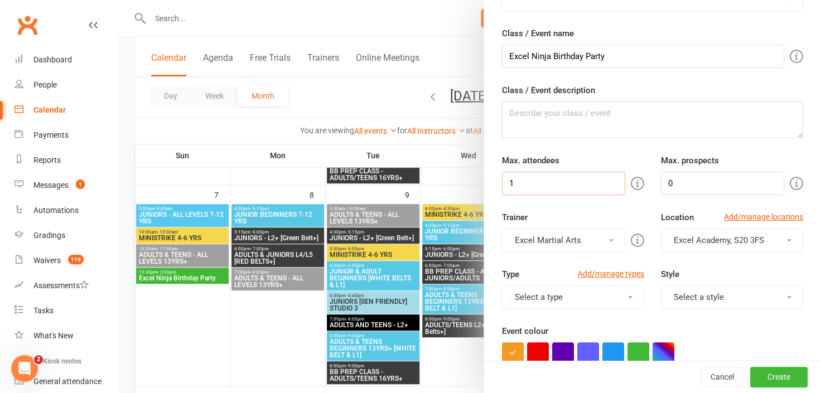
scroll to position [101, 0]
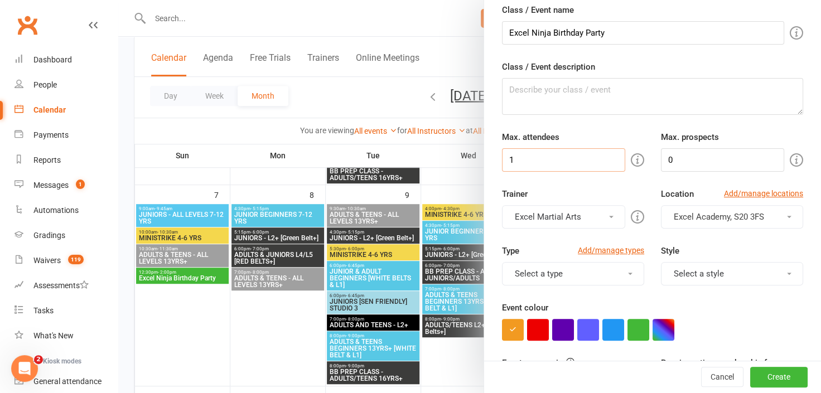
type input "1"
click at [628, 273] on span at bounding box center [630, 274] width 4 height 2
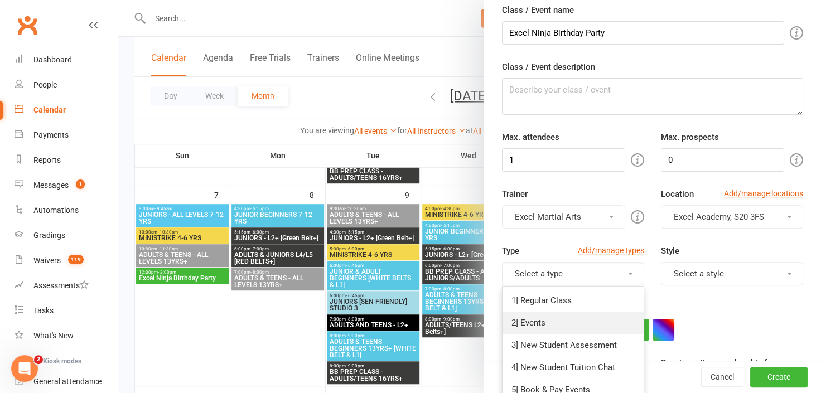
click at [544, 321] on link "2] Events" at bounding box center [573, 323] width 141 height 22
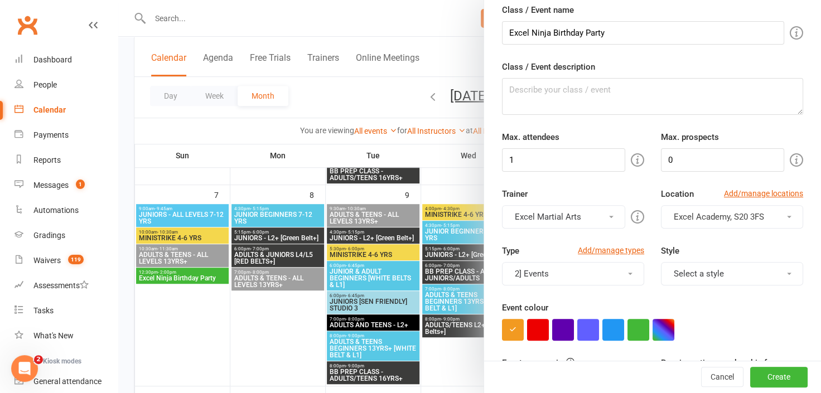
click at [774, 267] on button "Select a style" at bounding box center [732, 273] width 142 height 23
click at [788, 234] on div "Trainer Excel Martial Arts Excel Martial Arts Location Add/manage locations Exc…" at bounding box center [653, 215] width 318 height 57
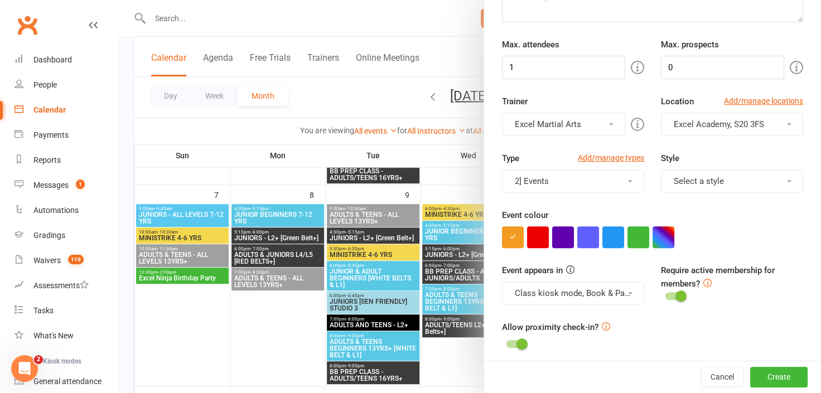
scroll to position [202, 0]
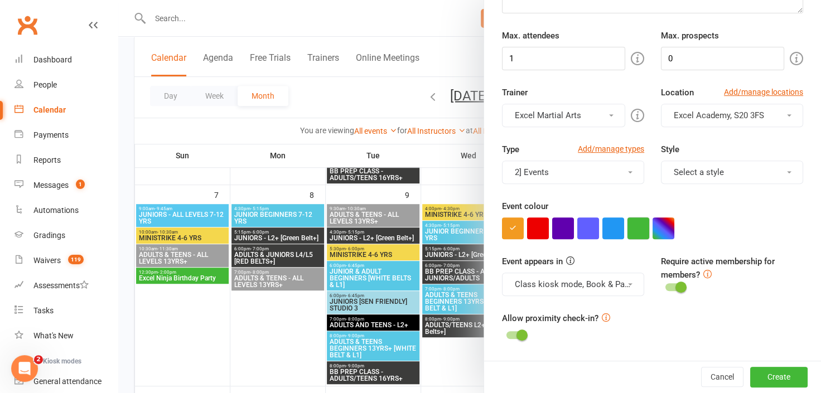
click at [632, 225] on button "button" at bounding box center [639, 229] width 22 height 22
click at [676, 284] on span at bounding box center [681, 287] width 11 height 11
click at [666, 286] on input "checkbox" at bounding box center [666, 286] width 0 height 0
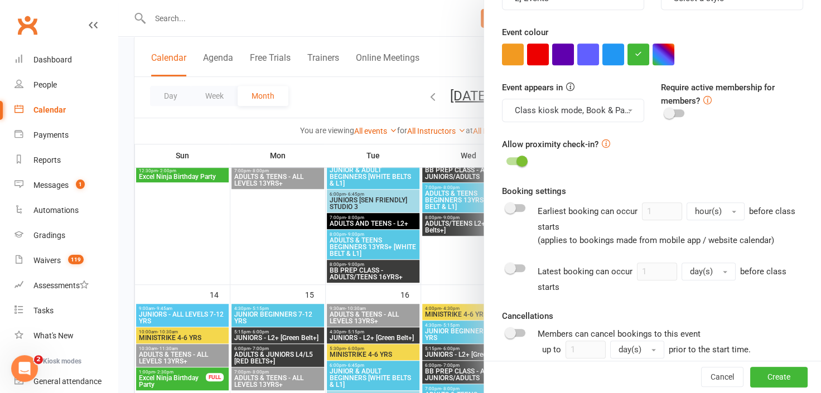
scroll to position [293, 0]
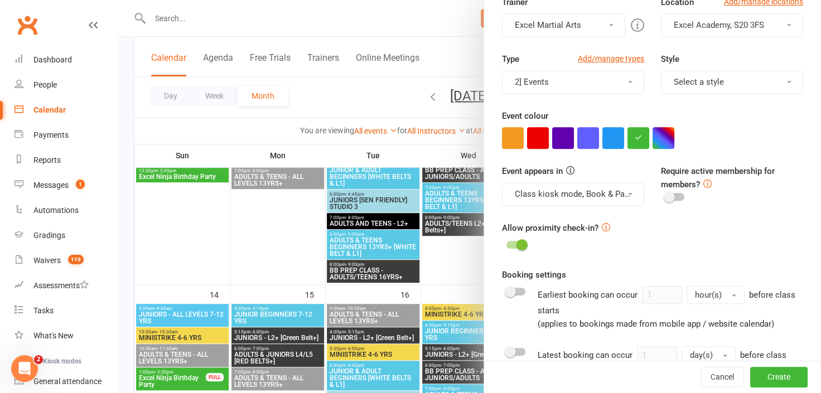
click at [628, 193] on span at bounding box center [630, 194] width 4 height 2
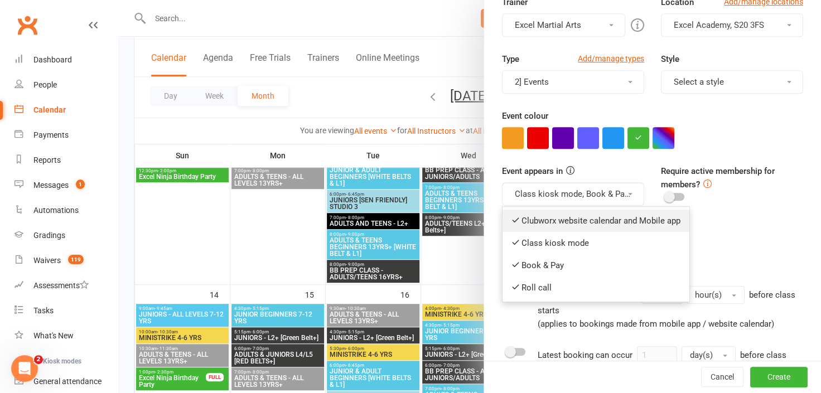
click at [512, 216] on icon at bounding box center [516, 220] width 8 height 8
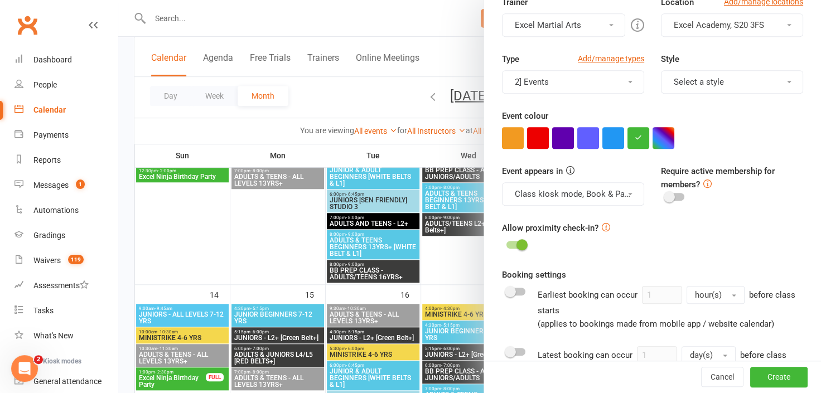
click at [622, 189] on button "Class kiosk mode, Book & Pay, Roll call" at bounding box center [573, 193] width 142 height 23
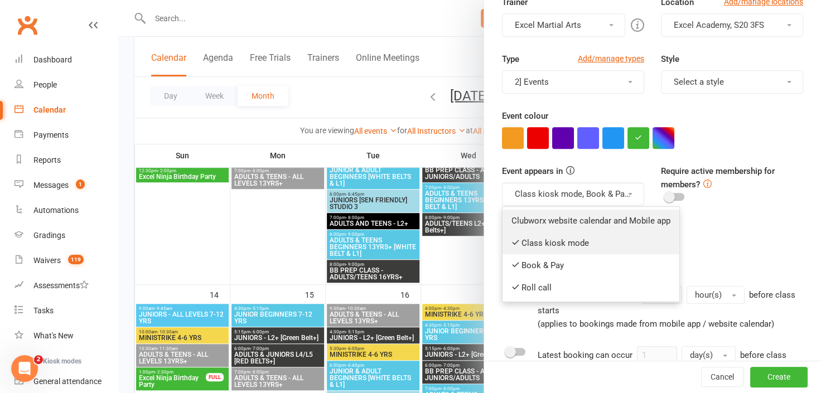
click at [512, 238] on icon at bounding box center [516, 242] width 8 height 8
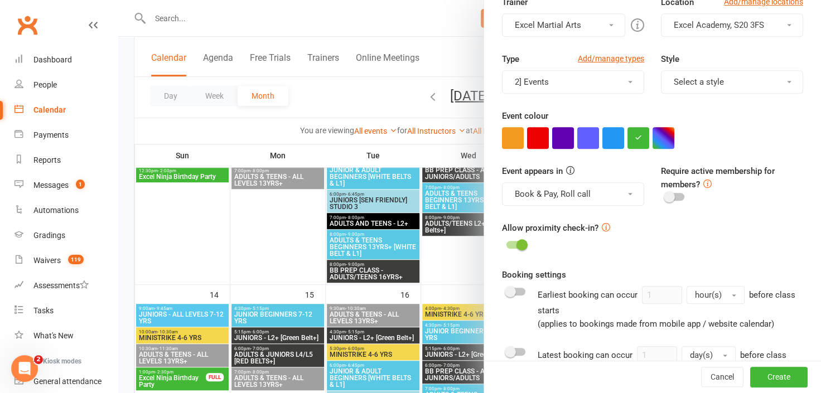
click at [620, 188] on button "Book & Pay, Roll call" at bounding box center [573, 193] width 142 height 23
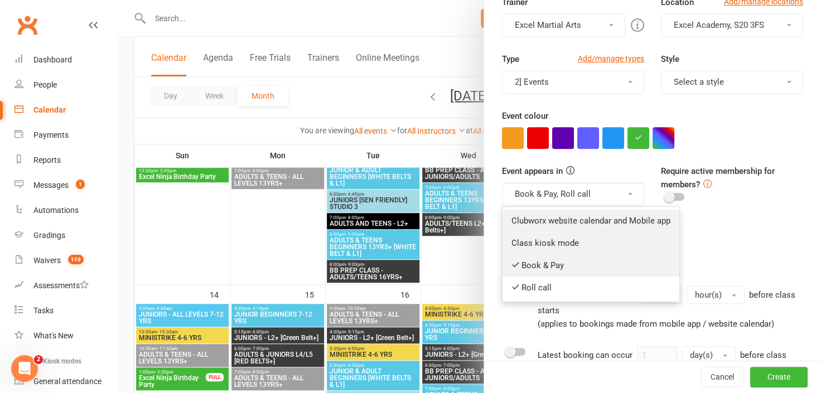
click at [512, 262] on icon at bounding box center [516, 265] width 8 height 8
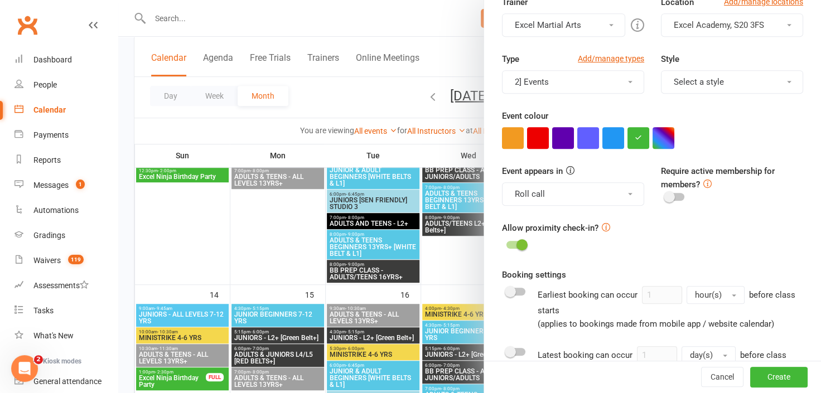
drag, startPoint x: 624, startPoint y: 190, endPoint x: 591, endPoint y: 206, distance: 36.4
click at [624, 190] on button "Roll call" at bounding box center [573, 193] width 142 height 23
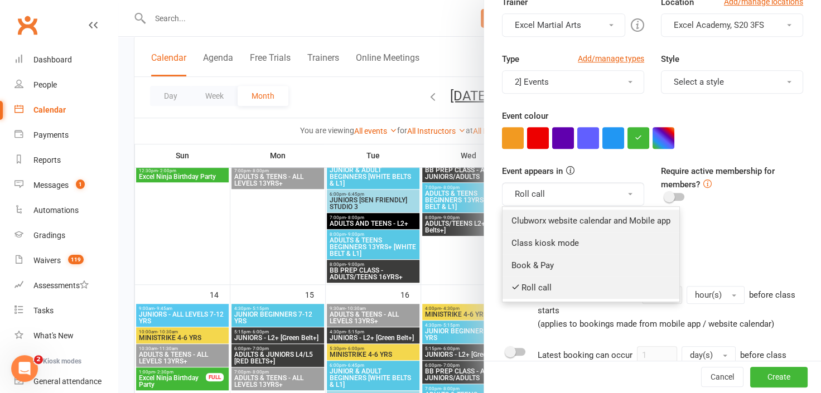
click at [512, 284] on icon at bounding box center [516, 287] width 8 height 8
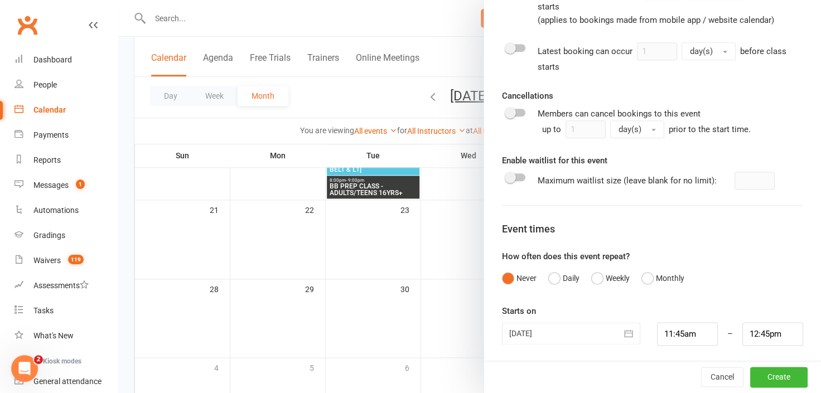
scroll to position [659, 0]
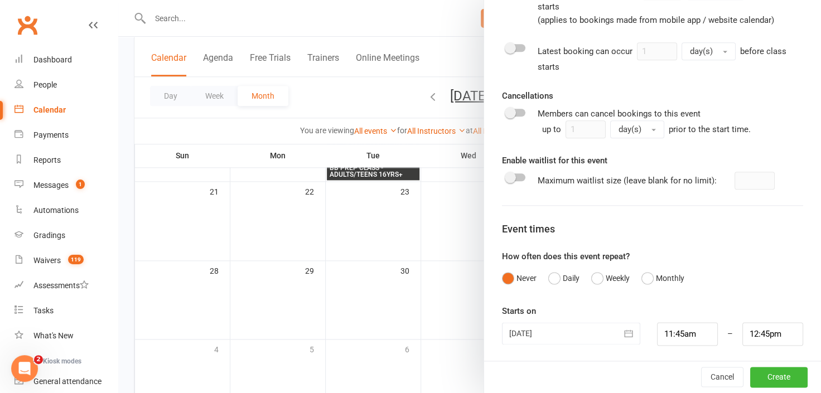
click at [625, 330] on icon "button" at bounding box center [629, 333] width 8 height 7
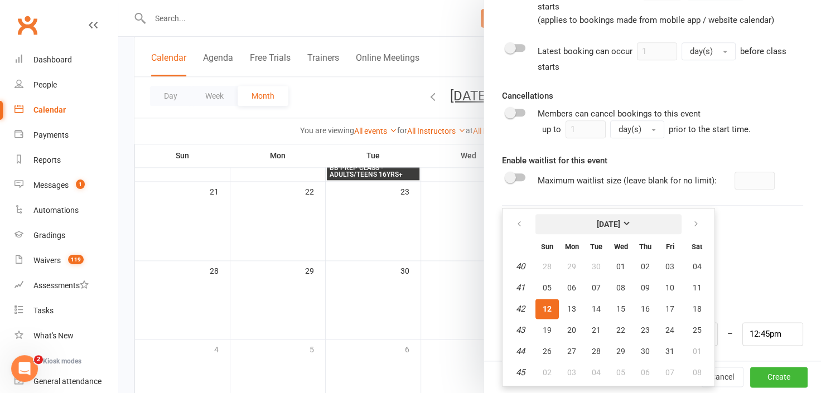
click at [620, 220] on strong "[DATE]" at bounding box center [608, 224] width 23 height 9
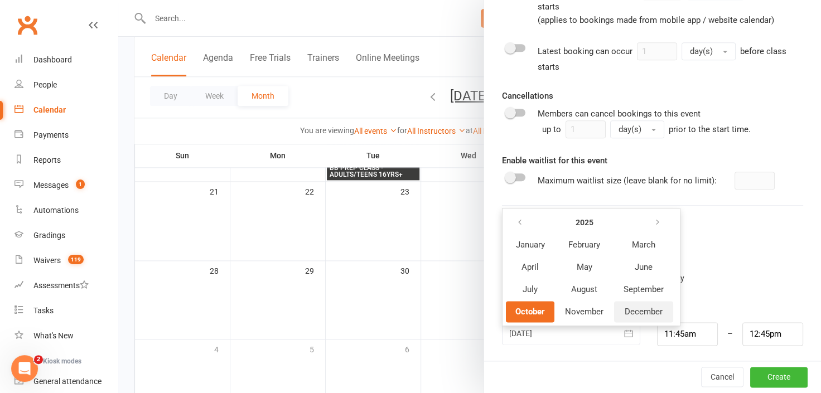
click at [632, 307] on span "December" at bounding box center [644, 312] width 38 height 10
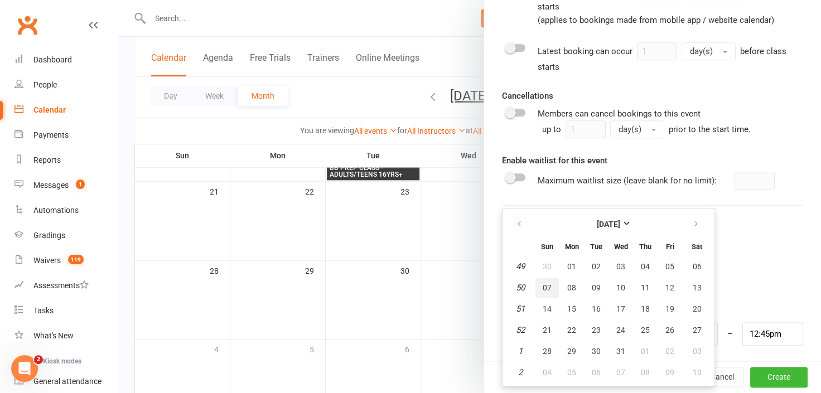
click at [544, 283] on span "07" at bounding box center [547, 287] width 9 height 9
type input "[DATE]"
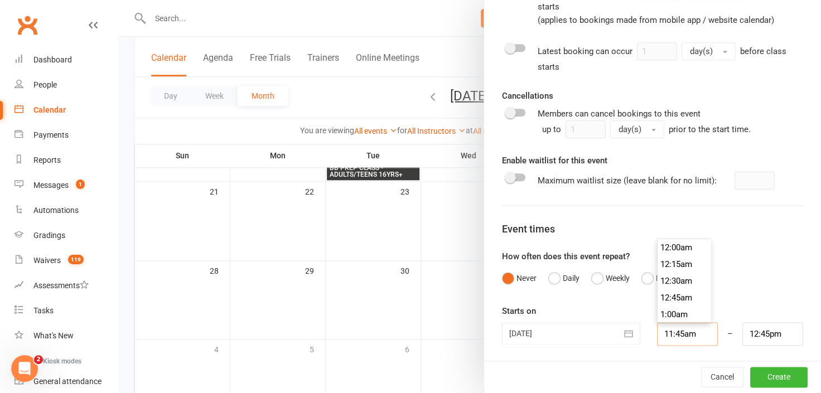
scroll to position [769, 0]
drag, startPoint x: 692, startPoint y: 331, endPoint x: 644, endPoint y: 329, distance: 48.6
click at [649, 329] on div "11:45am 12:00am 12:15am 12:30am 12:45am 1:00am 1:15am 1:30am 1:45am 2:00am 2:15…" at bounding box center [688, 333] width 78 height 23
type input "12:30pm"
click at [658, 313] on li "12:30pm" at bounding box center [685, 315] width 54 height 17
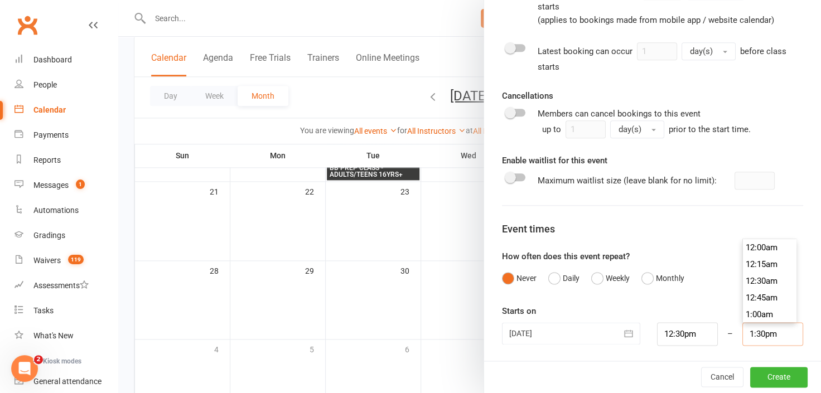
scroll to position [886, 0]
drag, startPoint x: 766, startPoint y: 330, endPoint x: 741, endPoint y: 332, distance: 25.8
click at [742, 332] on input "1:30pm" at bounding box center [772, 333] width 61 height 23
type input "2:00pm"
click at [746, 296] on li "2:00pm" at bounding box center [770, 298] width 54 height 17
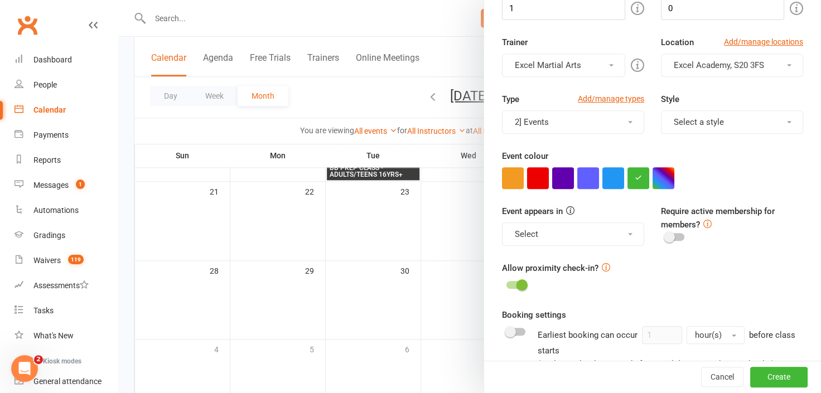
scroll to position [253, 0]
click at [628, 233] on span at bounding box center [630, 234] width 4 height 2
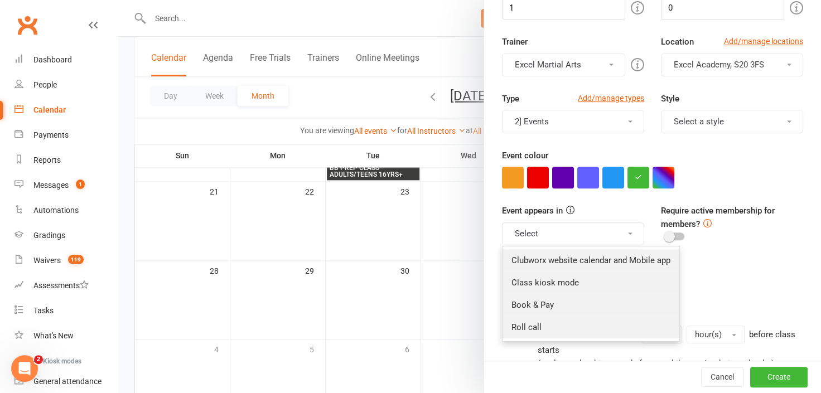
click at [758, 162] on div "Event colour" at bounding box center [652, 169] width 301 height 40
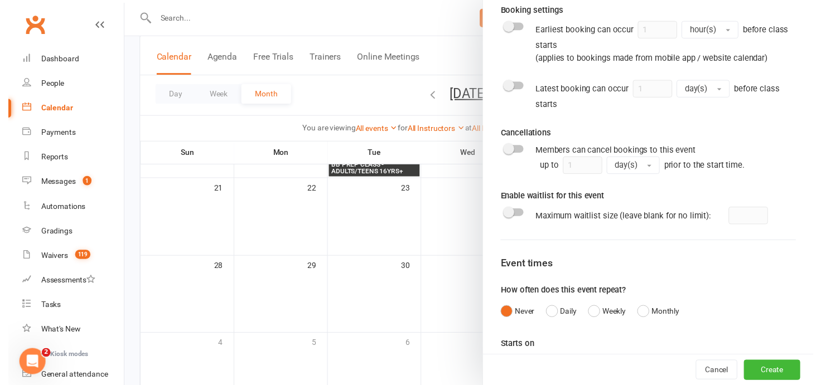
scroll to position [597, 0]
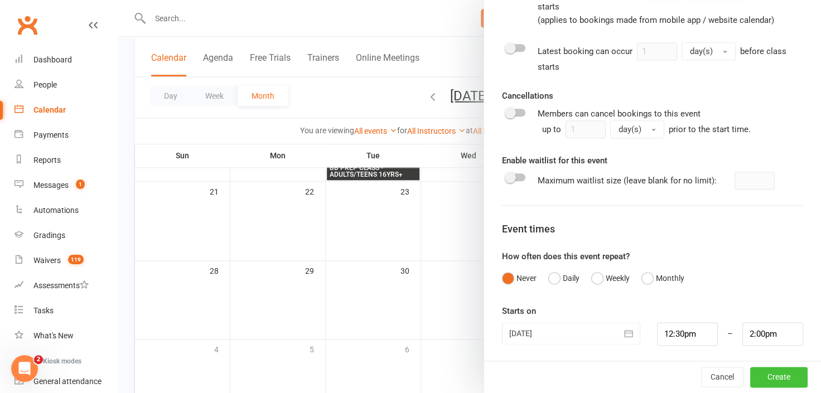
click at [762, 377] on button "Create" at bounding box center [778, 378] width 57 height 20
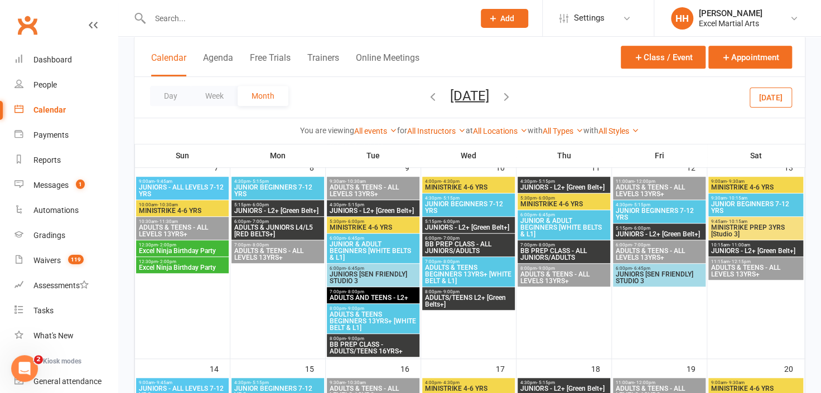
scroll to position [262, 0]
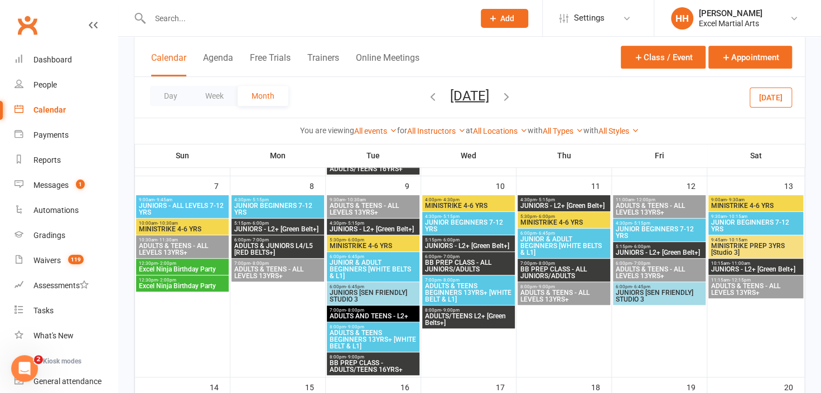
click at [200, 280] on span "12:30pm - 2:00pm" at bounding box center [182, 280] width 88 height 5
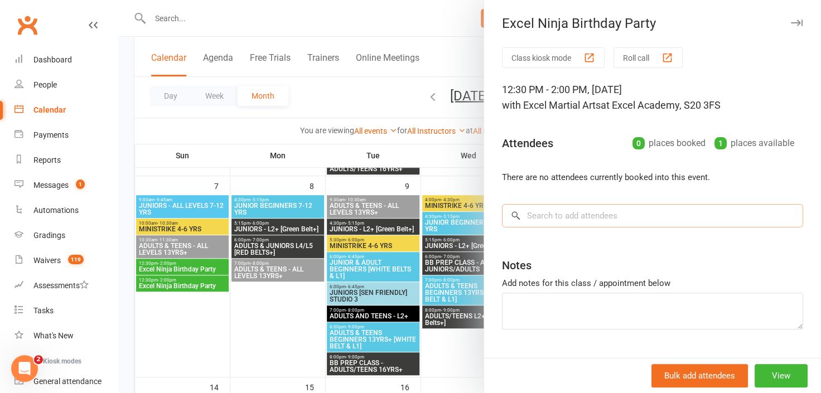
click at [553, 218] on input "search" at bounding box center [652, 215] width 301 height 23
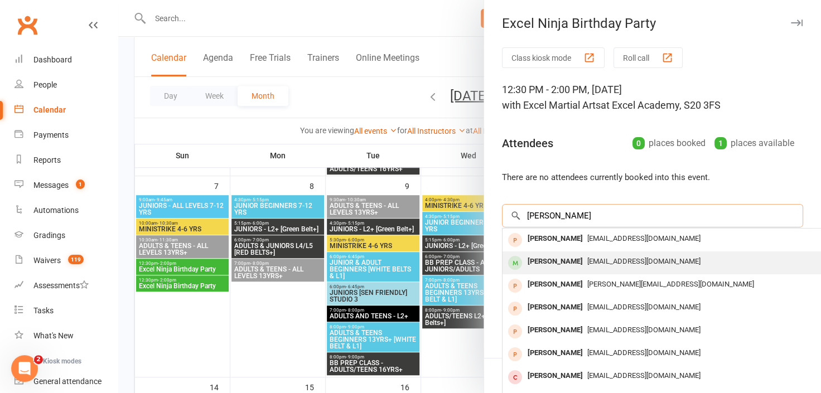
type input "[PERSON_NAME]"
click at [562, 262] on div "[PERSON_NAME]" at bounding box center [555, 262] width 64 height 16
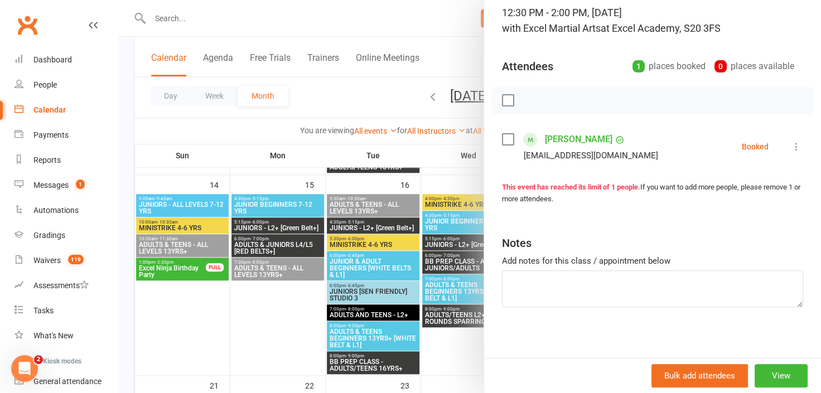
scroll to position [81, 0]
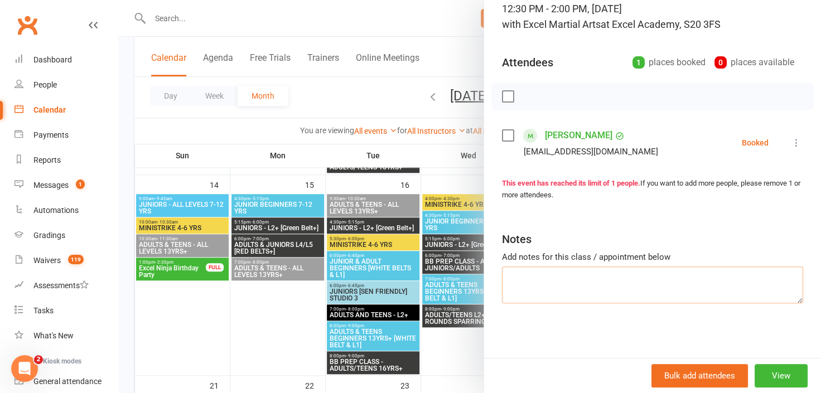
click at [512, 283] on textarea at bounding box center [652, 285] width 301 height 37
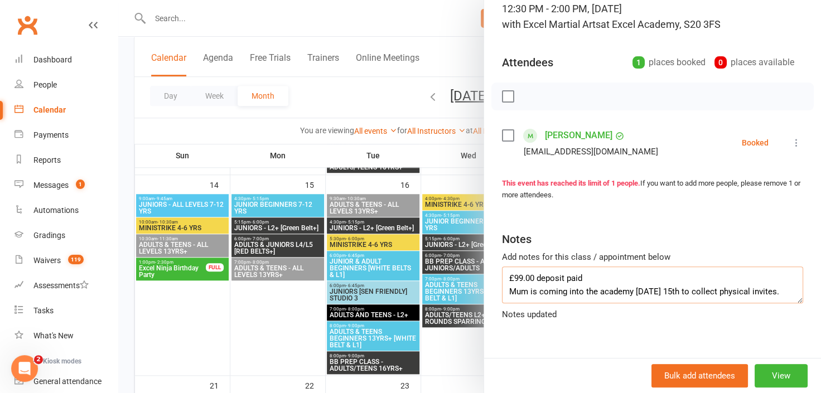
type textarea "£99.00 deposit paid Mum is coming into the academy [DATE] 15th to collect physi…"
click at [675, 326] on div "Class kiosk mode Roll call 12:30 PM - 2:00 PM, [DATE] with Excel Martial Arts a…" at bounding box center [652, 163] width 337 height 393
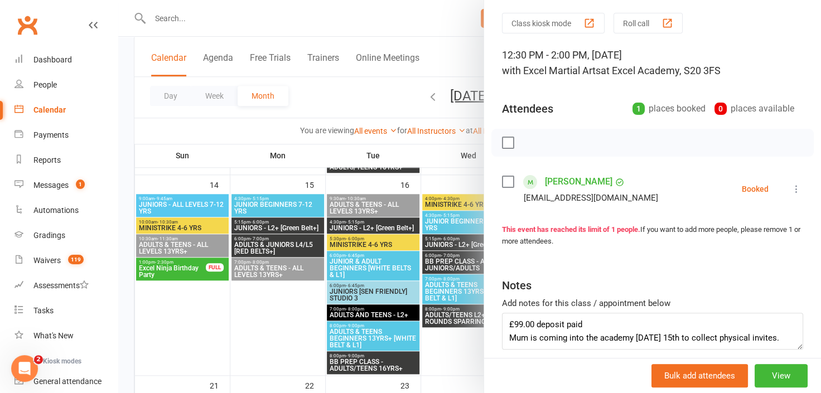
scroll to position [0, 0]
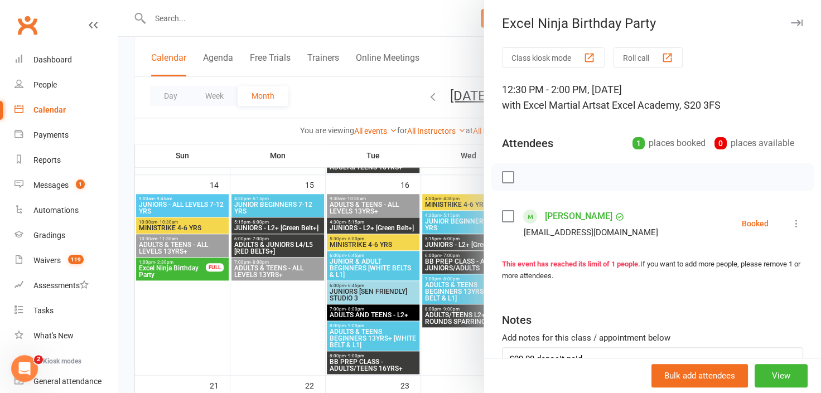
click at [790, 18] on button "button" at bounding box center [796, 22] width 13 height 13
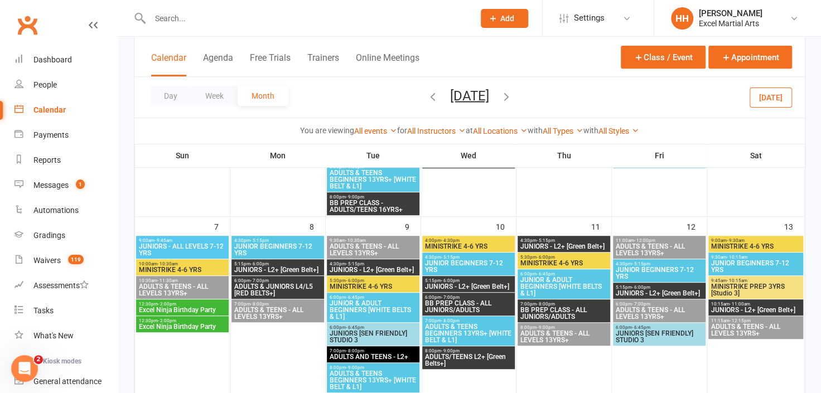
scroll to position [211, 0]
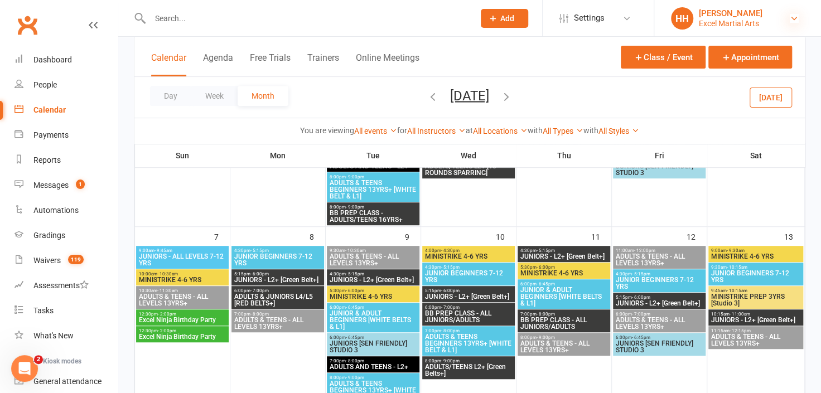
click at [792, 20] on icon at bounding box center [794, 18] width 9 height 9
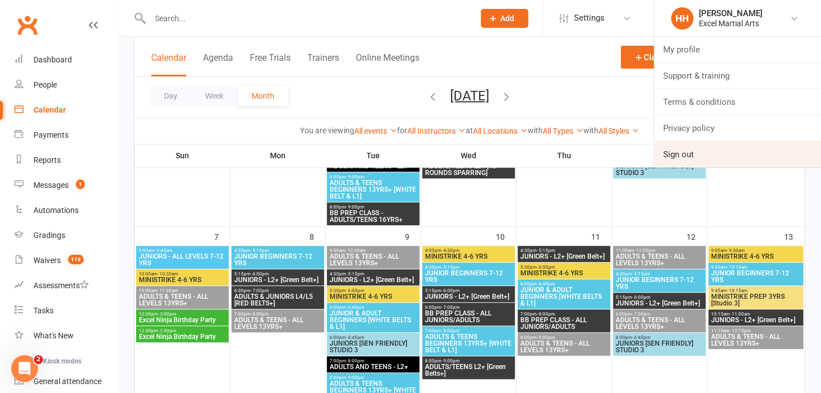
click at [681, 153] on link "Sign out" at bounding box center [737, 155] width 167 height 26
